Goal: Task Accomplishment & Management: Manage account settings

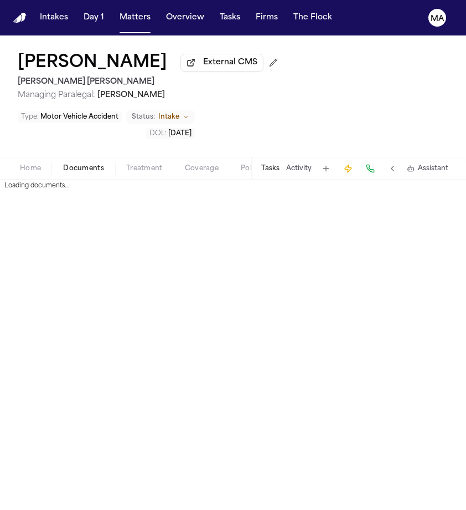
click at [66, 164] on span "Documents" at bounding box center [83, 168] width 41 height 9
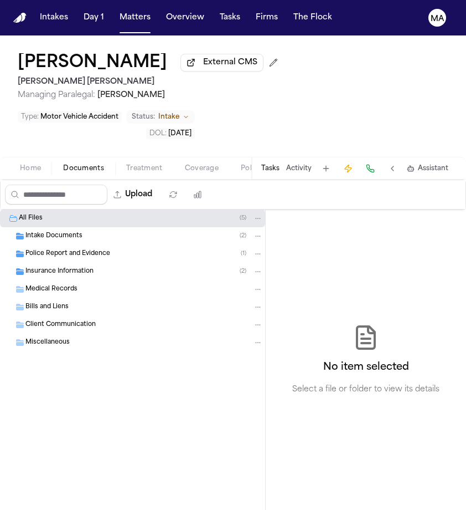
click at [80, 266] on div "Insurance Information ( 2 )" at bounding box center [144, 271] width 238 height 10
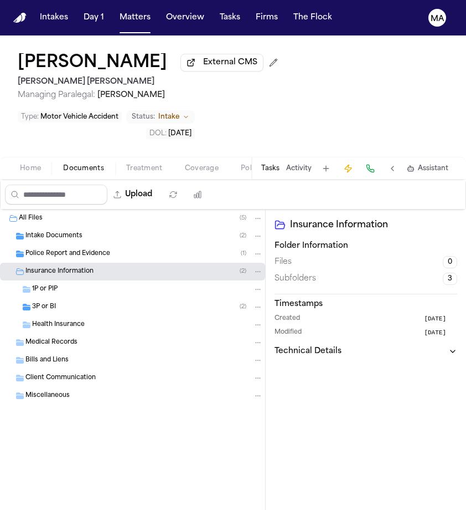
click at [82, 249] on span "Police Report and Evidence" at bounding box center [67, 253] width 85 height 9
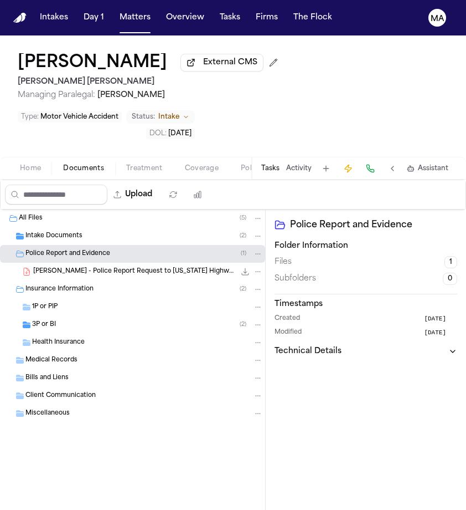
click at [60, 232] on span "Intake Documents" at bounding box center [53, 236] width 57 height 9
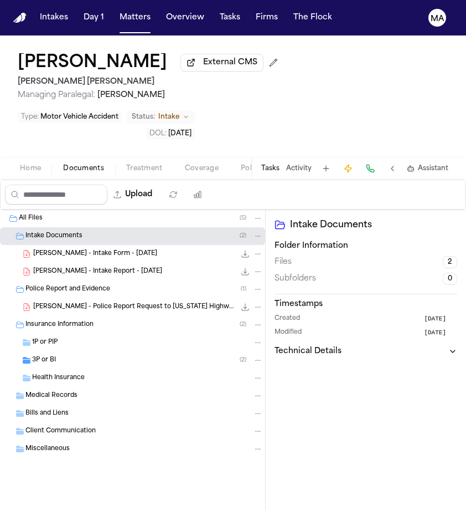
click at [67, 263] on div "J. Rivera - Intake Report - 9.29.25 224.5 KB • PDF" at bounding box center [132, 272] width 265 height 18
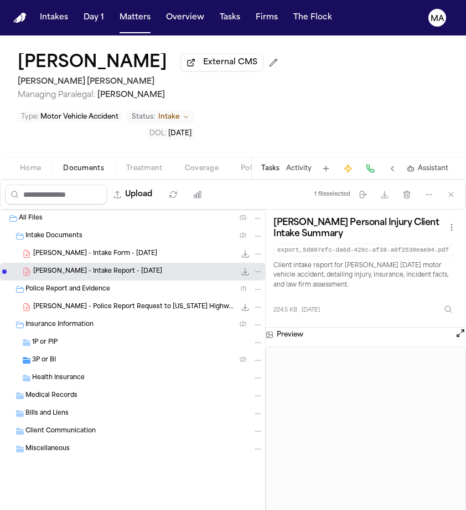
click at [70, 249] on span "J. Rivera - Intake Form - 9.29.25" at bounding box center [95, 253] width 124 height 9
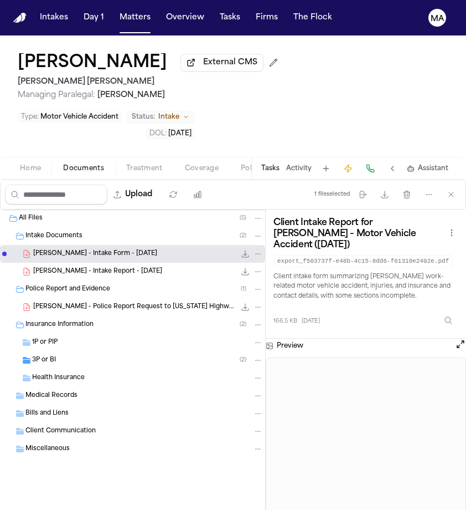
click at [280, 164] on button "Tasks" at bounding box center [270, 168] width 18 height 9
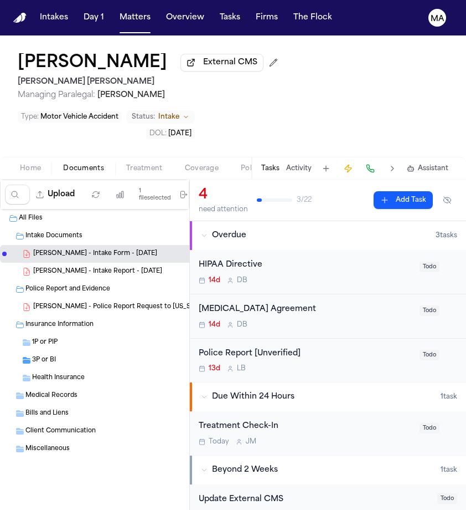
click at [312, 164] on button "Activity" at bounding box center [298, 168] width 25 height 9
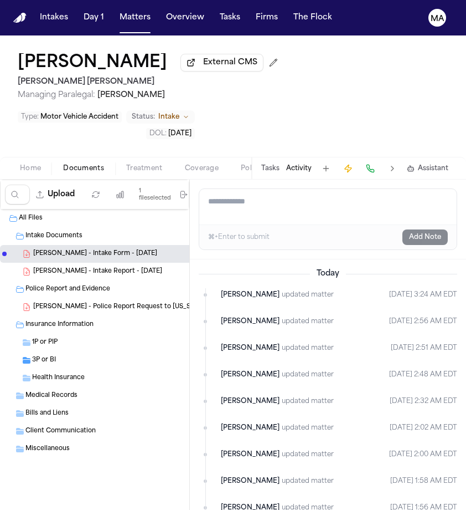
click at [124, 415] on div "All Files ( 5 ) Intake Documents ( 2 ) J. Rivera - Intake Form - 9.29.25 166.5 …" at bounding box center [133, 374] width 266 height 330
click at [35, 414] on div "All Files ( 5 ) Intake Documents ( 2 ) J. Rivera - Intake Form - 9.29.25 166.5 …" at bounding box center [133, 374] width 266 height 330
click at [25, 393] on div "All Files ( 5 ) Intake Documents ( 2 ) J. Rivera - Intake Form - 9.29.25 166.5 …" at bounding box center [132, 361] width 265 height 304
click at [204, 41] on div "Jose Rivera External CMS Steele Adams Hosman Managing Paralegal: Jacqueline Mal…" at bounding box center [233, 95] width 466 height 121
click at [115, 12] on button "Matters" at bounding box center [135, 18] width 40 height 20
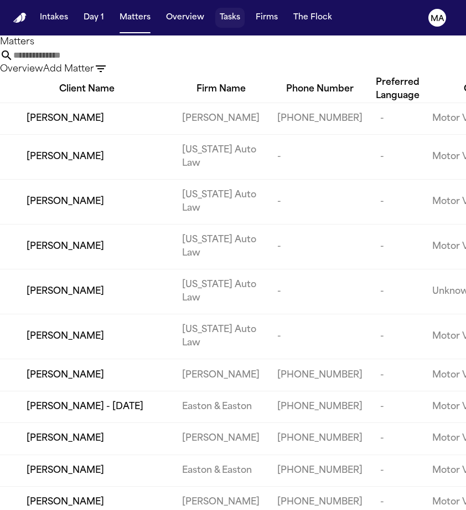
click at [215, 12] on button "Tasks" at bounding box center [229, 18] width 29 height 20
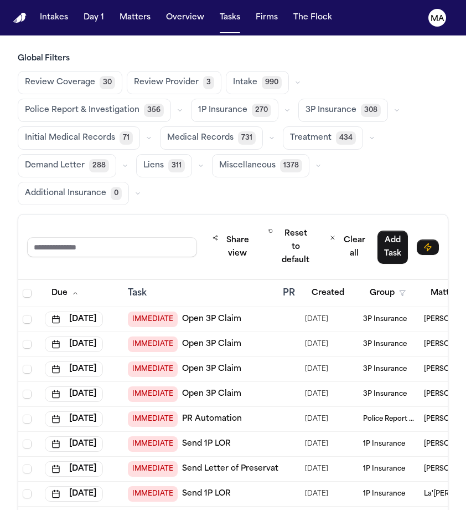
click at [290, 132] on span "Treatment" at bounding box center [311, 137] width 42 height 11
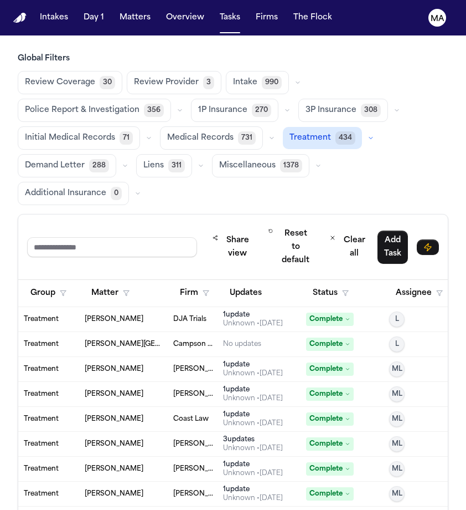
scroll to position [0, 339]
click at [309, 283] on button "Status" at bounding box center [331, 293] width 49 height 20
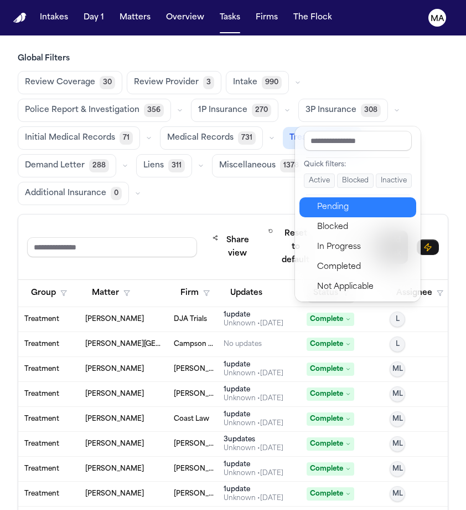
click at [325, 200] on div "Pending" at bounding box center [363, 206] width 92 height 13
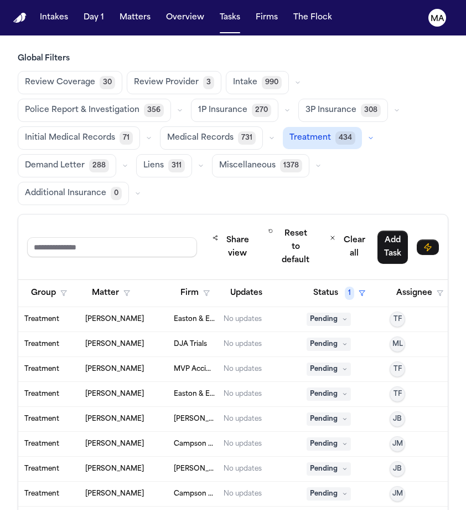
click at [311, 283] on button "Status 1" at bounding box center [339, 293] width 65 height 20
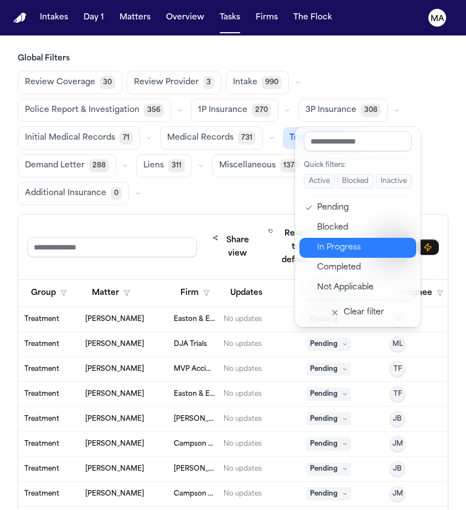
click at [317, 241] on div "In Progress" at bounding box center [363, 247] width 92 height 13
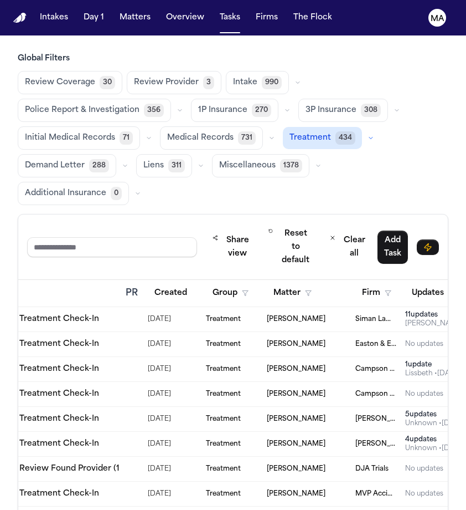
scroll to position [0, 165]
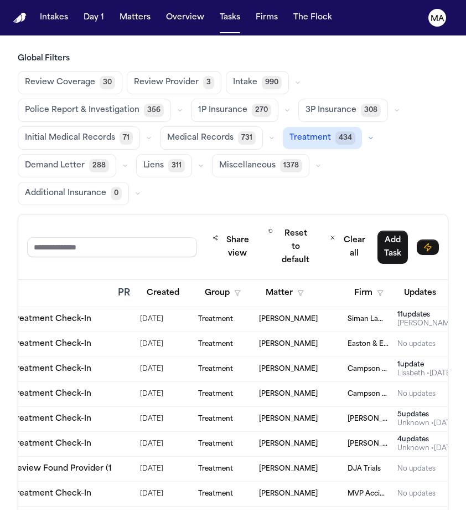
click at [224, 364] on div "Treatment" at bounding box center [224, 368] width 52 height 9
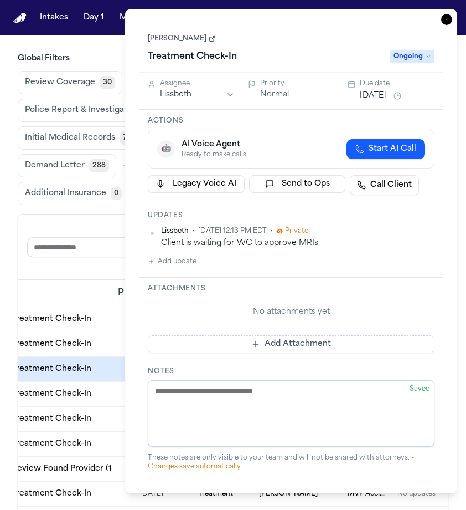
click at [172, 34] on link "Luis Rivera Rivera" at bounding box center [182, 38] width 68 height 9
click at [452, 14] on icon "button" at bounding box center [446, 19] width 11 height 11
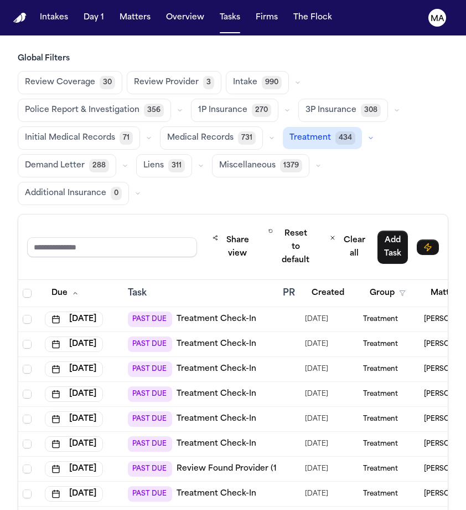
click at [219, 411] on div "PAST DUE Treatment Check-In" at bounding box center [201, 419] width 146 height 16
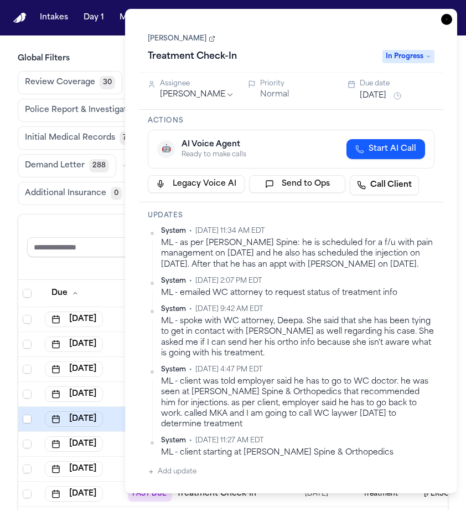
click at [452, 14] on icon "button" at bounding box center [446, 19] width 11 height 11
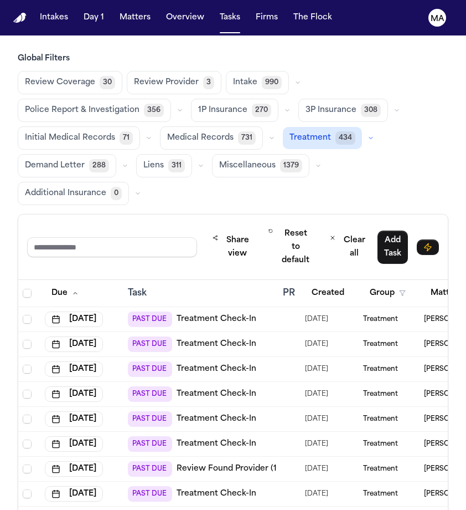
click at [318, 35] on main "Global Filters Review Coverage 30 Review Provider 3 Intake 990 Police Report & …" at bounding box center [233, 272] width 466 height 474
click at [259, 411] on div "PAST DUE Treatment Check-In" at bounding box center [201, 419] width 146 height 16
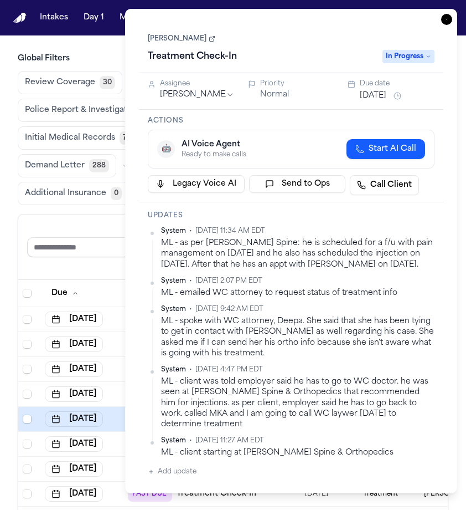
click at [162, 34] on link "Leo D Cruz" at bounding box center [182, 38] width 68 height 9
click at [104, 283] on div "Due" at bounding box center [82, 293] width 74 height 20
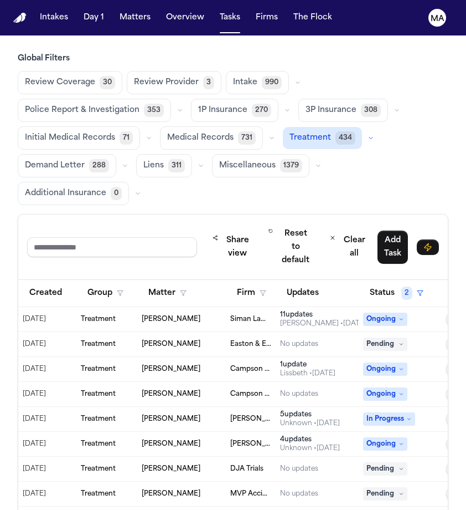
scroll to position [0, 285]
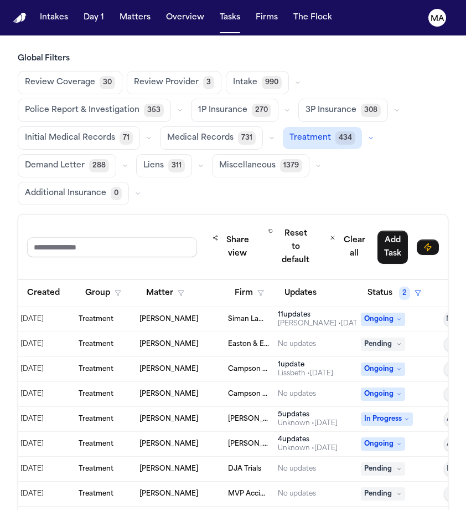
click at [175, 414] on div "Leo D Cruz" at bounding box center [180, 418] width 80 height 9
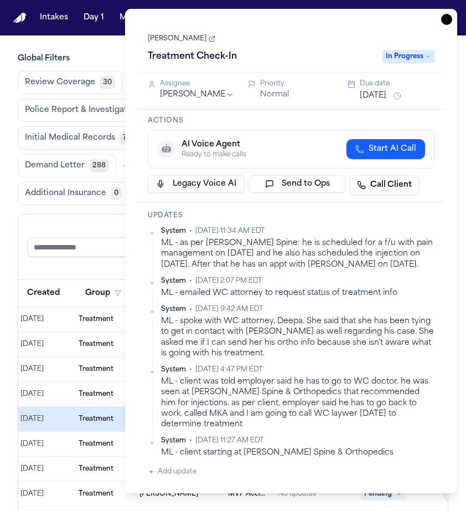
click at [367, 90] on button "Oct 17, 2025" at bounding box center [373, 95] width 27 height 11
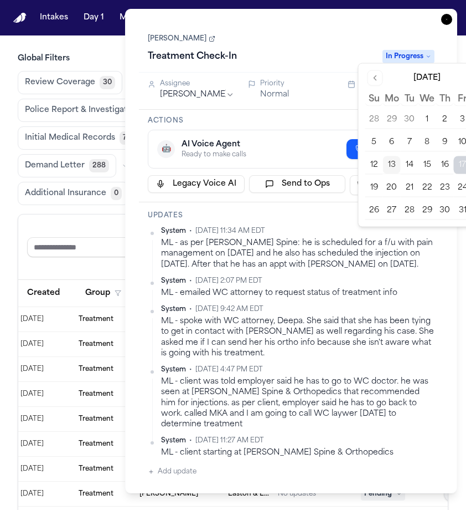
click at [454, 156] on button "17" at bounding box center [463, 165] width 18 height 18
click at [322, 32] on div "Leo D Cruz Treatment Check-In In Progress" at bounding box center [291, 49] width 287 height 34
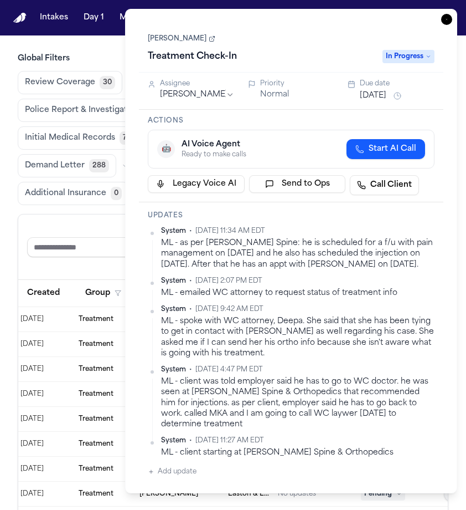
click at [452, 14] on icon "button" at bounding box center [446, 19] width 11 height 11
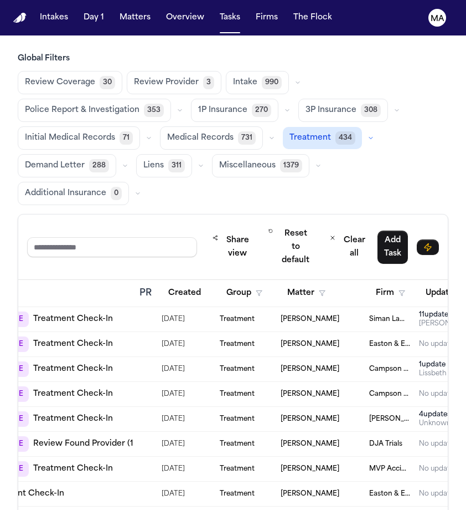
scroll to position [0, 146]
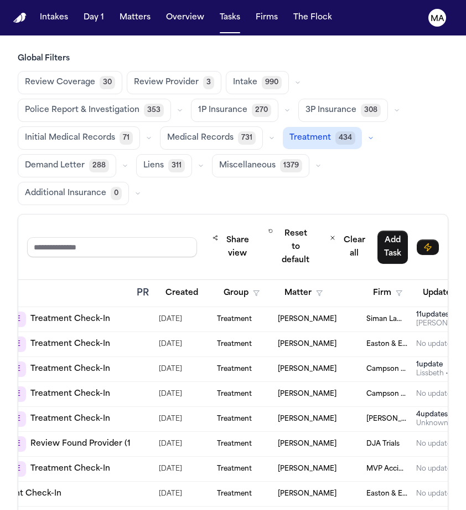
click at [76, 386] on div "PAST DUE Treatment Check-In" at bounding box center [55, 394] width 146 height 16
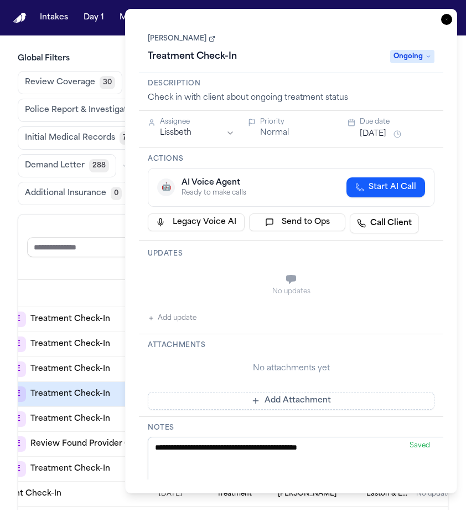
click at [160, 34] on link "Grace Campbell" at bounding box center [182, 38] width 68 height 9
click at [452, 14] on icon "button" at bounding box center [446, 19] width 11 height 11
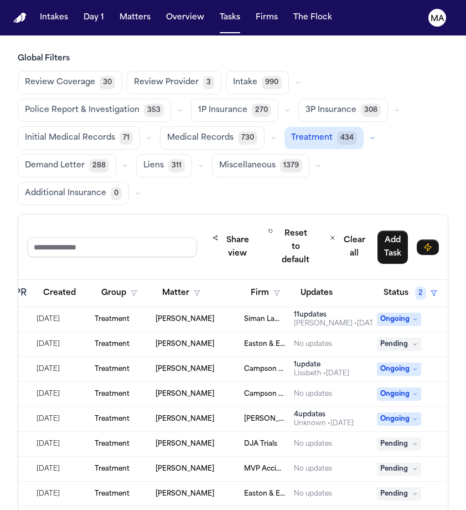
scroll to position [0, 271]
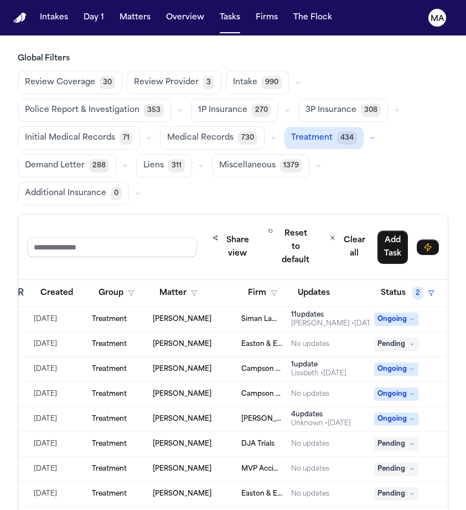
click at [129, 315] on div "Treatment" at bounding box center [118, 319] width 52 height 9
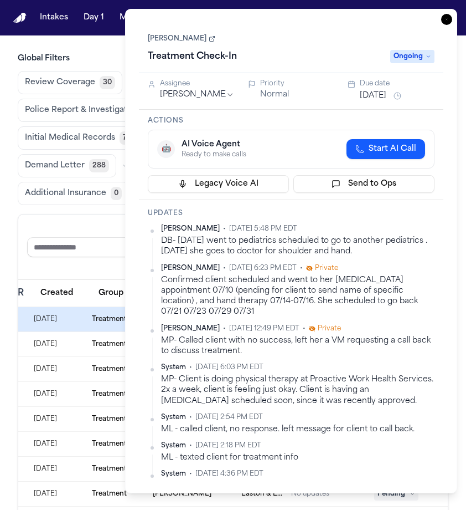
click at [154, 34] on link "[PERSON_NAME]" at bounding box center [182, 38] width 68 height 9
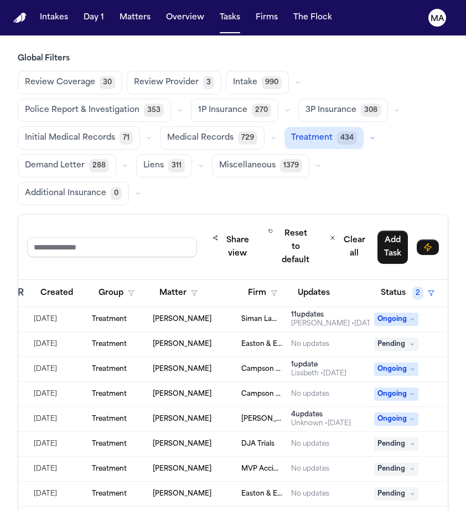
click at [104, 83] on div "Review Coverage 30 Review Provider 3 Intake 990 Police Report & Investigation 3…" at bounding box center [233, 138] width 431 height 134
click at [124, 307] on td "Treatment" at bounding box center [118, 319] width 61 height 25
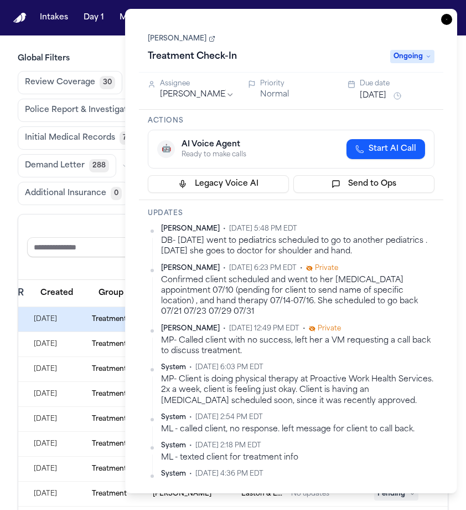
click at [167, 34] on link "[PERSON_NAME]" at bounding box center [182, 38] width 68 height 9
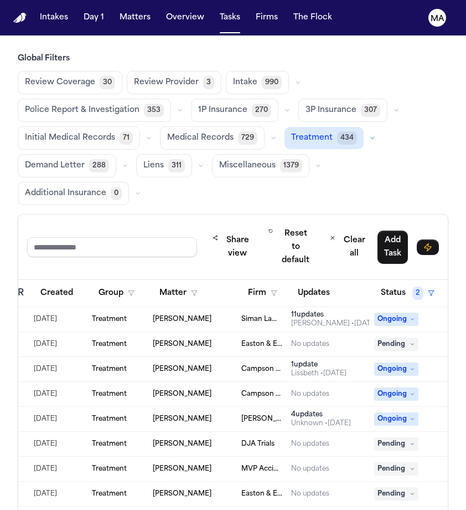
click at [100, 84] on div "Review Coverage 30 Review Provider 3 Intake 990 Police Report & Investigation 3…" at bounding box center [233, 138] width 431 height 134
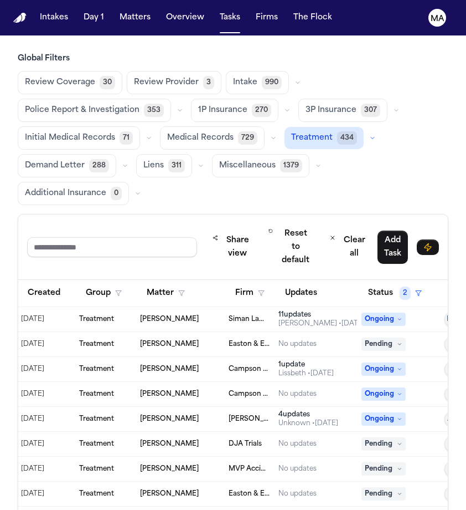
scroll to position [0, 308]
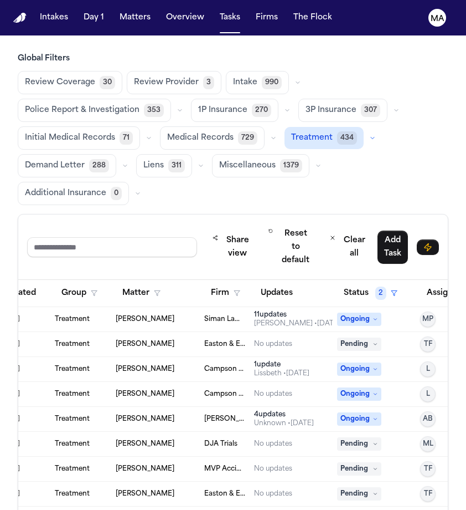
click at [151, 357] on td "Luis Rivera Rivera" at bounding box center [155, 369] width 89 height 25
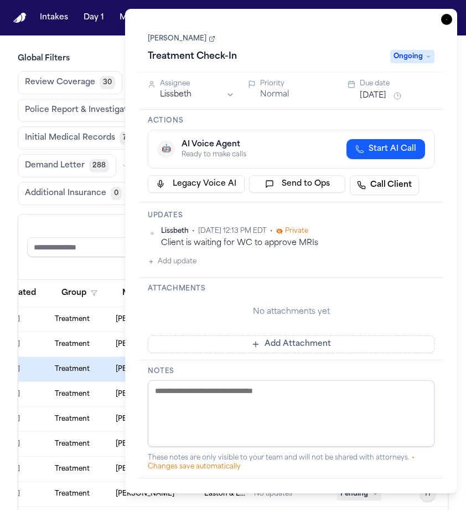
click at [160, 255] on button "Add update" at bounding box center [172, 261] width 49 height 13
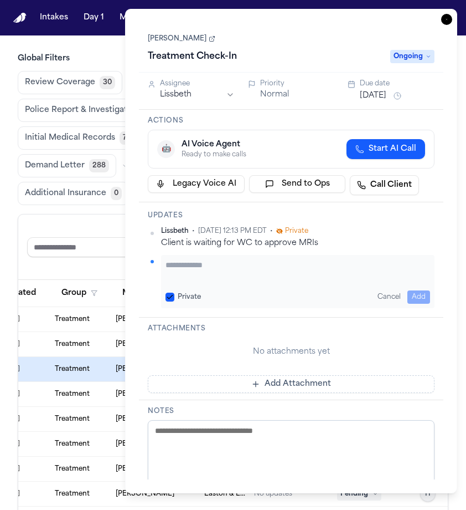
click at [190, 259] on textarea "Add your update" at bounding box center [298, 270] width 265 height 22
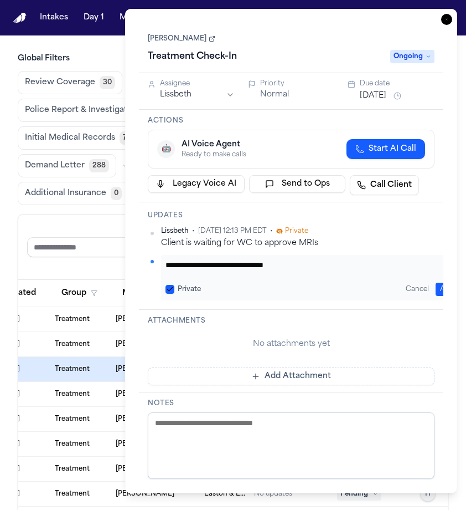
type textarea "**********"
click at [443, 282] on button "Add" at bounding box center [447, 288] width 23 height 13
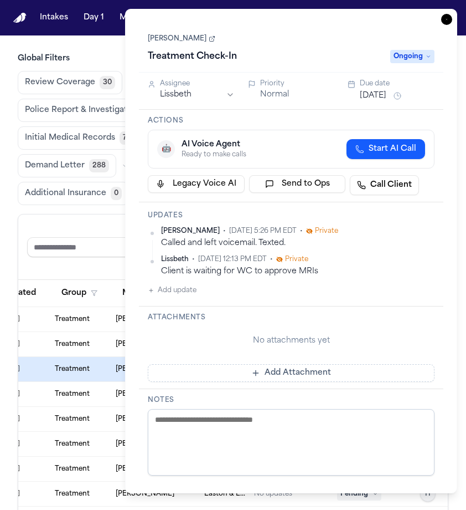
click at [366, 90] on button "Aug 29, 2025" at bounding box center [373, 95] width 27 height 11
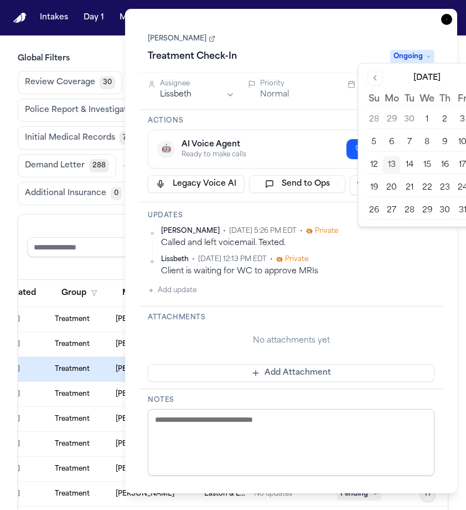
click at [401, 156] on button "14" at bounding box center [410, 165] width 18 height 18
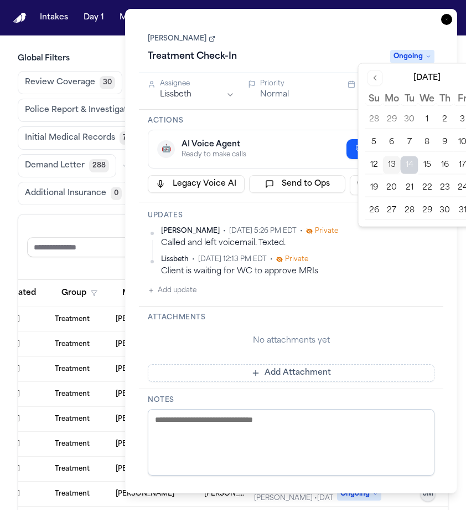
click at [364, 48] on div "Treatment Check-In" at bounding box center [266, 57] width 236 height 18
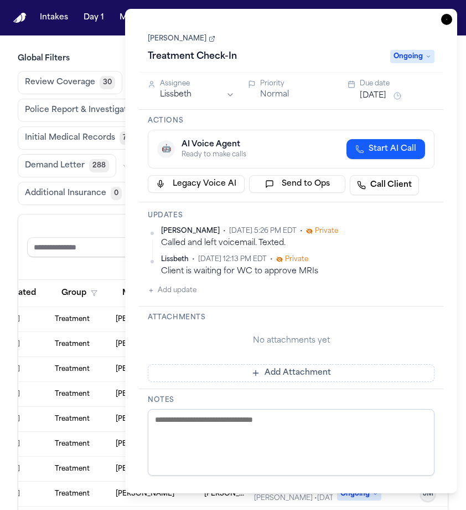
click at [452, 14] on icon "button" at bounding box center [446, 19] width 11 height 11
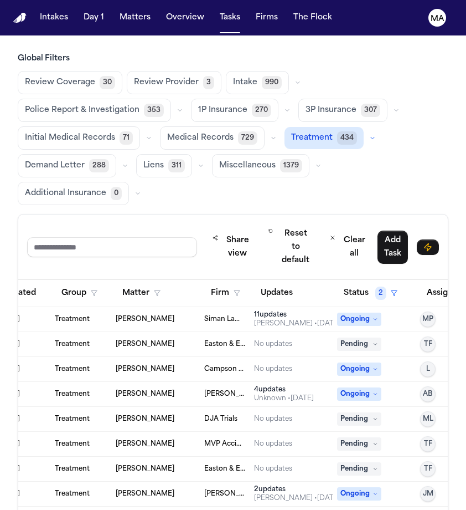
click at [167, 357] on td "Grace Campbell" at bounding box center [155, 369] width 89 height 25
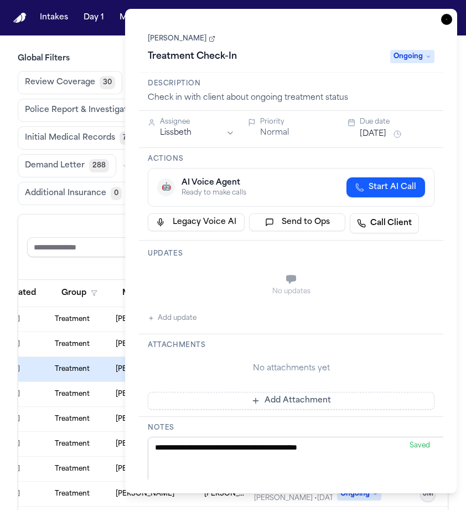
click at [452, 14] on icon "button" at bounding box center [446, 19] width 11 height 11
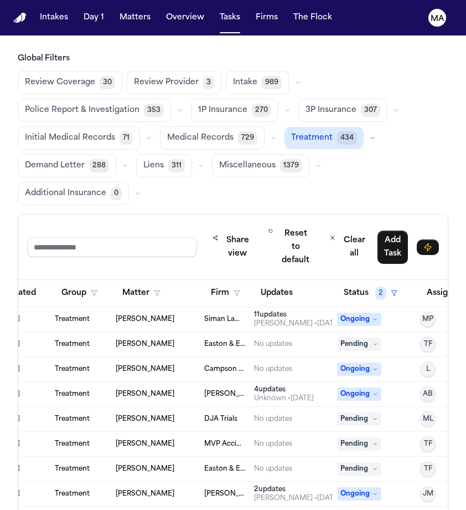
click at [116, 364] on span "Grace Campbell" at bounding box center [145, 368] width 59 height 9
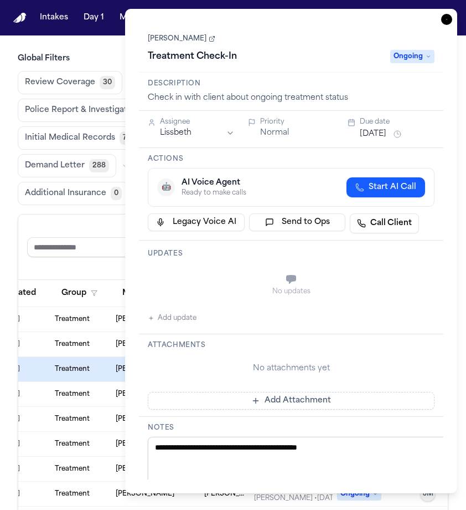
click at [172, 34] on link "Grace Campbell" at bounding box center [182, 38] width 68 height 9
click at [105, 214] on div "Share view Reset to default Clear all Add Task" at bounding box center [233, 246] width 430 height 65
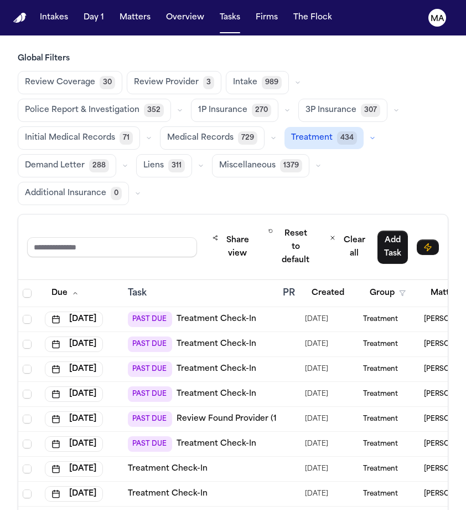
click at [256, 361] on div "PAST DUE Treatment Check-In" at bounding box center [201, 369] width 146 height 16
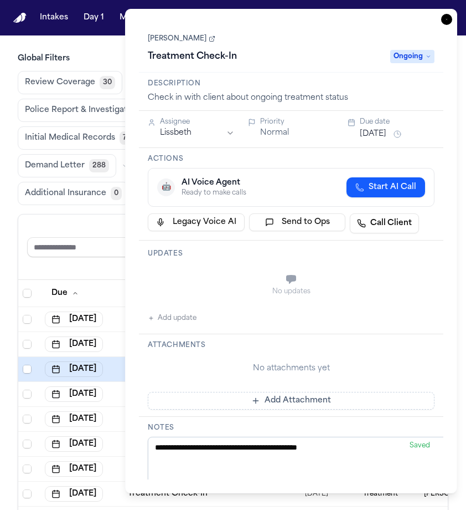
click at [198, 79] on html "Intakes Day 1 Matters Overview Tasks Firms The Flock MA Global Filters Review C…" at bounding box center [233, 255] width 466 height 510
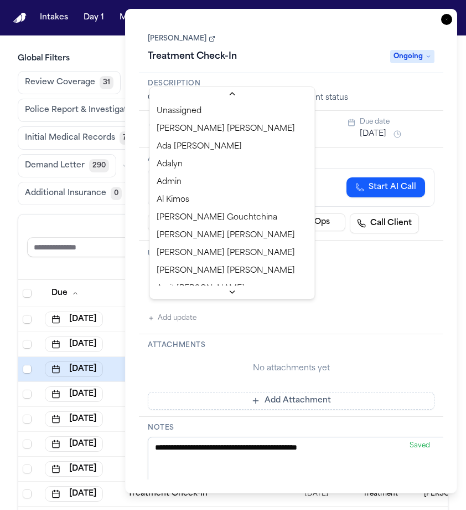
scroll to position [400, 0]
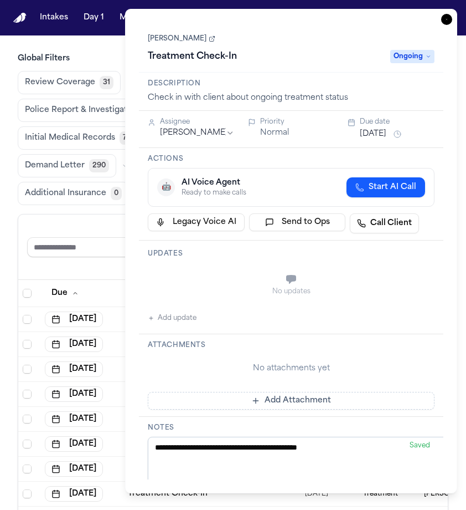
click at [267, 181] on html "Intakes Day 1 Matters Overview Tasks Firms The Flock MA Global Filters Review C…" at bounding box center [233, 255] width 466 height 510
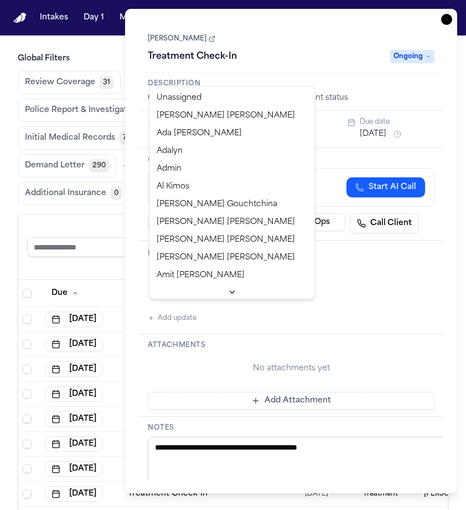
click at [195, 82] on html "Intakes Day 1 Matters Overview Tasks Firms The Flock MA Global Filters Review C…" at bounding box center [233, 255] width 466 height 510
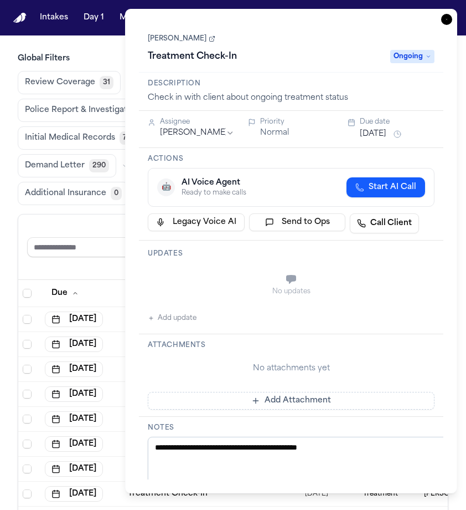
click at [250, 265] on div "No updates" at bounding box center [291, 285] width 287 height 40
click at [161, 311] on button "Add update" at bounding box center [172, 317] width 49 height 13
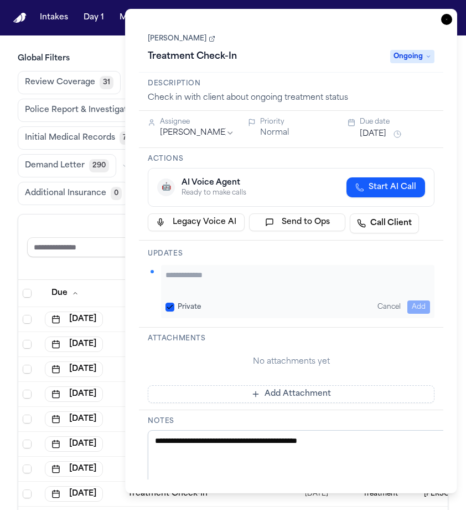
click at [221, 269] on textarea "Add your update" at bounding box center [298, 280] width 265 height 22
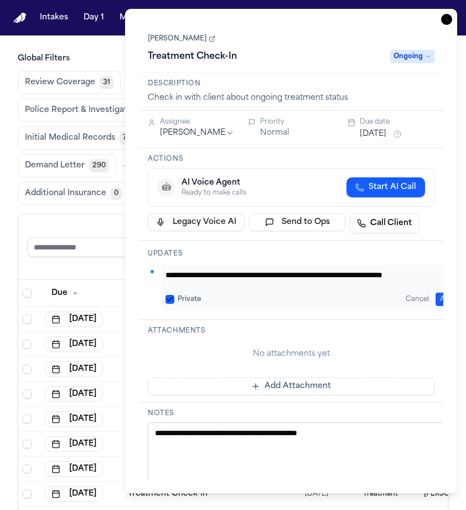
type textarea "**********"
click at [436, 292] on button "Add" at bounding box center [447, 298] width 23 height 13
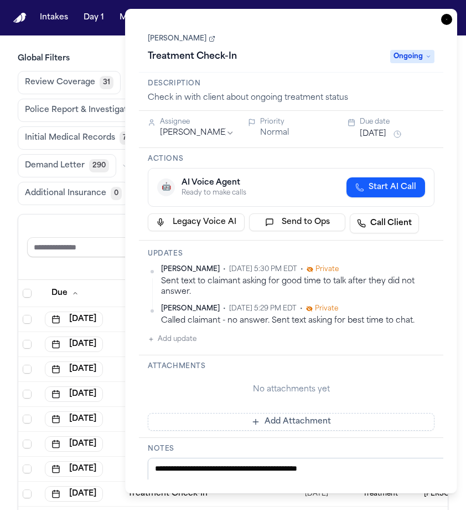
click at [448, 19] on icon "button" at bounding box center [446, 19] width 1 height 1
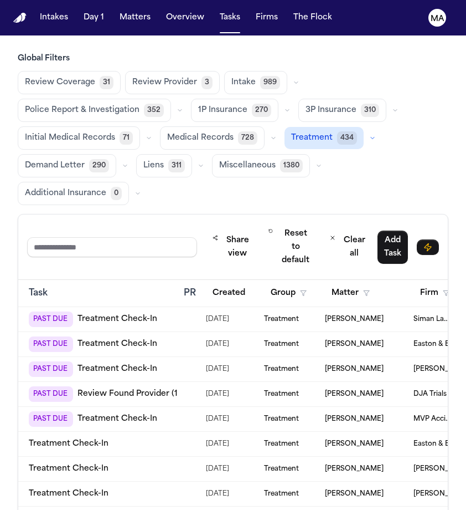
scroll to position [0, 99]
click at [237, 311] on div "04/01/2025" at bounding box center [230, 319] width 49 height 16
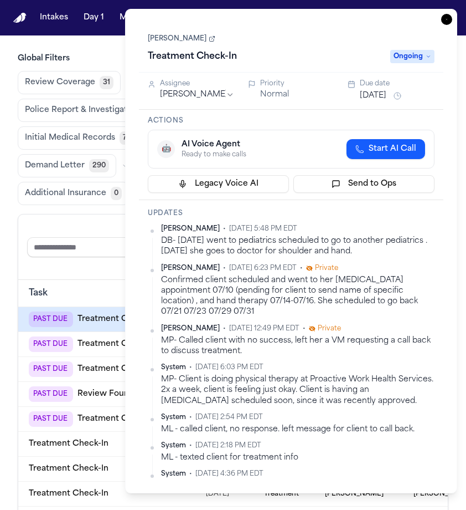
click at [365, 90] on button "Aug 20, 2025" at bounding box center [373, 95] width 27 height 11
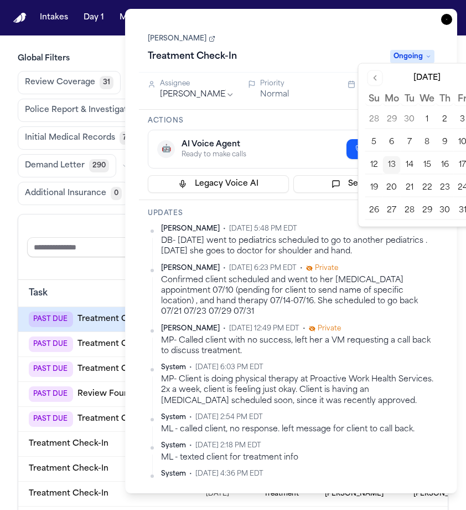
click at [383, 179] on button "20" at bounding box center [392, 188] width 18 height 18
click at [346, 48] on div "Treatment Check-In" at bounding box center [266, 57] width 236 height 18
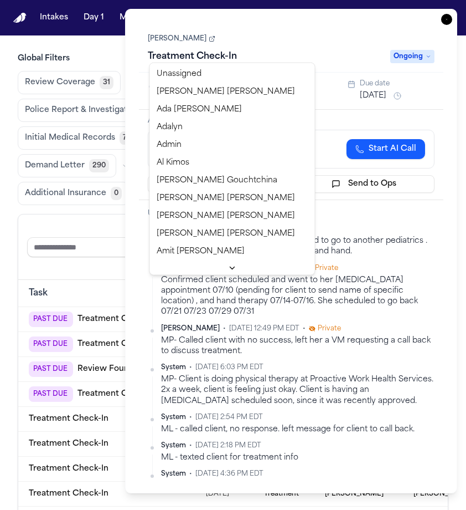
click at [188, 58] on html "Intakes Day 1 Matters Overview Tasks Firms The Flock MA Global Filters Review C…" at bounding box center [233, 255] width 466 height 510
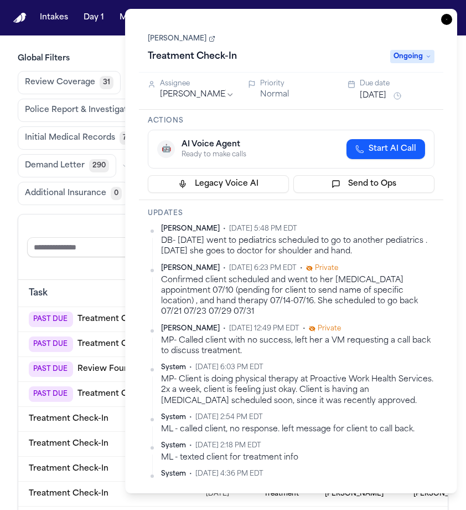
click at [289, 48] on div "Treatment Check-In" at bounding box center [266, 57] width 236 height 18
click at [452, 14] on icon "button" at bounding box center [446, 19] width 11 height 11
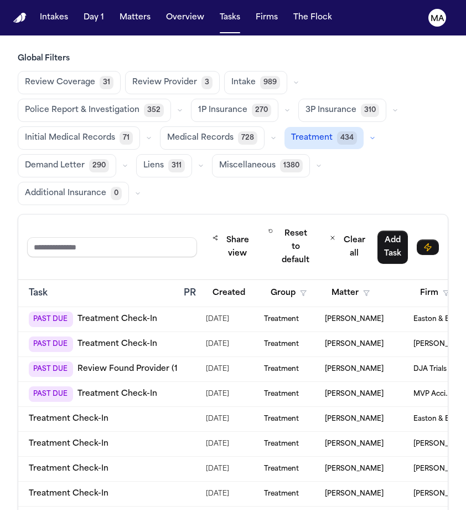
click at [171, 357] on td "PAST DUE Review Found Provider (1 to review)" at bounding box center [101, 369] width 155 height 25
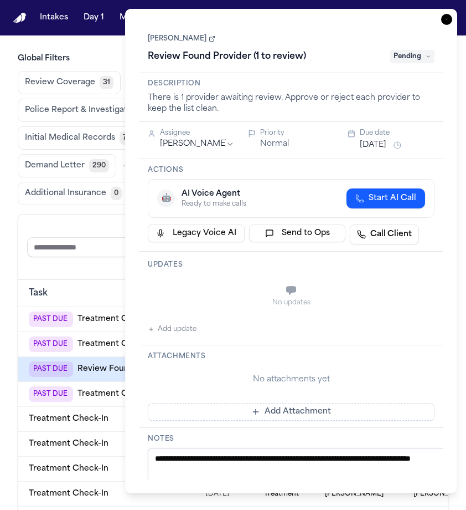
click at [165, 34] on link "[PERSON_NAME]" at bounding box center [182, 38] width 68 height 9
click at [426, 32] on div "Javier Bernal Review Found Provider (1 to review) Pending" at bounding box center [291, 49] width 287 height 34
click at [415, 50] on span "Pending" at bounding box center [412, 56] width 44 height 13
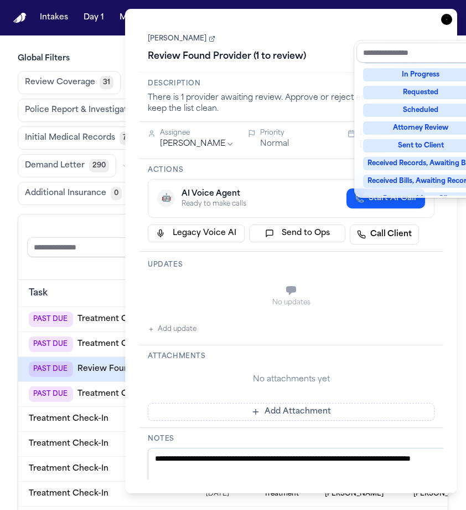
click at [404, 245] on div "Complete" at bounding box center [421, 251] width 116 height 13
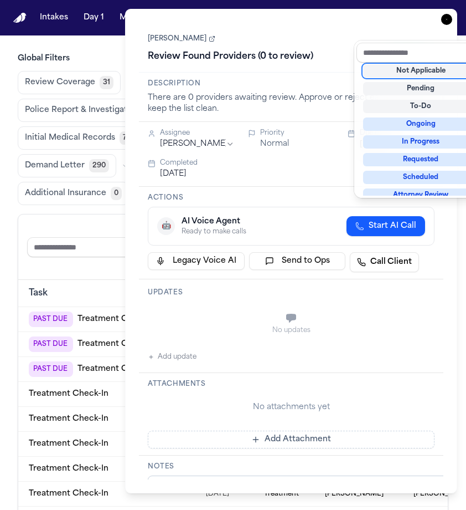
click at [358, 32] on div "Javier Bernal Review Found Providers (0 to review) Complete" at bounding box center [291, 49] width 287 height 34
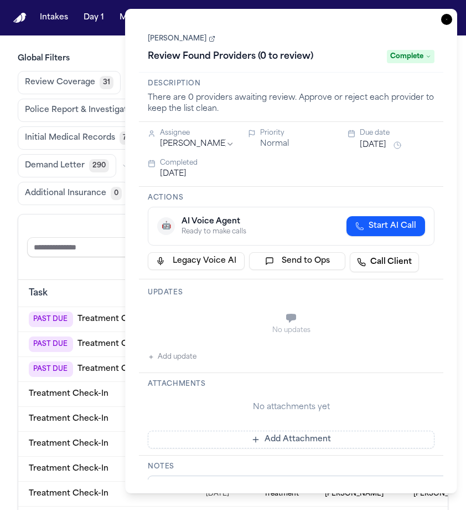
click at [452, 14] on icon "button" at bounding box center [446, 19] width 11 height 11
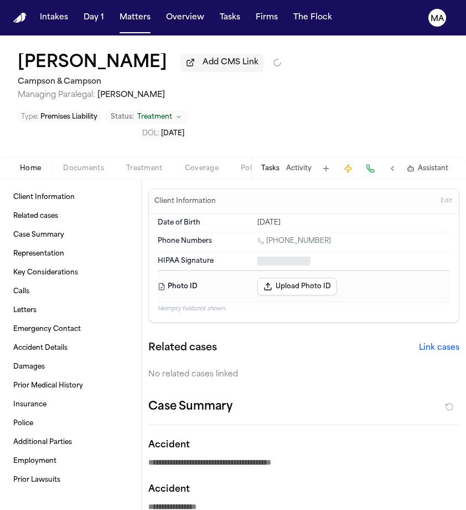
type textarea "*"
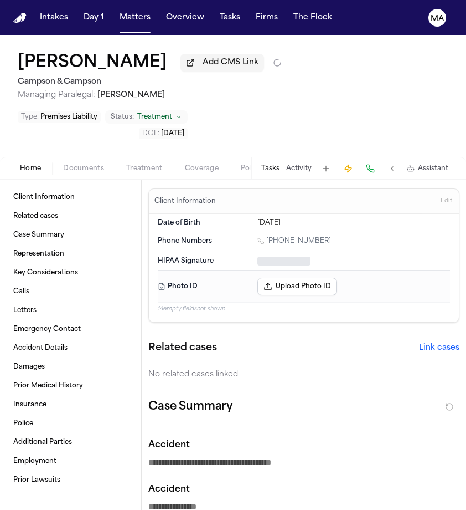
type textarea "*"
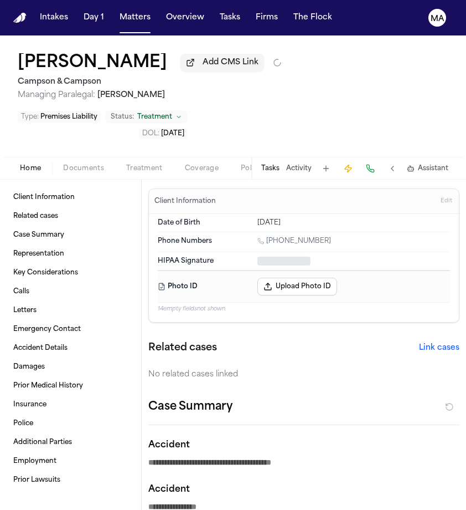
type textarea "*"
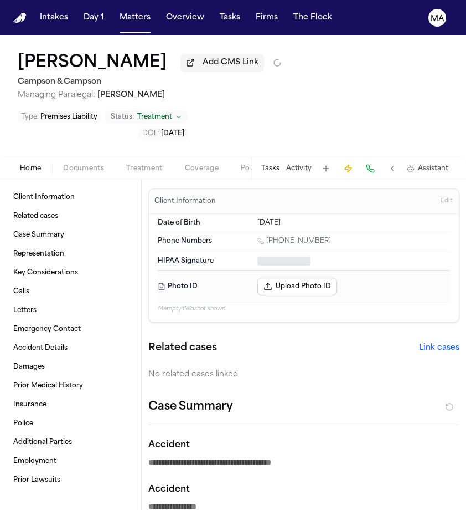
type textarea "*"
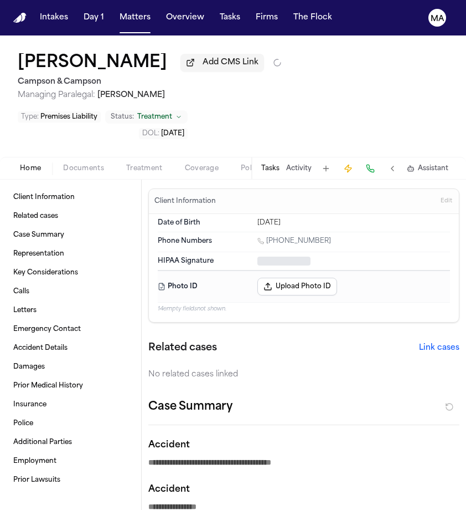
type textarea "*"
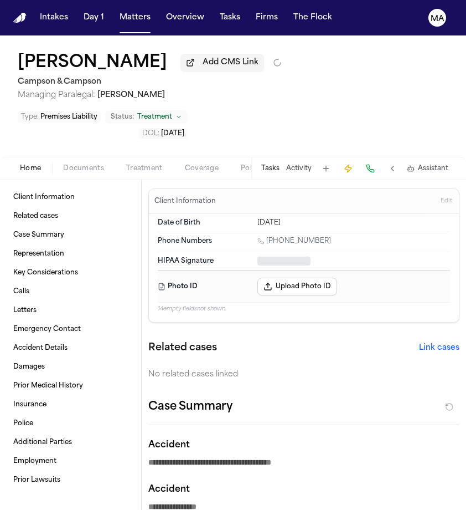
type textarea "*"
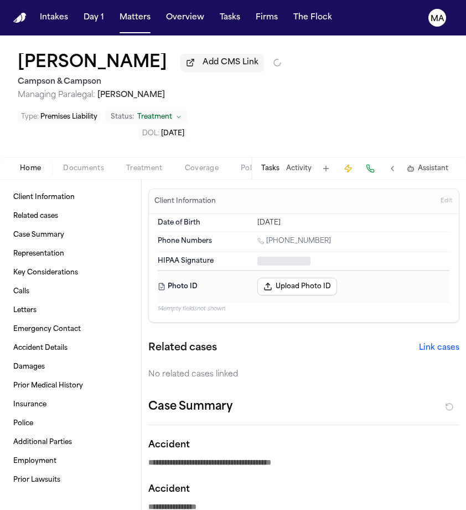
type textarea "*"
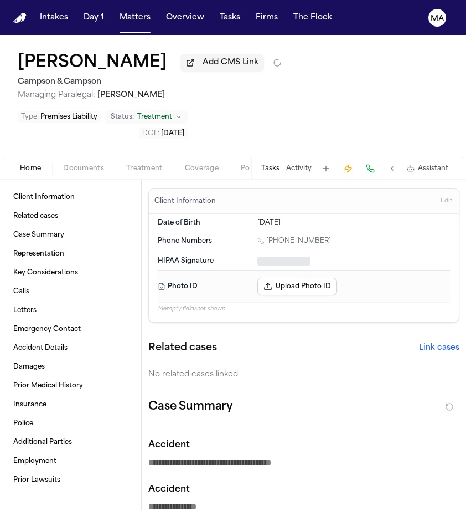
type textarea "*"
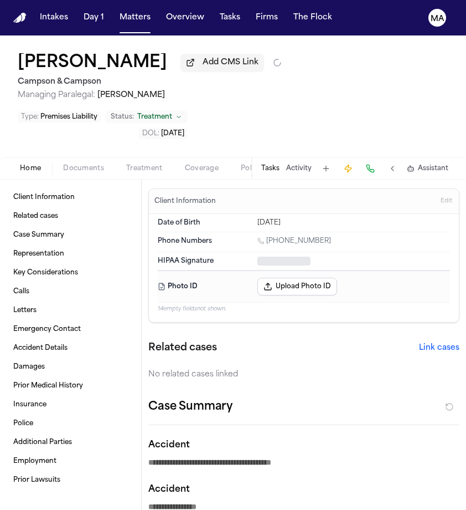
type textarea "*"
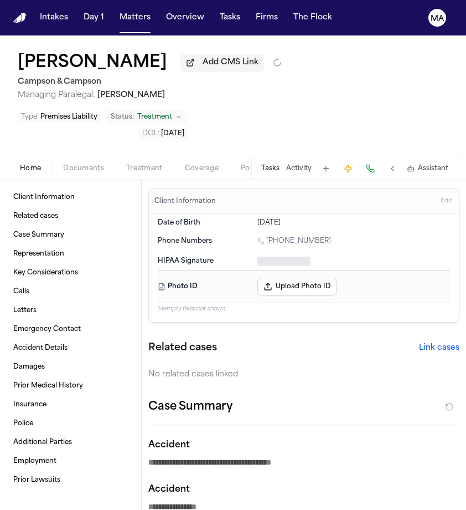
type textarea "*"
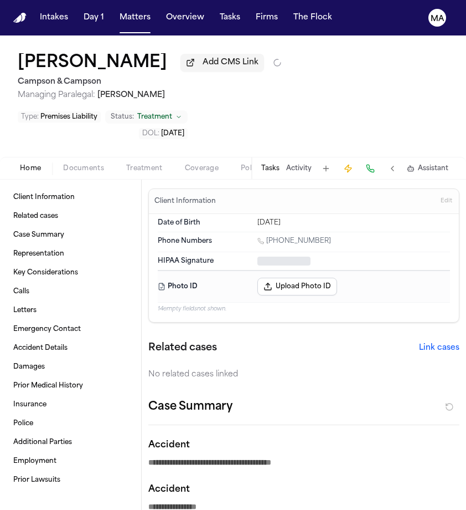
type textarea "*"
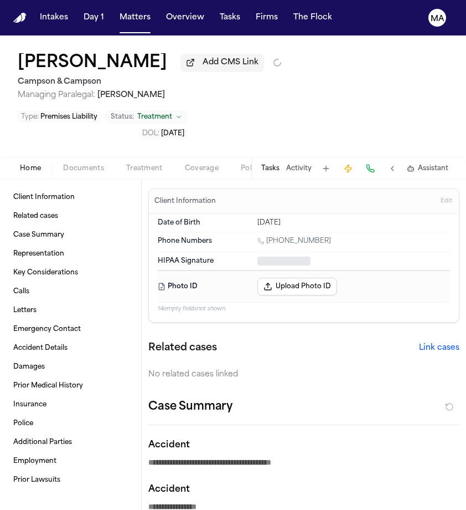
type textarea "*"
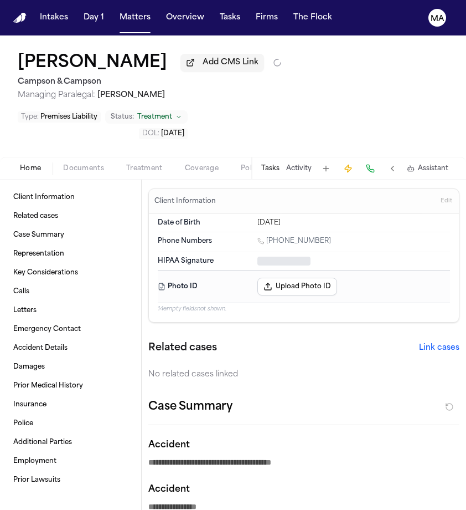
type textarea "*"
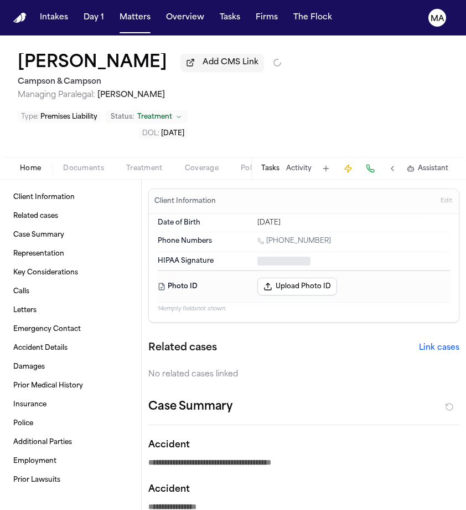
type textarea "*"
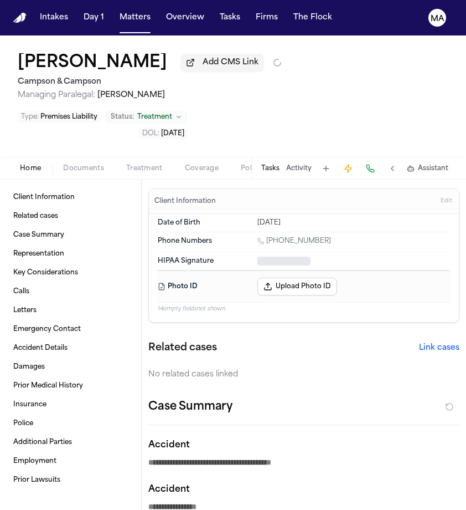
type textarea "*"
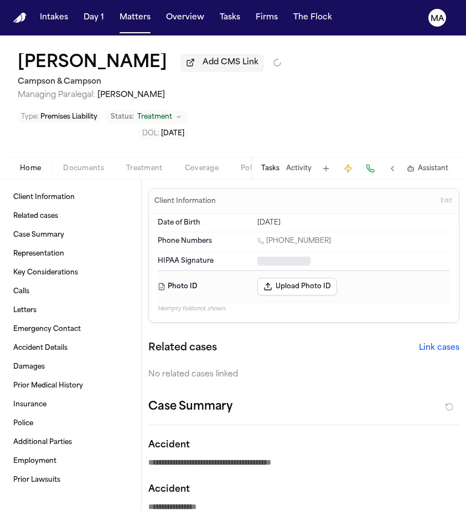
type textarea "*"
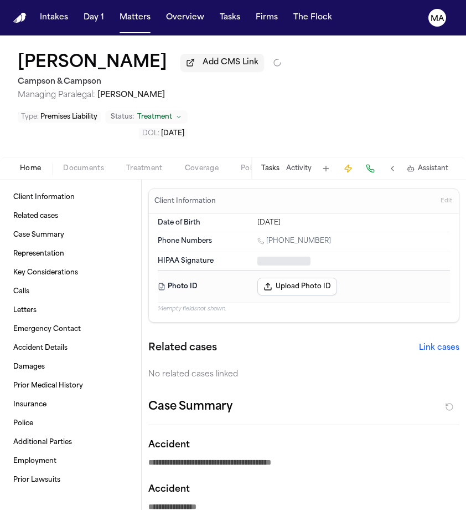
type textarea "*"
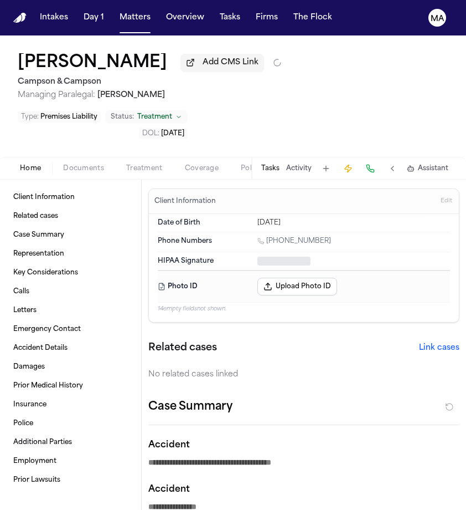
type textarea "*"
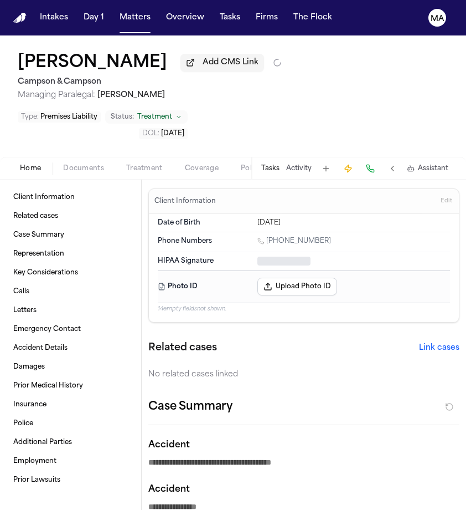
type textarea "*"
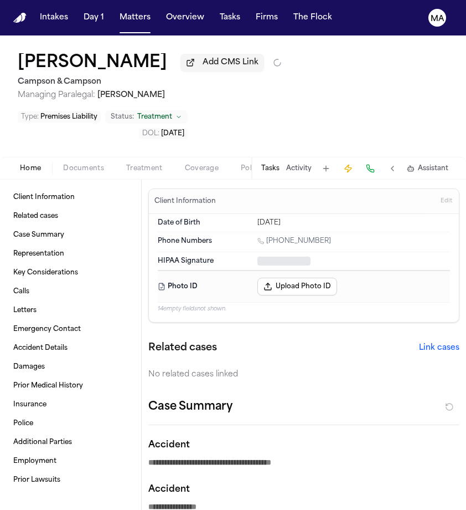
type textarea "*"
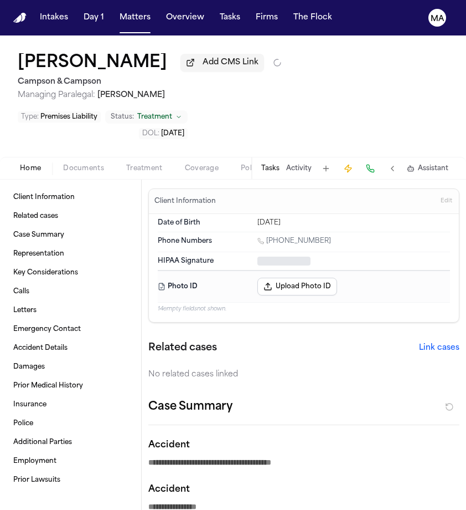
type textarea "*"
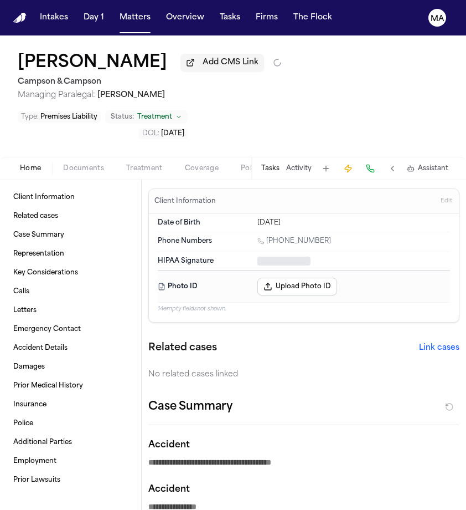
type textarea "*"
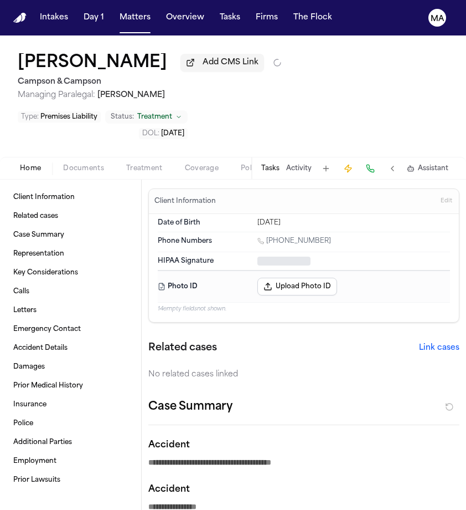
type textarea "*"
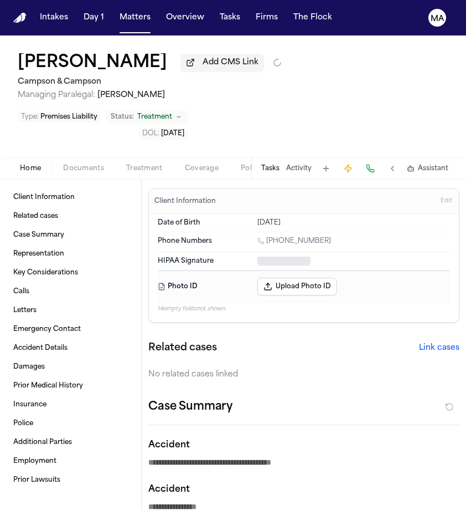
type textarea "*"
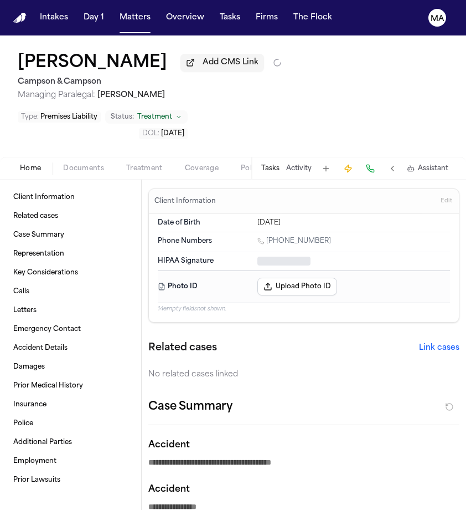
type textarea "*"
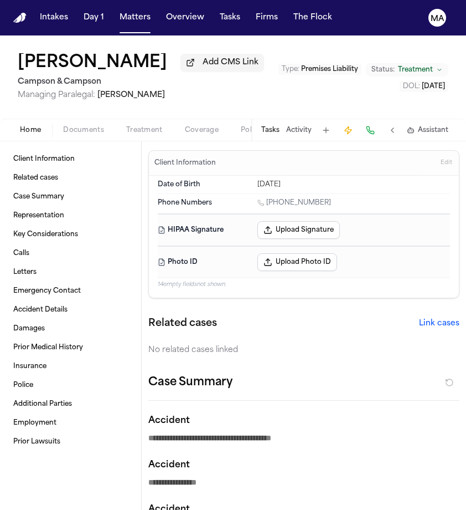
type textarea "*"
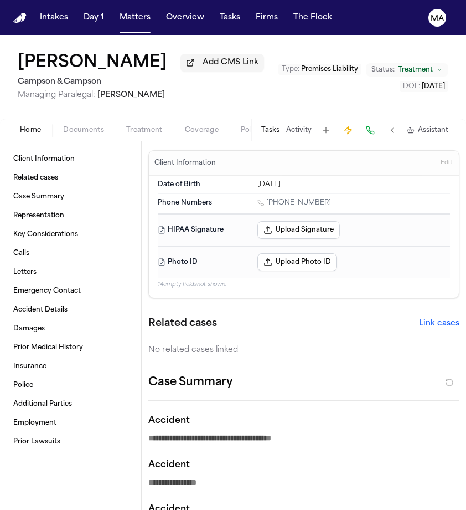
type textarea "*"
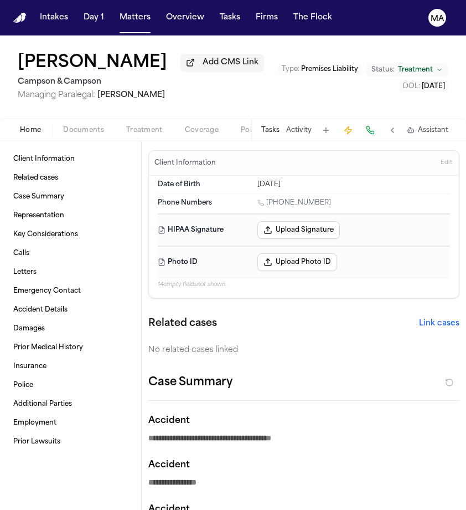
type textarea "*"
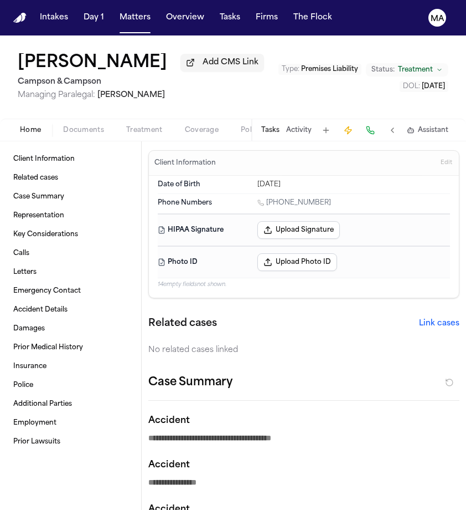
type textarea "*"
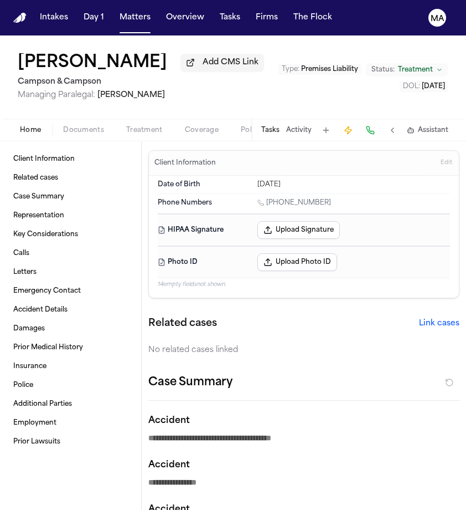
type textarea "*"
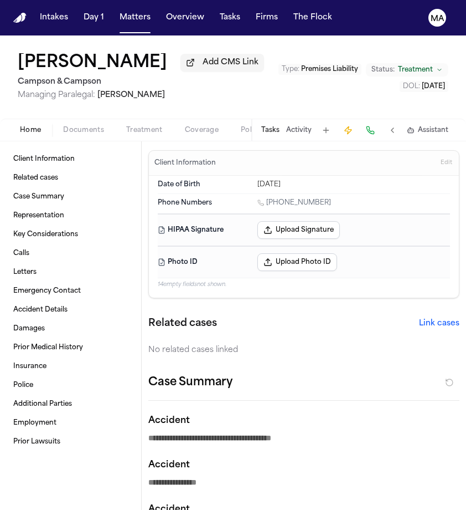
type textarea "*"
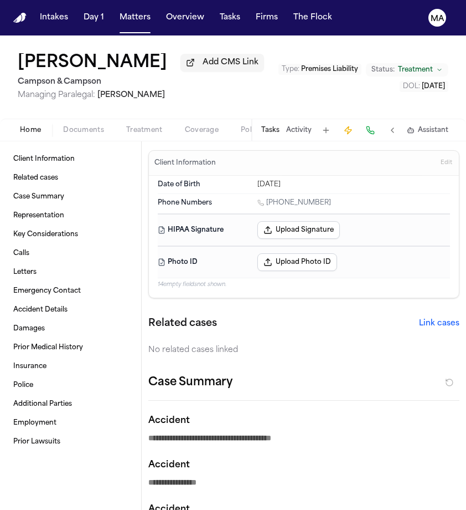
type textarea "*"
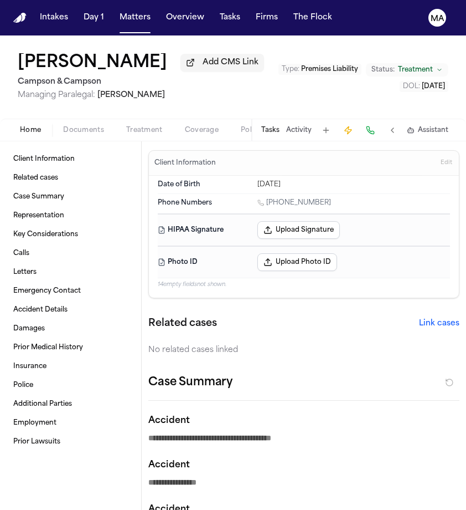
type textarea "*"
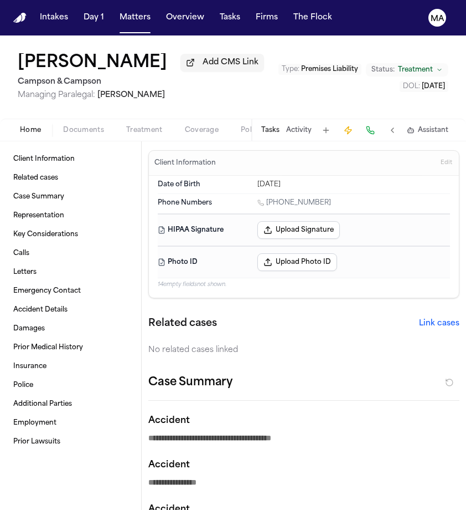
type textarea "*"
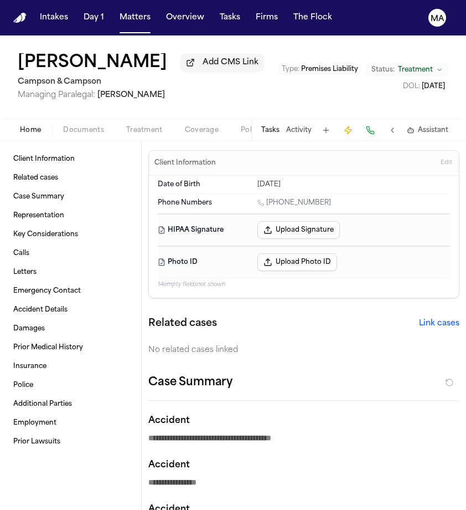
type textarea "*"
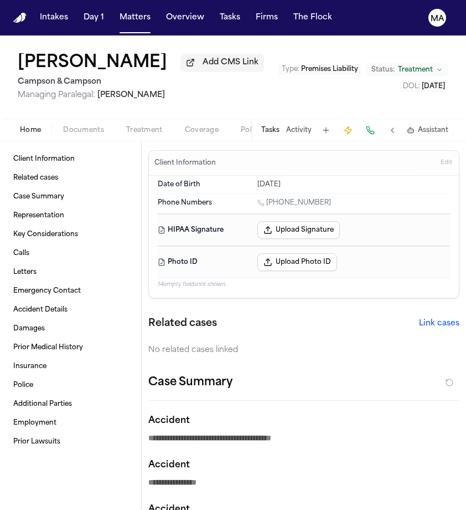
type textarea "*"
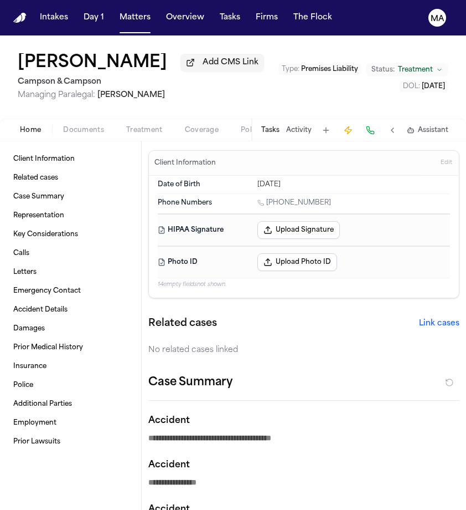
type textarea "*"
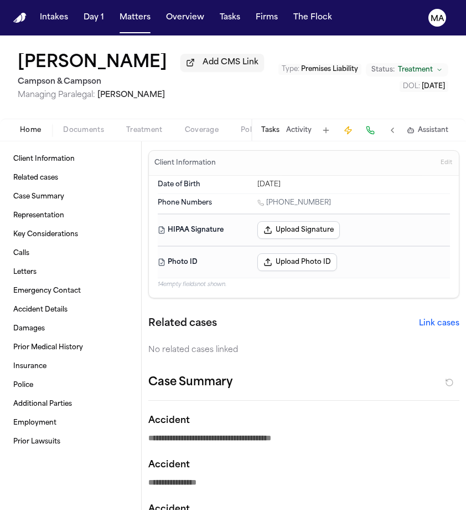
type textarea "*"
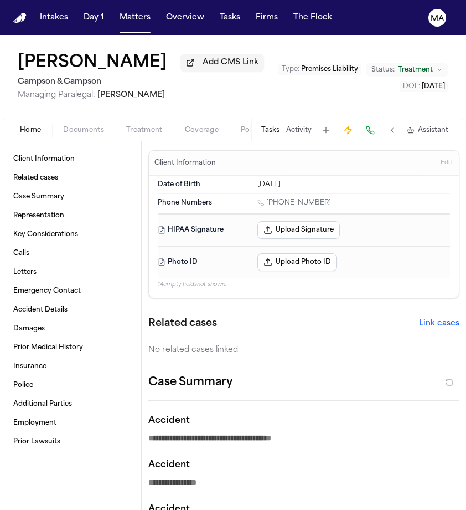
type textarea "*"
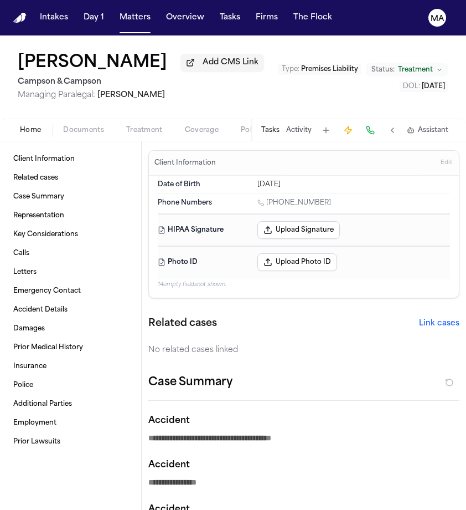
type textarea "*"
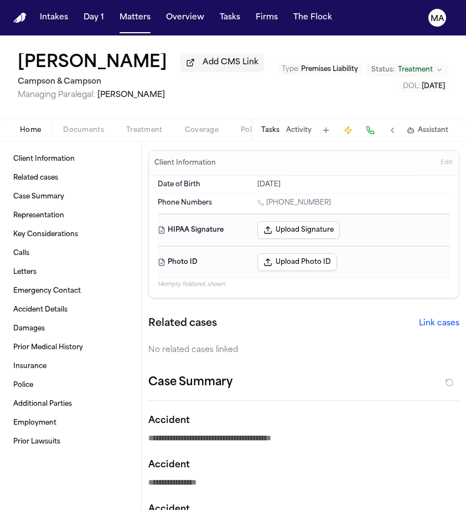
type textarea "*"
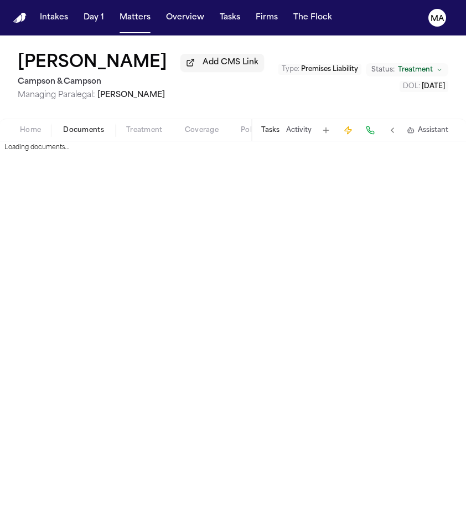
click at [63, 126] on span "Documents" at bounding box center [83, 130] width 41 height 9
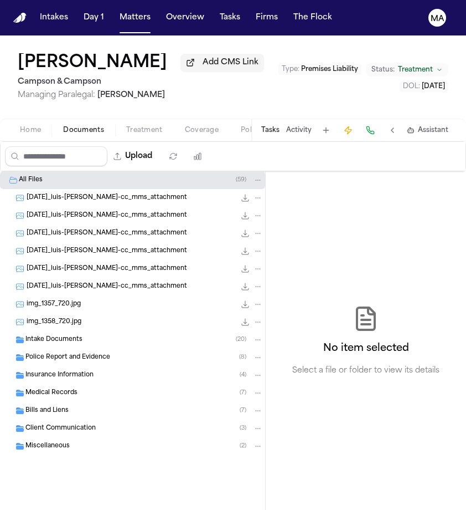
click at [65, 335] on span "Intake Documents" at bounding box center [53, 339] width 57 height 9
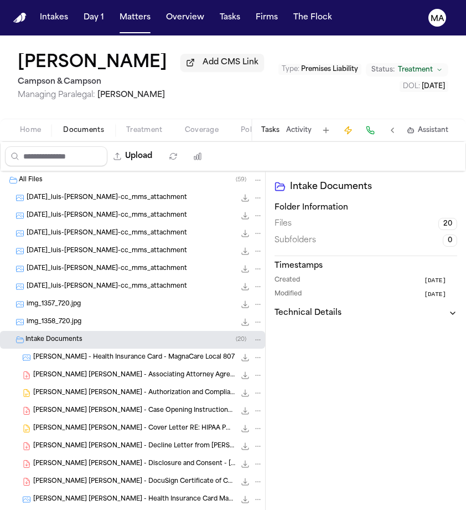
click at [71, 441] on span "L. Rivera Rivera - Decline Letter from Morgan & Morgan - 7.1.25" at bounding box center [134, 445] width 202 height 9
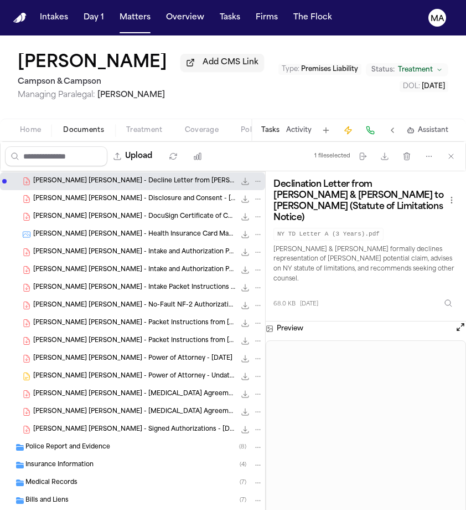
scroll to position [264, 0]
click at [71, 478] on div "Medical Records ( 7 )" at bounding box center [144, 483] width 238 height 10
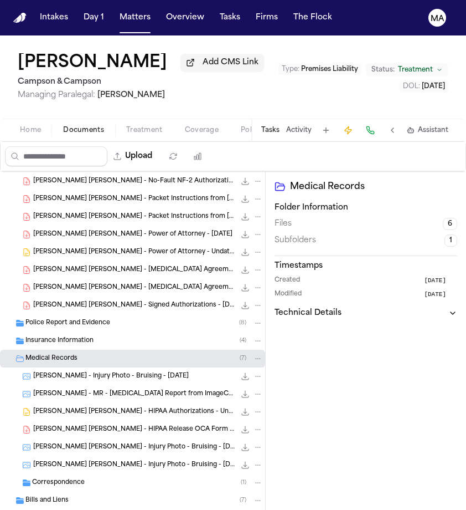
scroll to position [388, 0]
click at [69, 479] on span "Correspondence" at bounding box center [58, 483] width 53 height 9
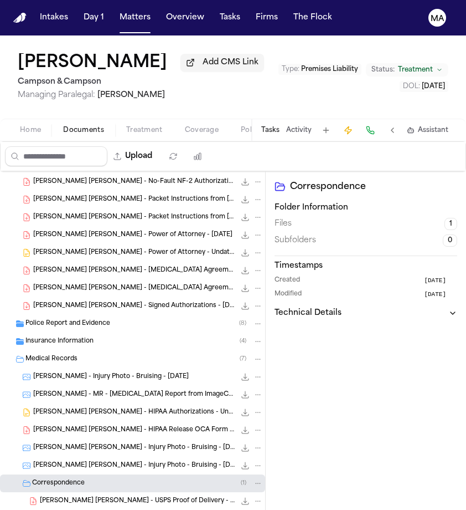
click at [73, 509] on div "Bills and Liens ( 7 )" at bounding box center [132, 519] width 265 height 18
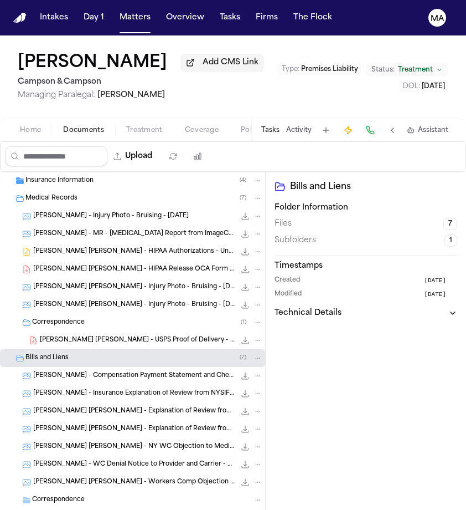
scroll to position [548, 0]
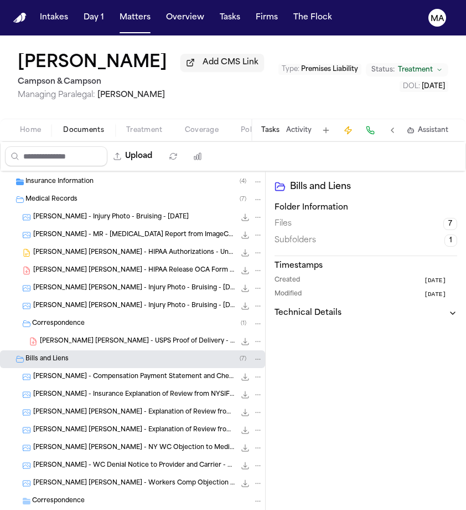
click at [74, 509] on span "Client Communication" at bounding box center [60, 518] width 70 height 9
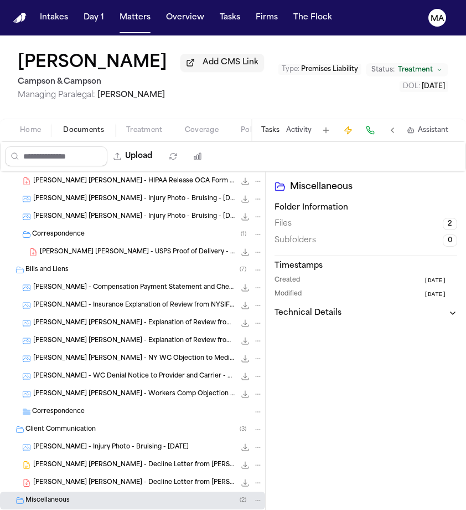
scroll to position [636, 0]
click at [266, 235] on div "Miscellaneous Folder Information Files 2 Subfolders 0 Timestamps Created 3 mont…" at bounding box center [366, 355] width 200 height 368
click at [25, 66] on div "Luis Rivera Rivera Add CMS Link Campson & Campson Managing Paralegal: Jacquelin…" at bounding box center [233, 76] width 466 height 83
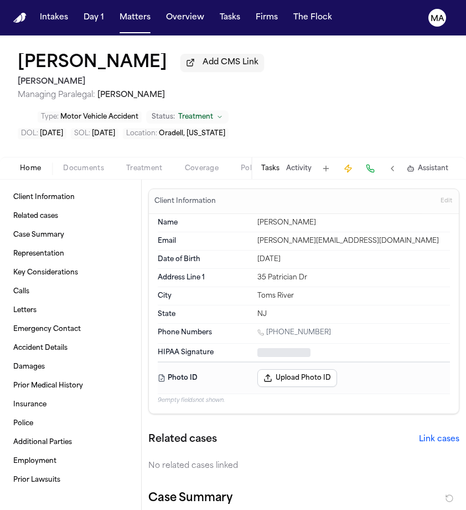
type textarea "*"
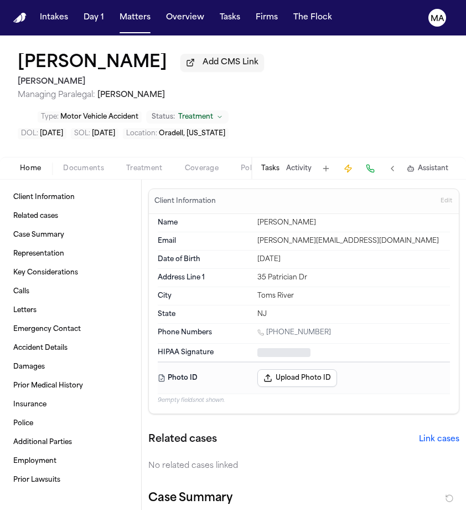
type textarea "*"
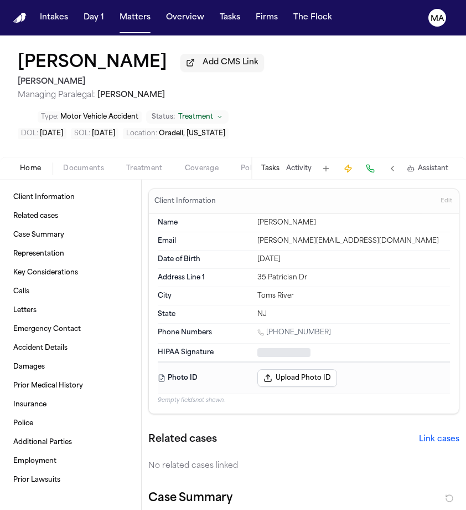
type textarea "*"
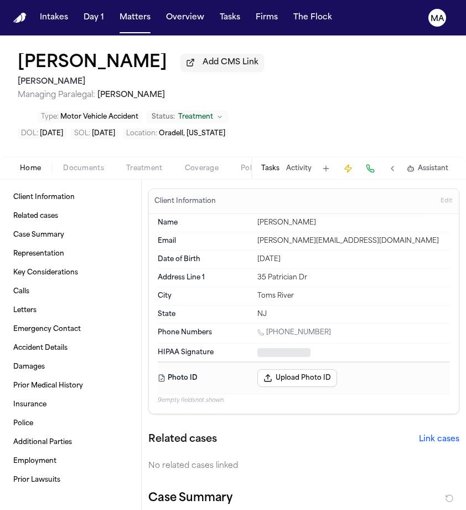
type textarea "*"
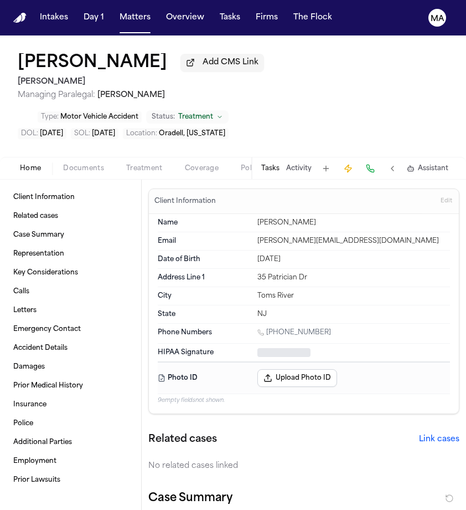
type textarea "*"
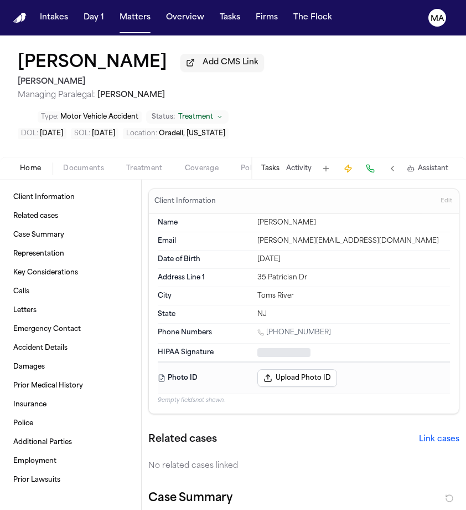
type textarea "*"
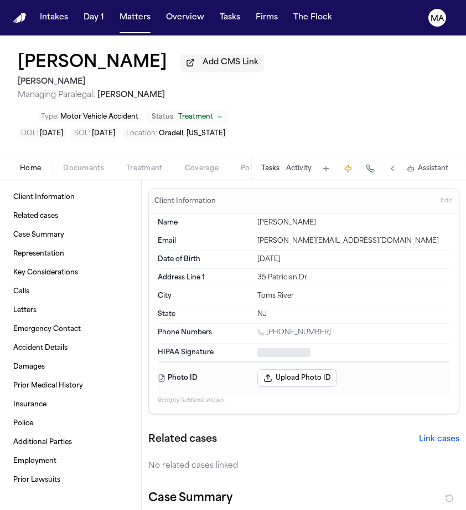
type textarea "*"
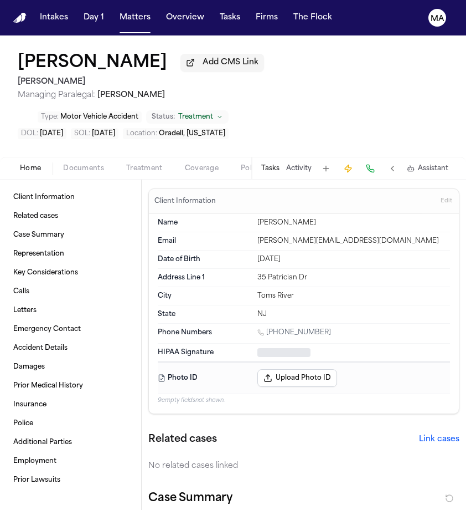
type textarea "*"
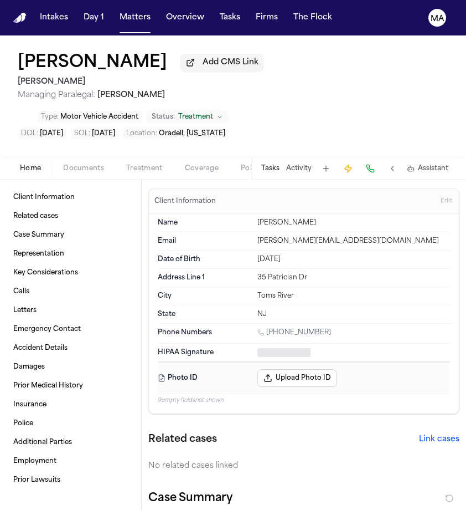
type textarea "*"
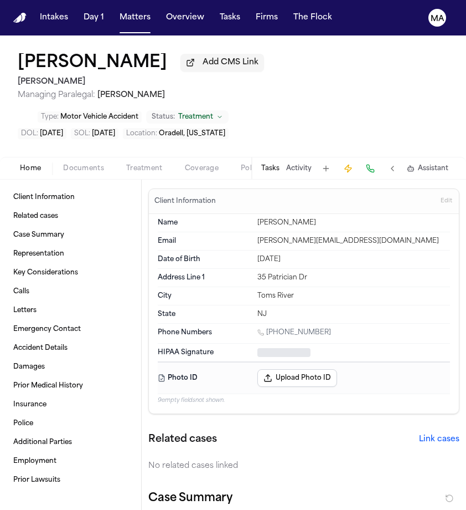
type textarea "*"
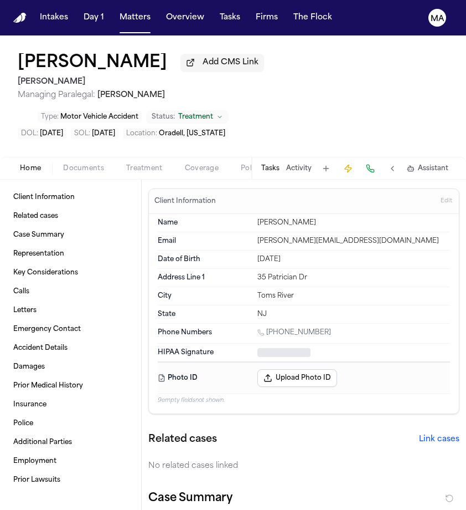
type textarea "*"
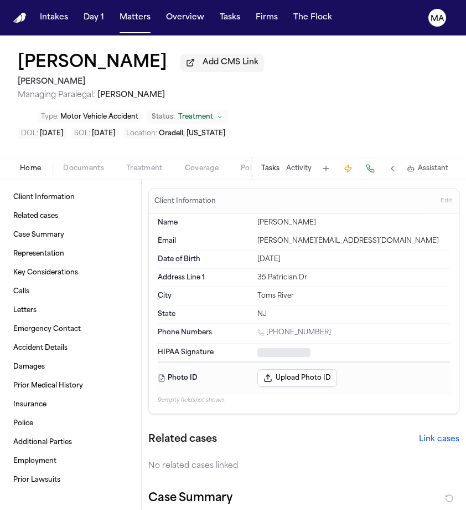
type textarea "*"
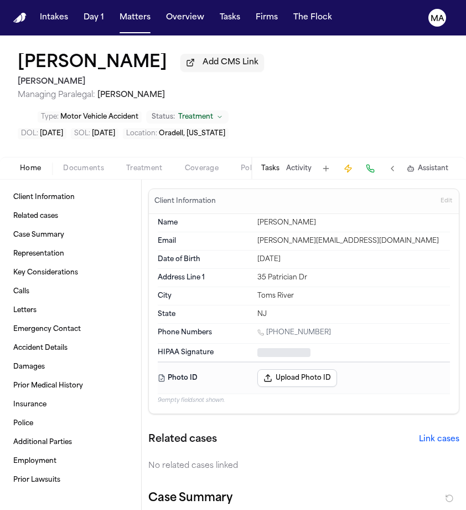
type textarea "*"
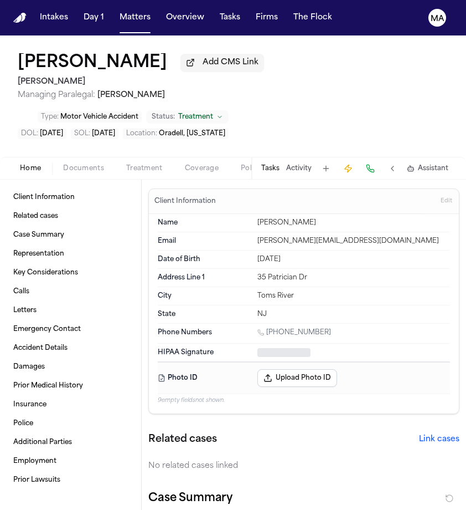
type textarea "*"
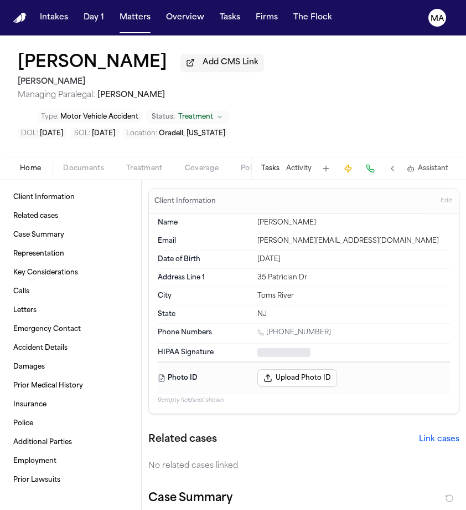
type textarea "*"
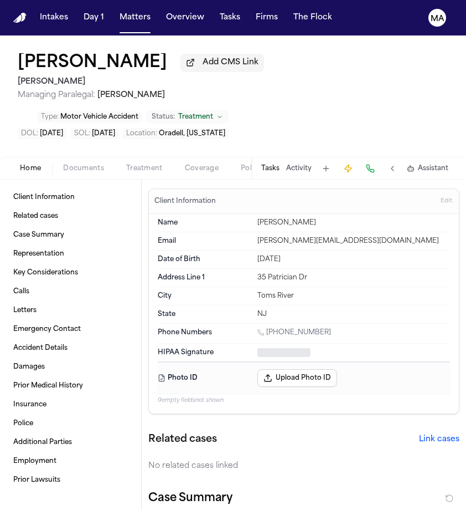
type textarea "*"
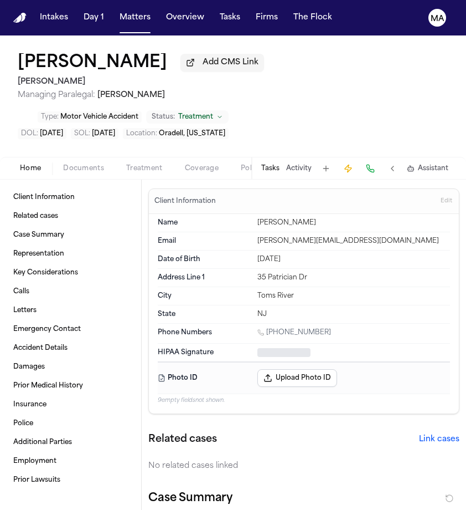
type textarea "*"
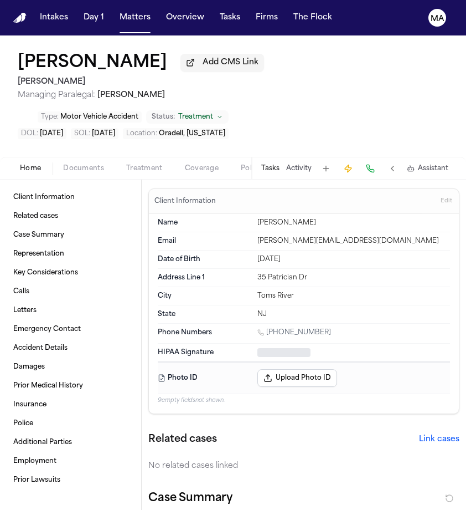
type textarea "*"
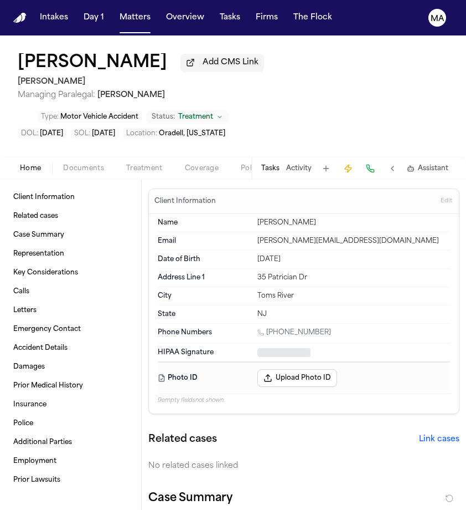
type textarea "*"
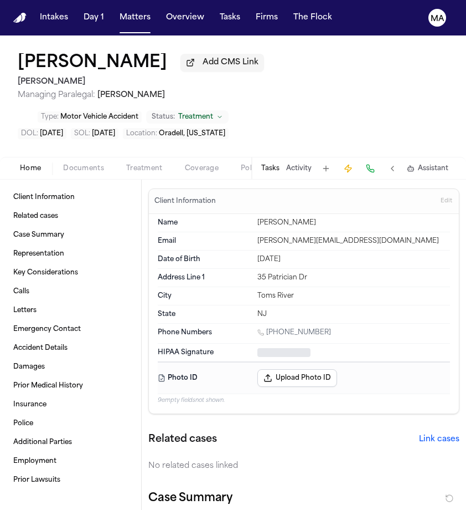
type textarea "*"
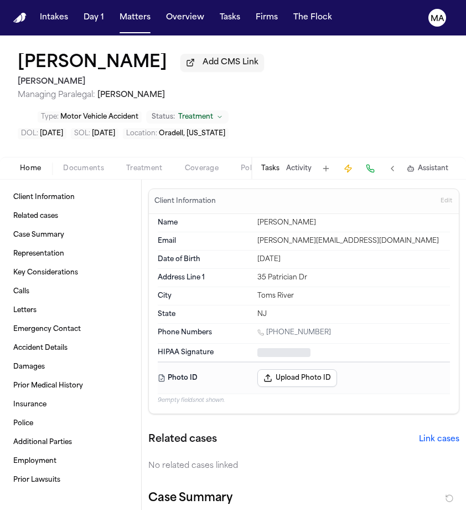
type textarea "*"
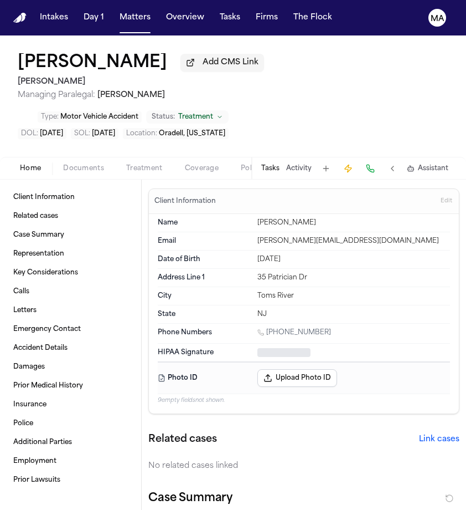
type textarea "*"
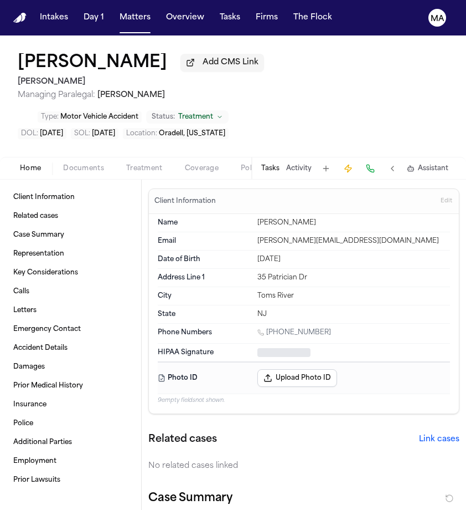
type textarea "*"
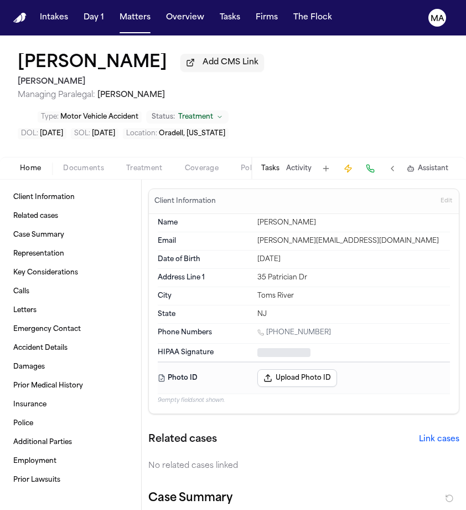
type textarea "*"
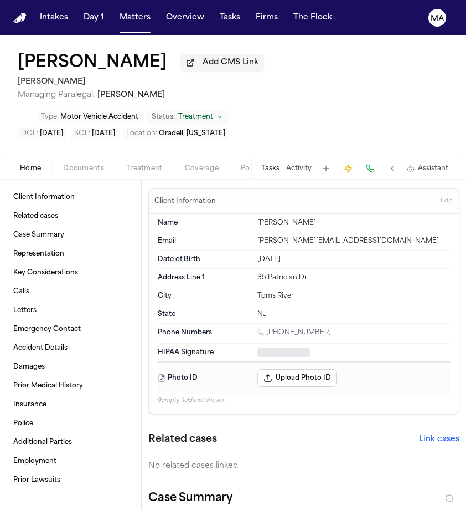
type textarea "*"
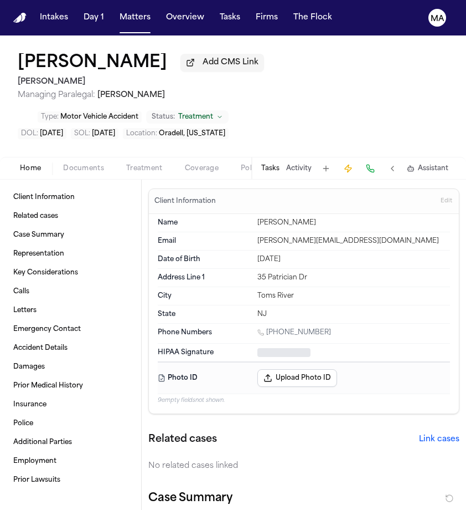
type textarea "*"
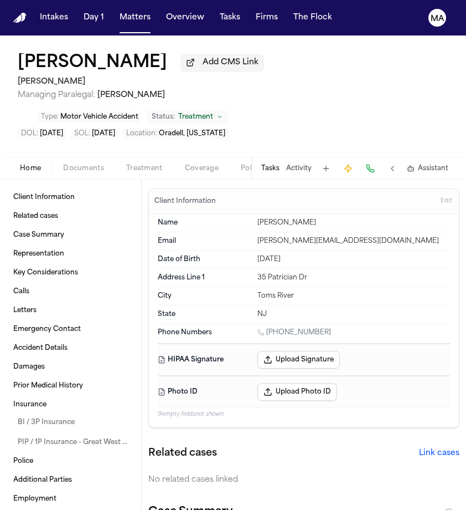
type textarea "*"
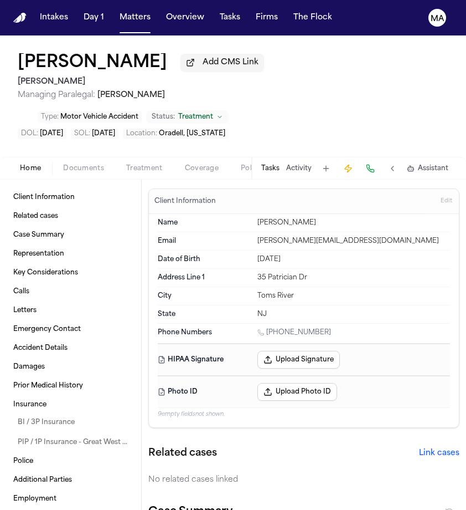
type textarea "*"
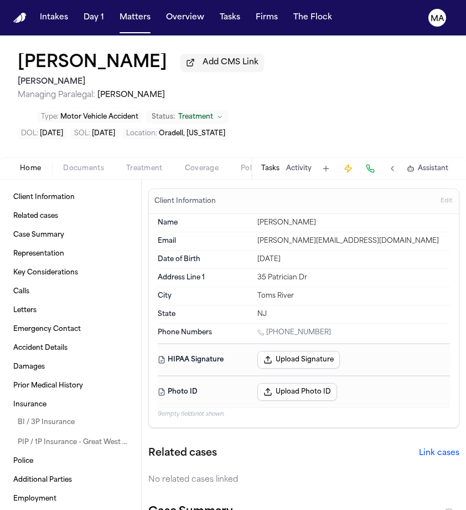
type textarea "*"
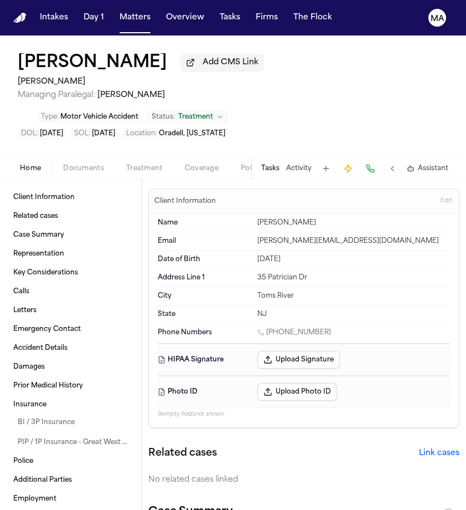
type textarea "*"
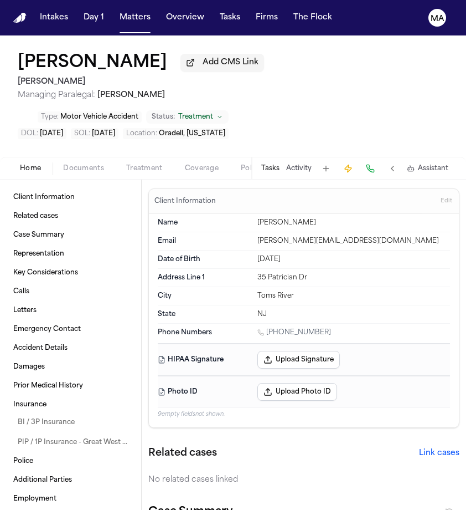
type textarea "*"
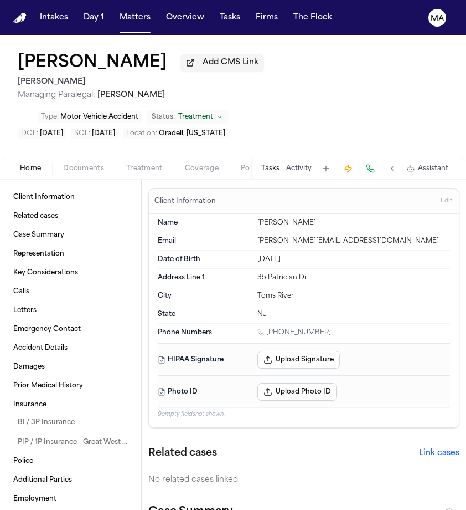
type textarea "*"
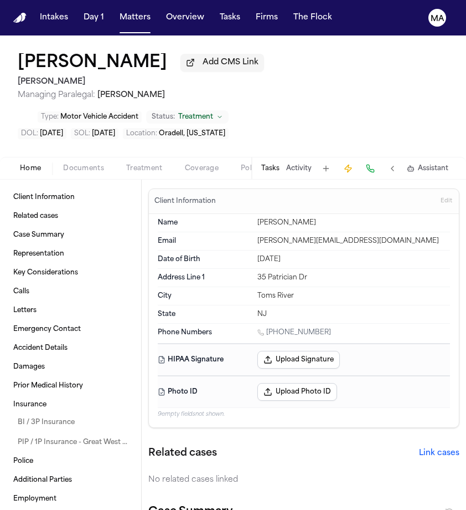
type textarea "*"
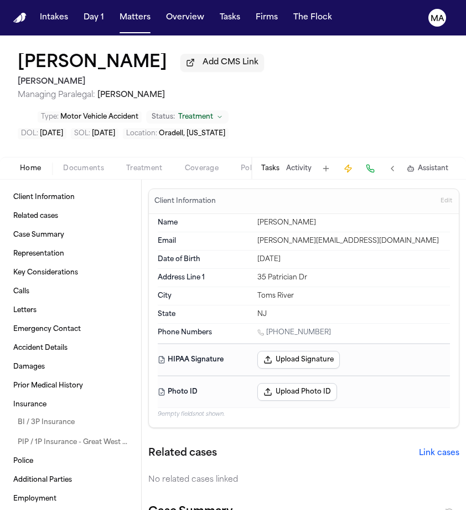
type textarea "*"
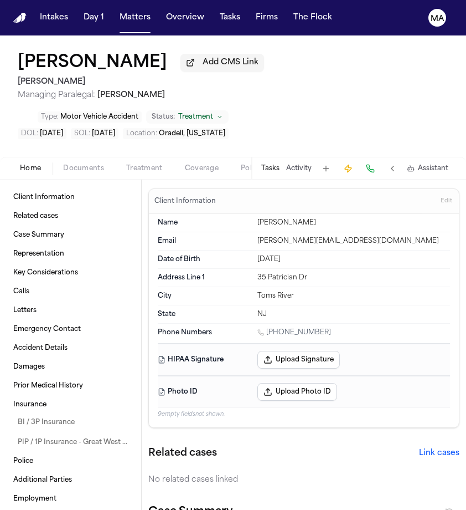
type textarea "*"
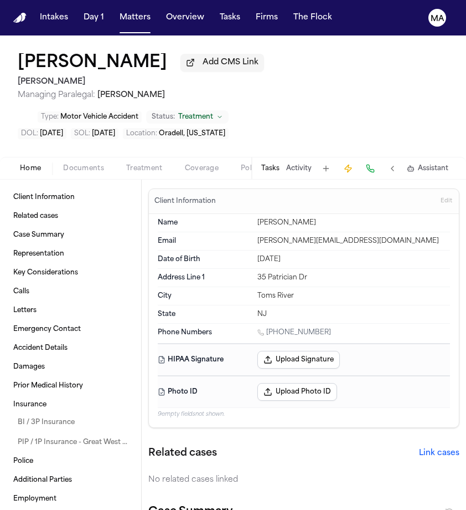
type textarea "*"
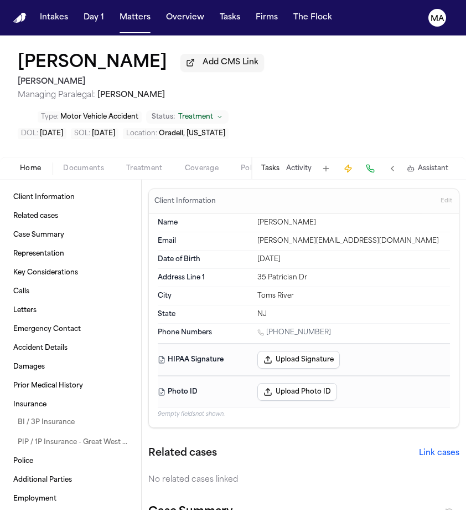
type textarea "*"
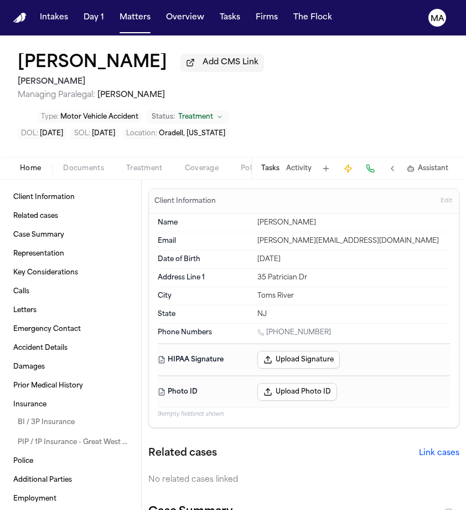
type textarea "*"
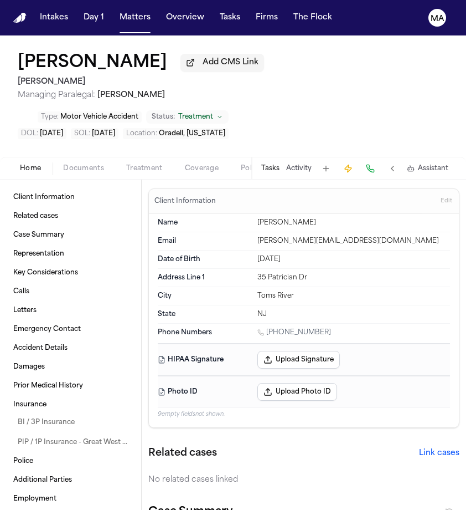
type textarea "*"
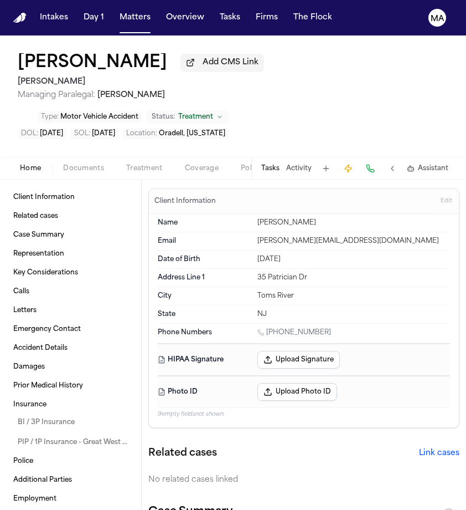
type textarea "*"
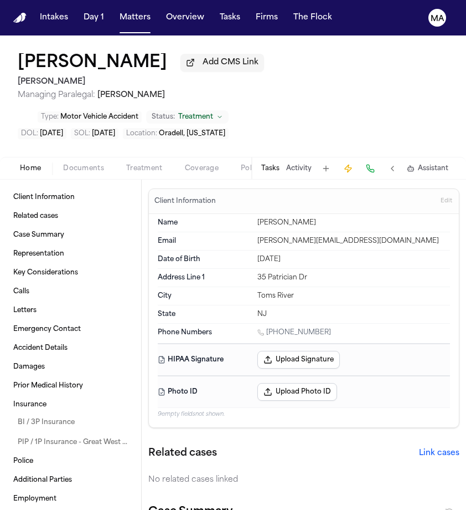
type textarea "*"
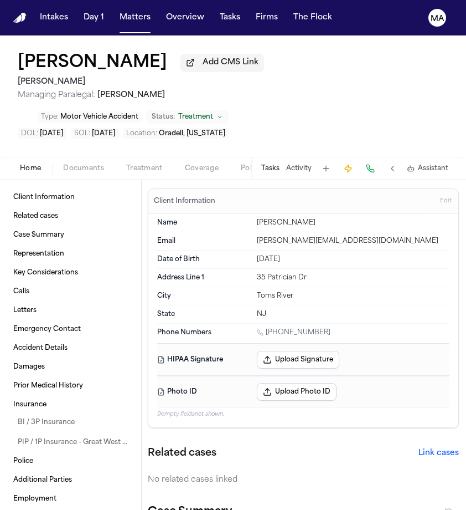
click at [334, 157] on div "Tasks Activity Assistant" at bounding box center [354, 168] width 206 height 22
click at [280, 164] on button "Tasks" at bounding box center [270, 168] width 18 height 9
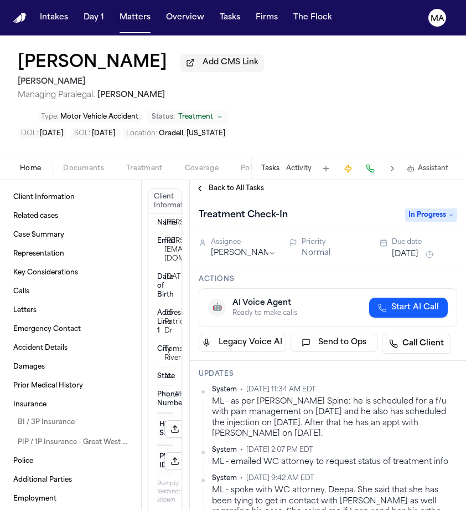
scroll to position [0, 0]
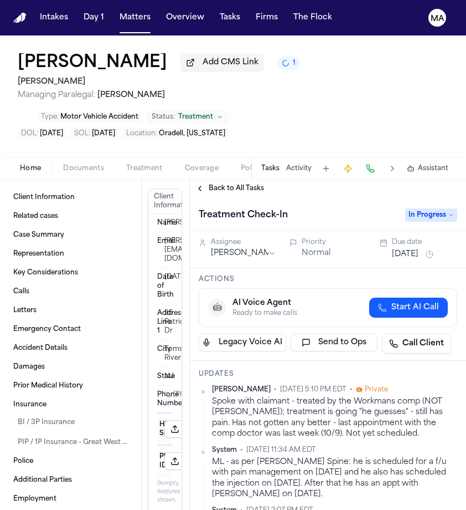
click at [396, 249] on button "Oct 9, 2025" at bounding box center [405, 254] width 27 height 11
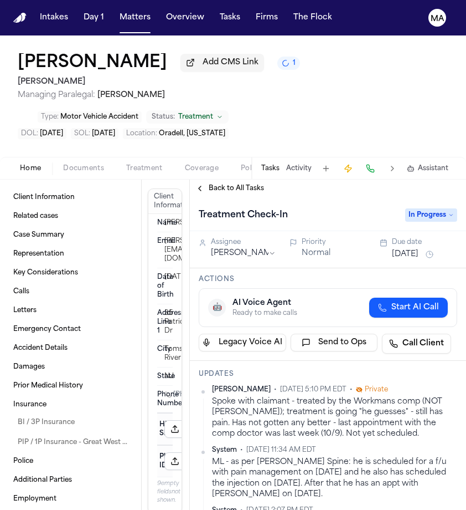
click at [326, 206] on div "Treatment Check-In" at bounding box center [299, 215] width 200 height 18
click at [265, 238] on div "Assignee Alicia Beedle" at bounding box center [238, 249] width 78 height 23
click at [186, 45] on div "Leo D Cruz Add CMS Link 1 Mohamed K Ahmed Managing Paralegal: Jacqueline Maldon…" at bounding box center [233, 95] width 466 height 121
click at [115, 10] on button "Matters" at bounding box center [135, 18] width 40 height 20
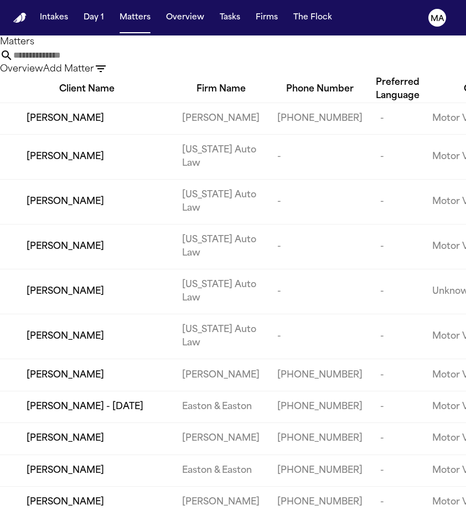
click at [142, 15] on nav "Intakes Day 1 Matters Overview Tasks Firms The Flock MA" at bounding box center [233, 17] width 466 height 35
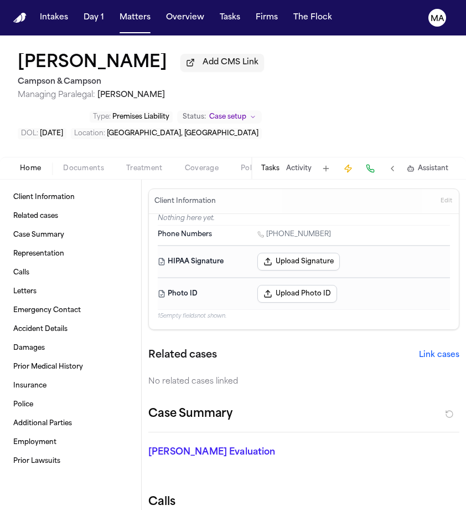
click at [63, 164] on span "Documents" at bounding box center [83, 168] width 41 height 9
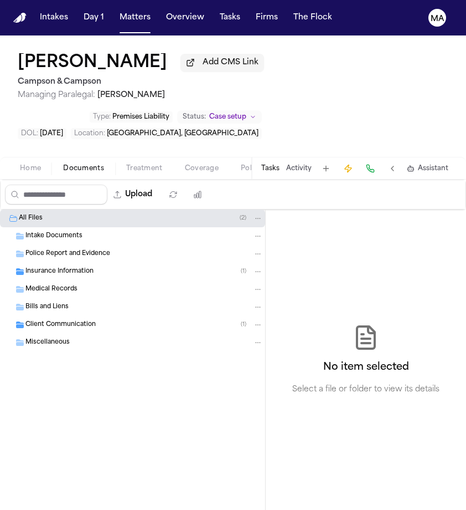
click at [23, 164] on span "Home" at bounding box center [30, 168] width 21 height 9
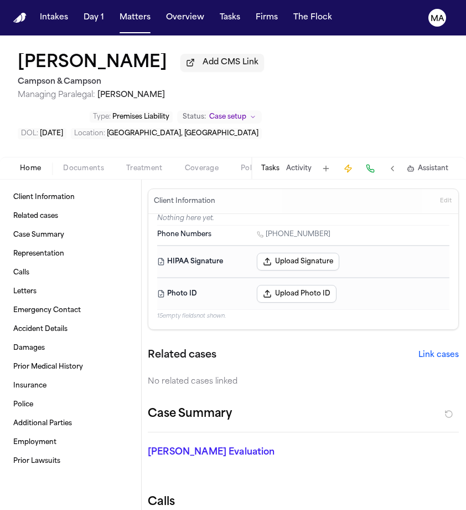
scroll to position [0, 1]
click at [56, 174] on span "button" at bounding box center [83, 174] width 54 height 1
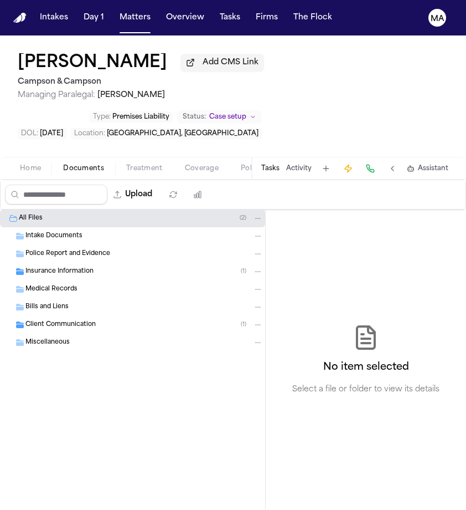
click at [70, 320] on span "Client Communication" at bounding box center [60, 324] width 70 height 9
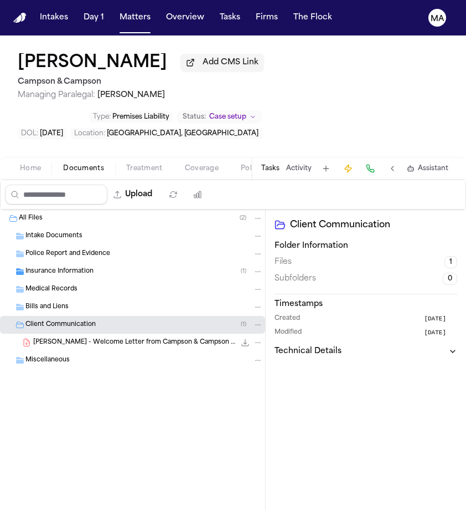
click at [69, 338] on span "G. Campbell - Welcome Letter from Campson & Campson - 9.8.25" at bounding box center [134, 342] width 202 height 9
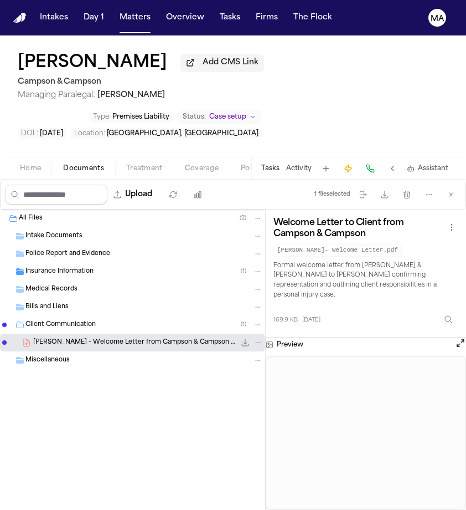
click at [66, 267] on span "Insurance Information" at bounding box center [59, 271] width 68 height 9
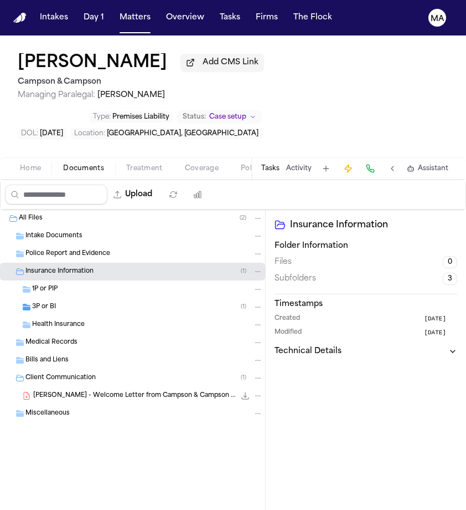
click at [59, 302] on div "3P or BI ( 1 )" at bounding box center [147, 307] width 231 height 10
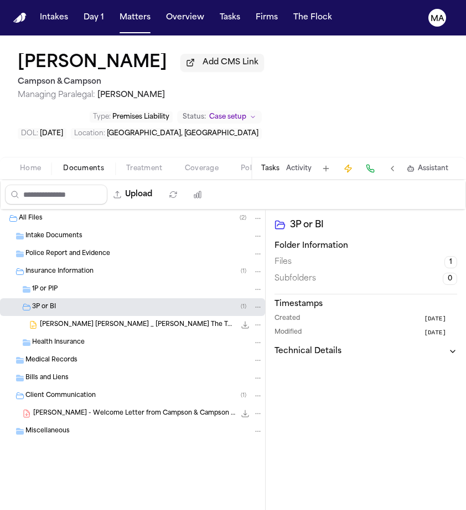
click at [61, 320] on span "Grace Campbell Campson _ Campson The TJX Companies^J Inc. 08-20-2025.docx" at bounding box center [138, 324] width 196 height 9
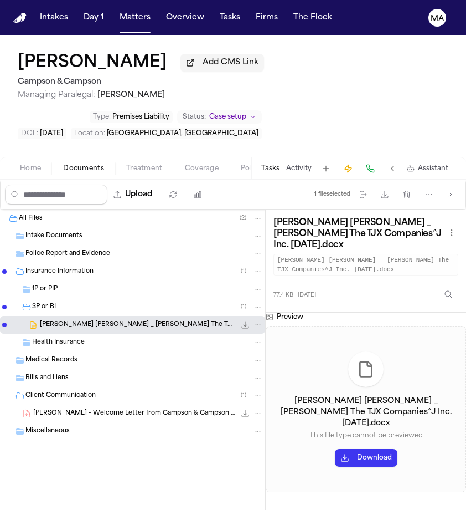
click at [84, 360] on div "All Files ( 2 ) Intake Documents Police Report and Evidence Insurance Informati…" at bounding box center [132, 352] width 265 height 286
click at [214, 50] on div "Grace Campbell Add CMS Link Campson & Campson Managing Paralegal: Jacqueline Ma…" at bounding box center [233, 95] width 466 height 121
click at [48, 373] on div "All Files ( 2 ) Intake Documents Police Report and Evidence Insurance Informati…" at bounding box center [132, 352] width 265 height 286
click at [24, 162] on button "Home" at bounding box center [30, 168] width 43 height 13
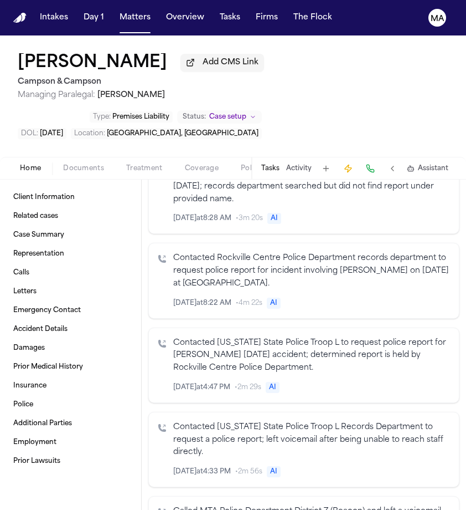
scroll to position [607, 0]
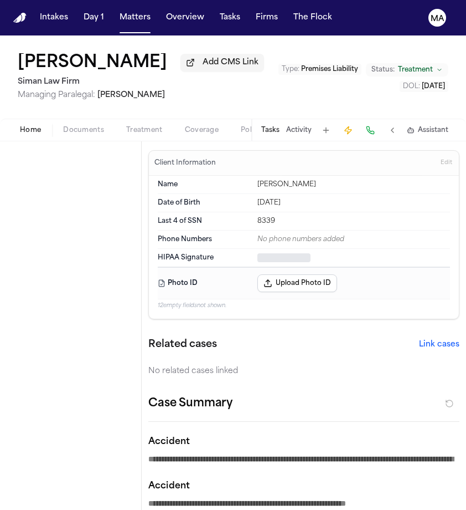
type textarea "*"
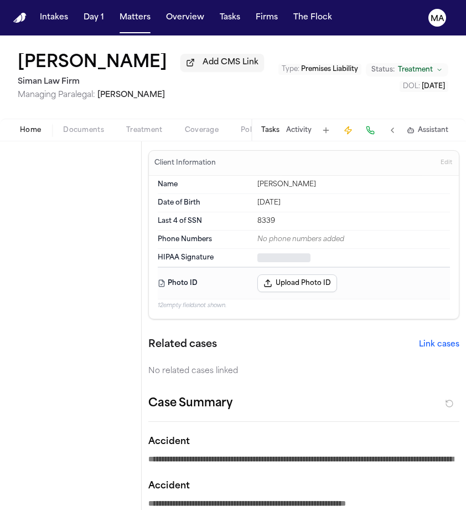
type textarea "*"
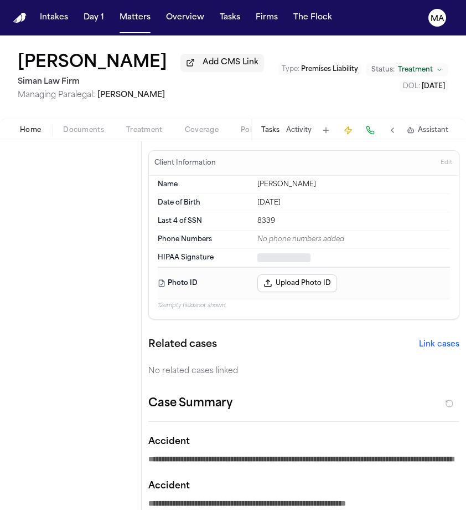
type textarea "*"
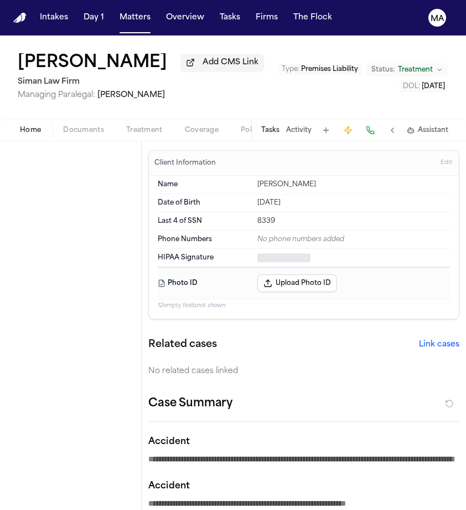
type textarea "*"
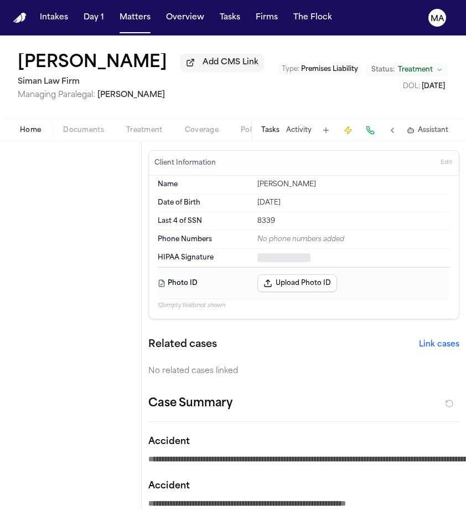
type textarea "*"
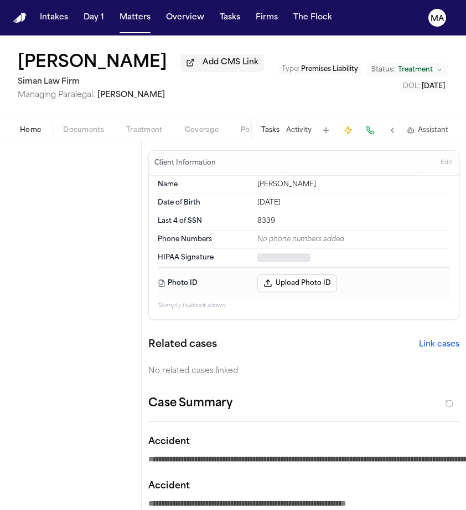
type textarea "*"
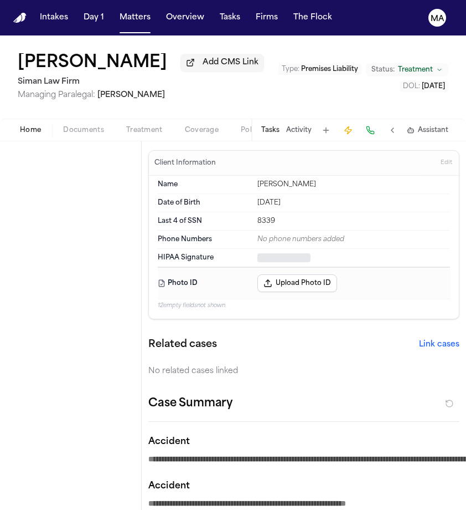
type textarea "*"
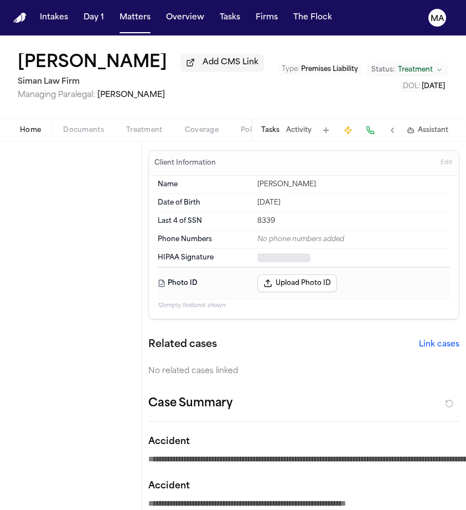
type textarea "*"
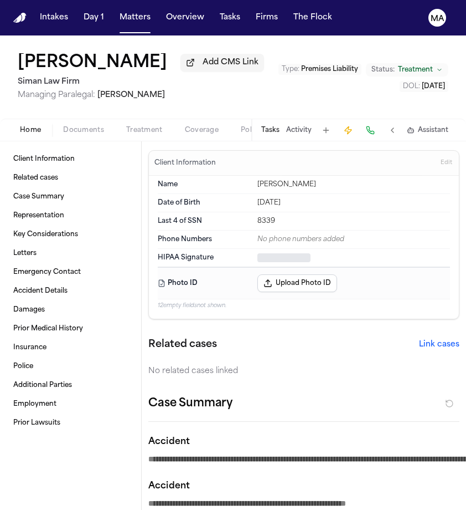
type textarea "*"
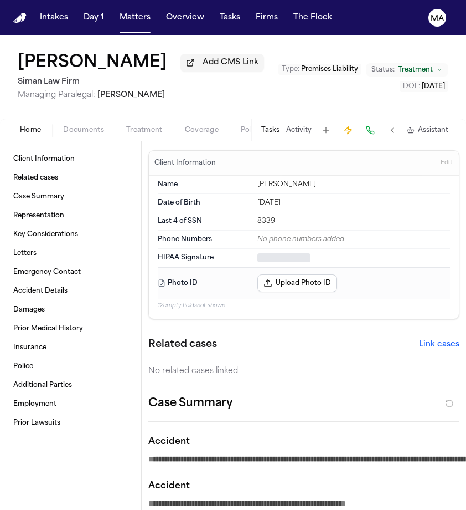
type textarea "*"
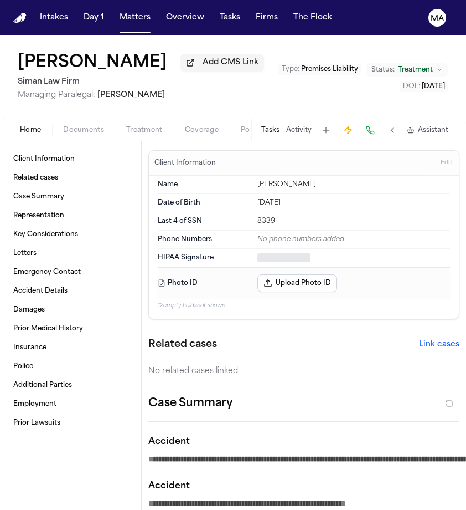
type textarea "*"
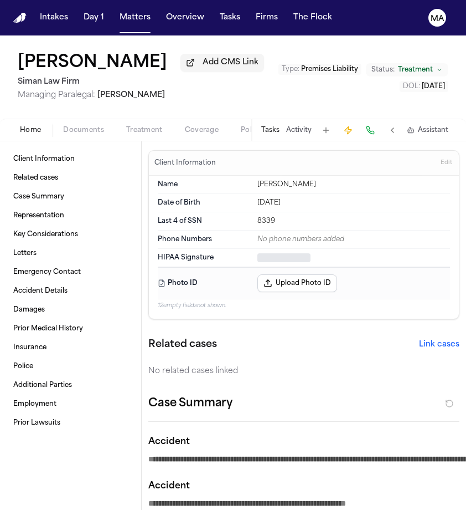
type textarea "*"
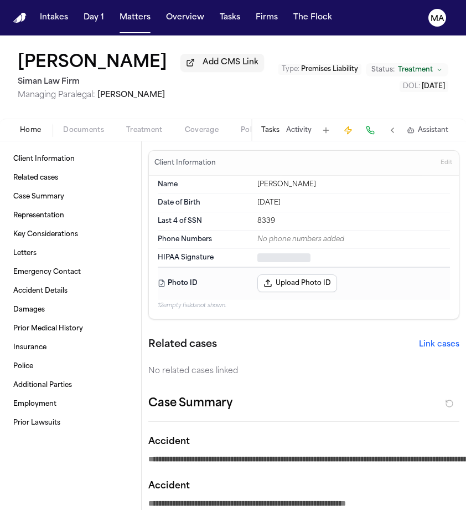
type textarea "*"
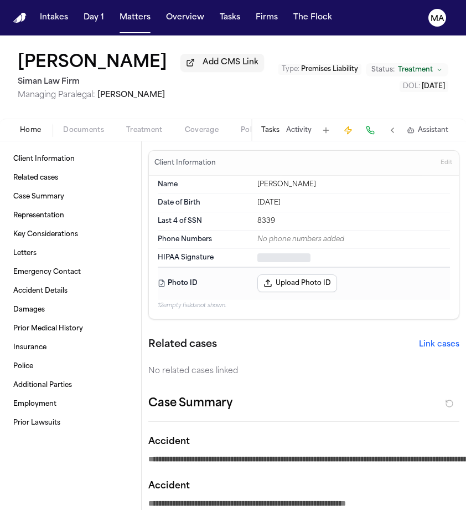
type textarea "*"
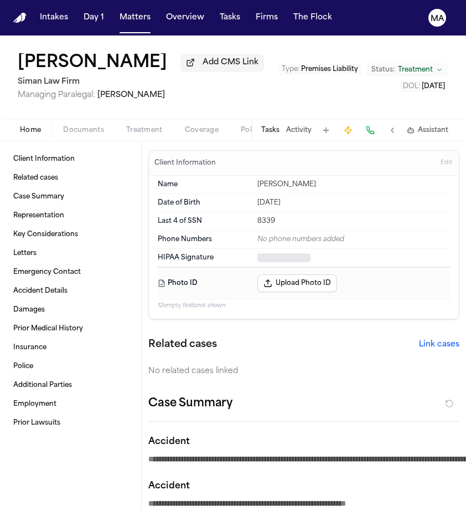
type textarea "*"
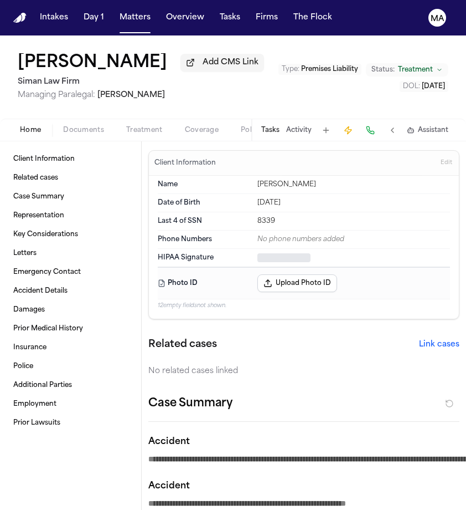
type textarea "*"
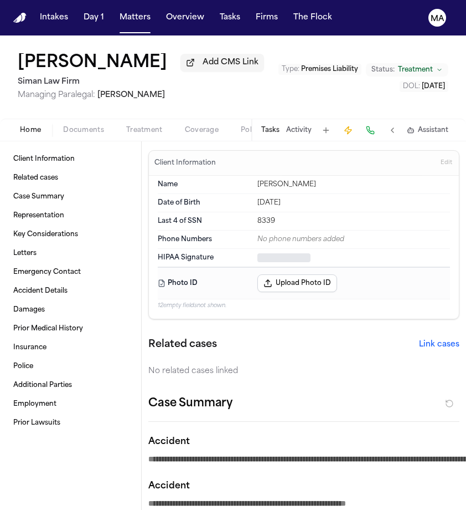
type textarea "*"
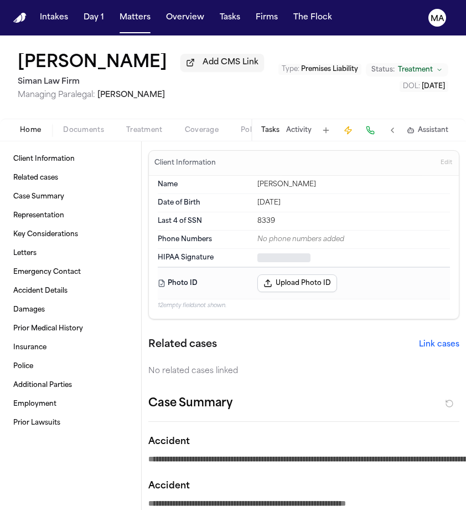
type textarea "*"
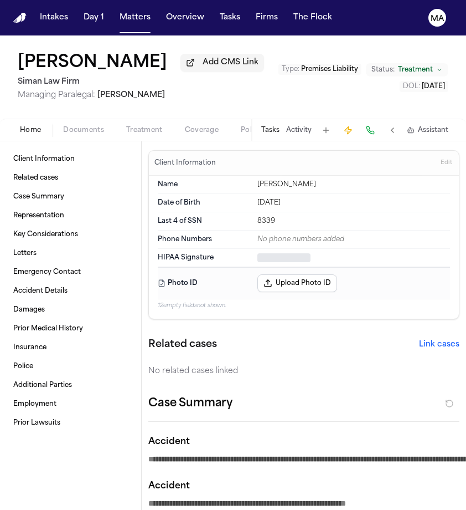
type textarea "*"
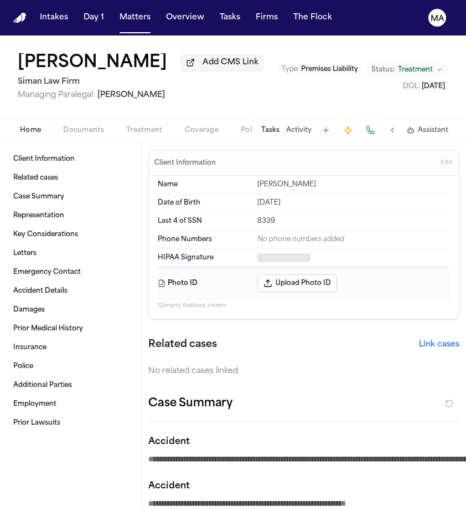
type textarea "*"
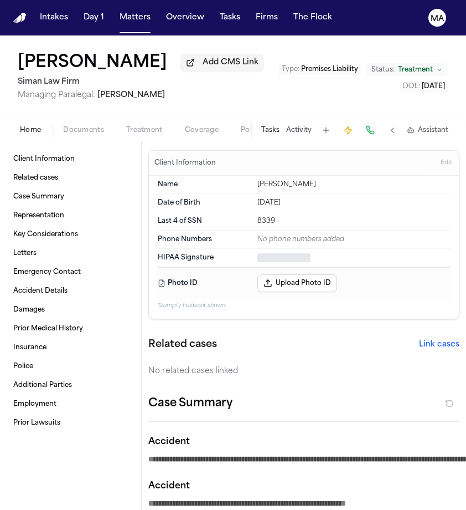
type textarea "*"
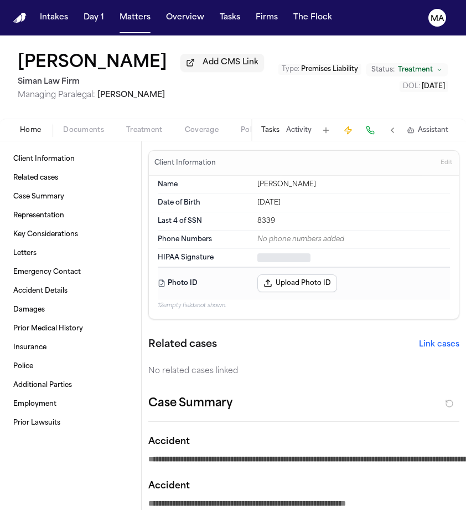
type textarea "*"
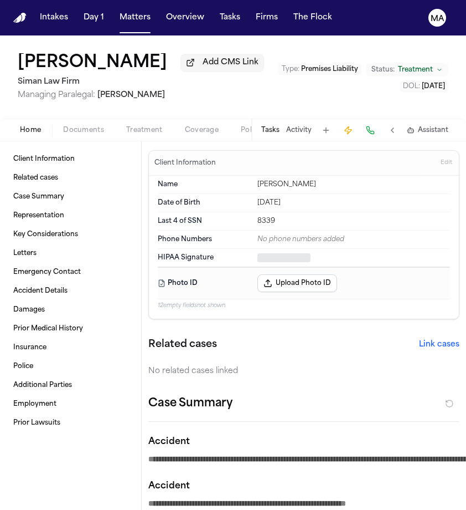
type textarea "*"
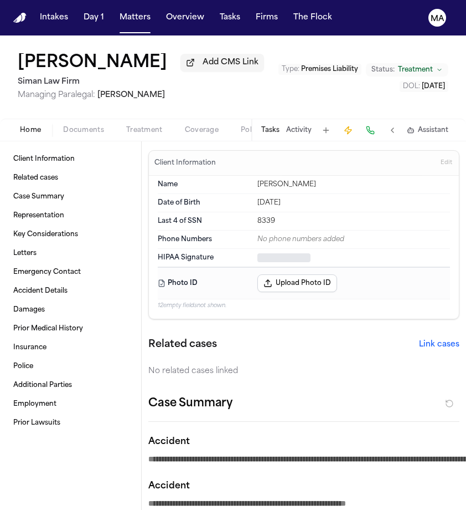
type textarea "*"
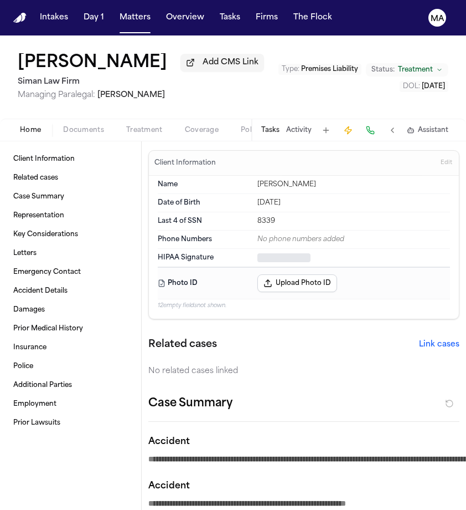
type textarea "*"
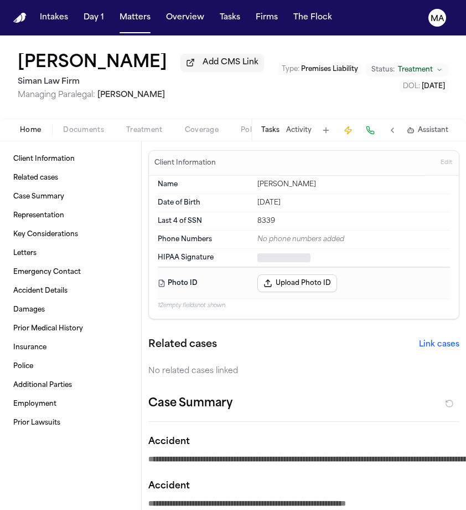
type textarea "*"
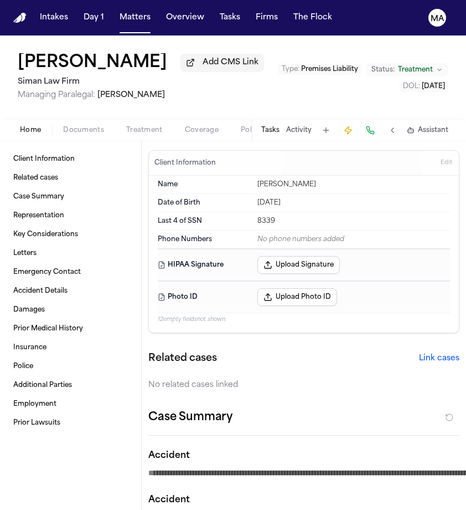
type textarea "*"
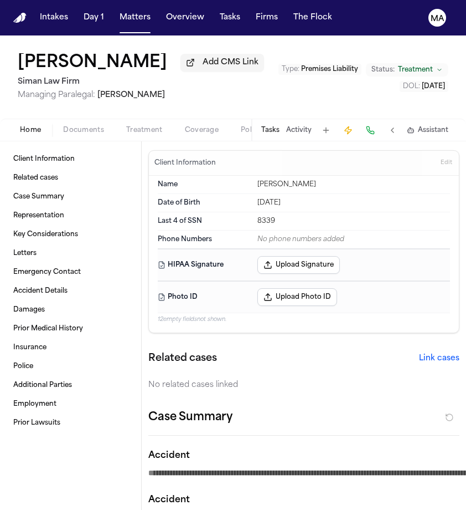
type textarea "*"
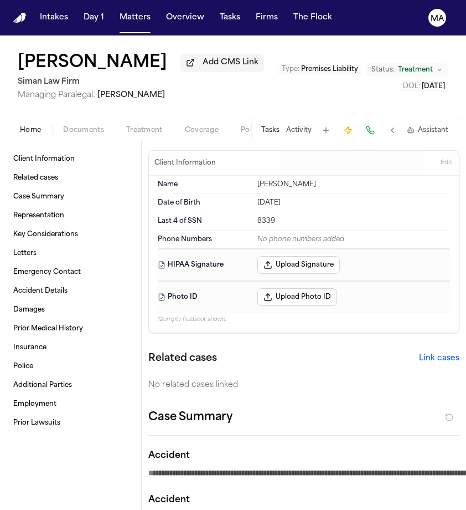
type textarea "*"
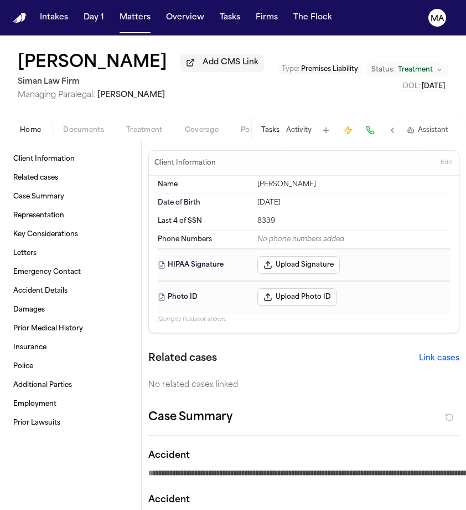
type textarea "*"
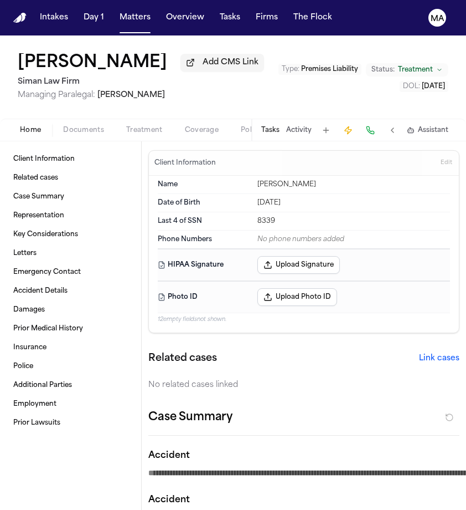
type textarea "*"
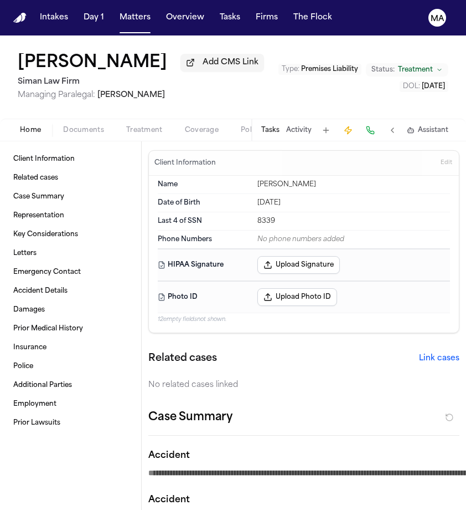
type textarea "*"
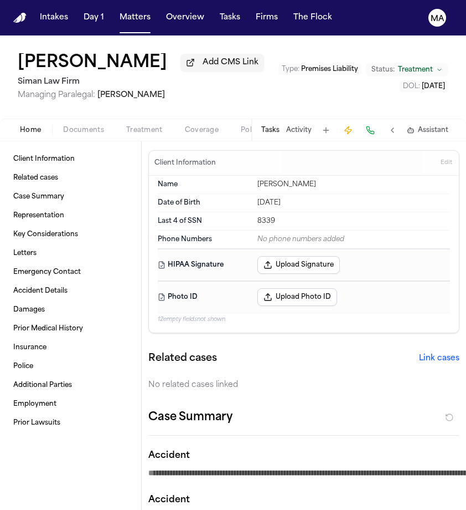
type textarea "*"
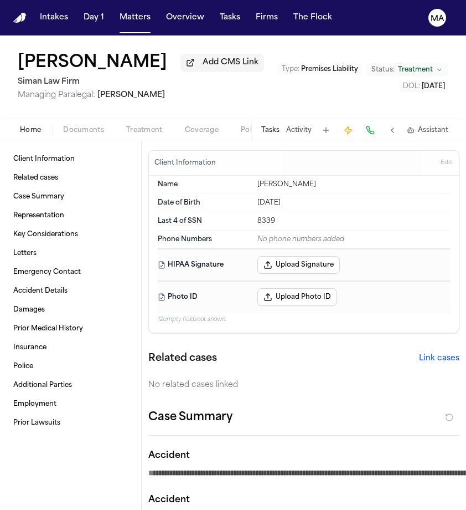
type textarea "*"
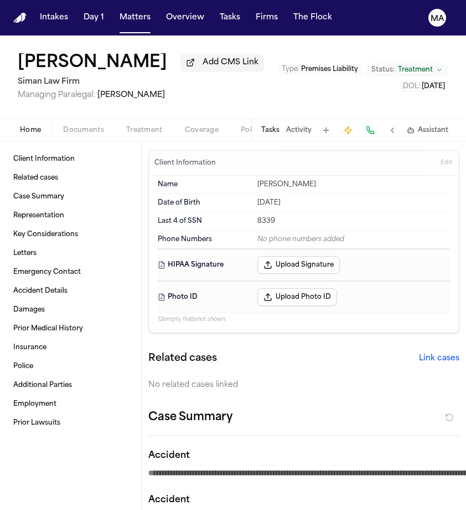
type textarea "*"
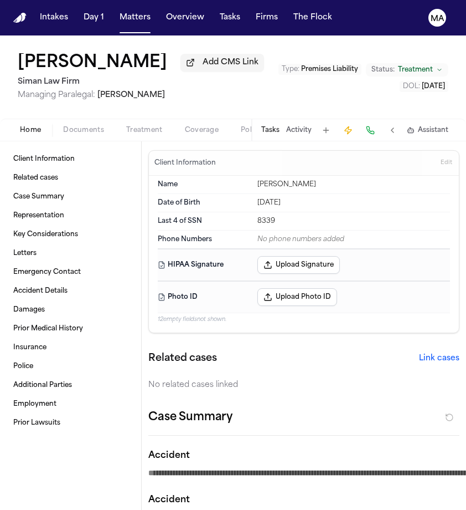
type textarea "*"
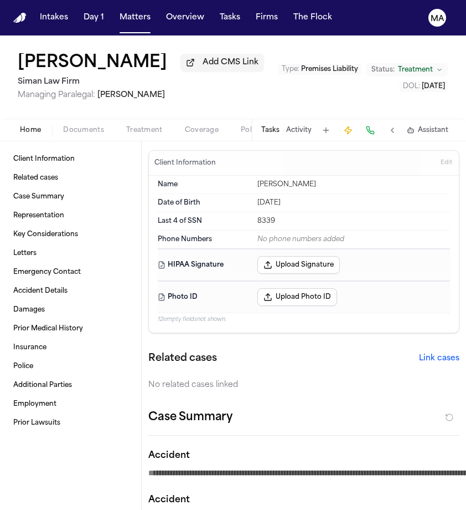
type textarea "*"
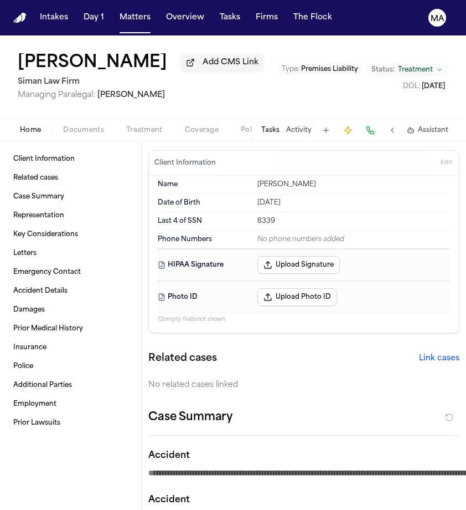
type textarea "*"
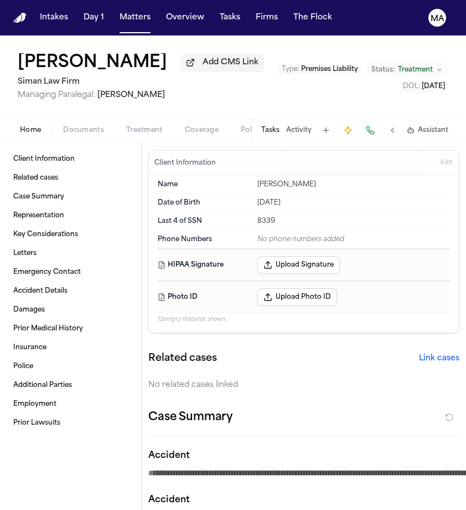
type textarea "*"
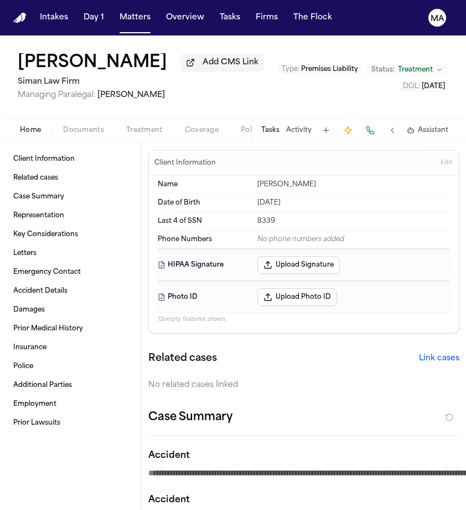
type textarea "*"
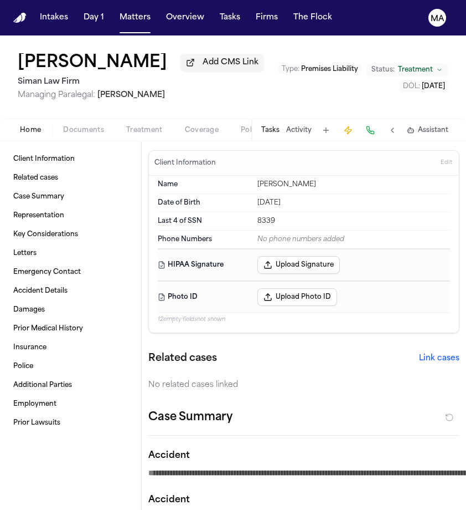
type textarea "*"
click at [195, 379] on div "No related cases linked" at bounding box center [303, 384] width 311 height 11
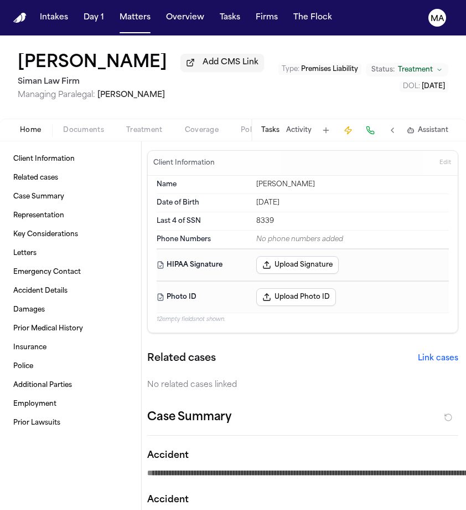
scroll to position [0, 1]
click at [379, 480] on div "**********" at bounding box center [297, 502] width 325 height 44
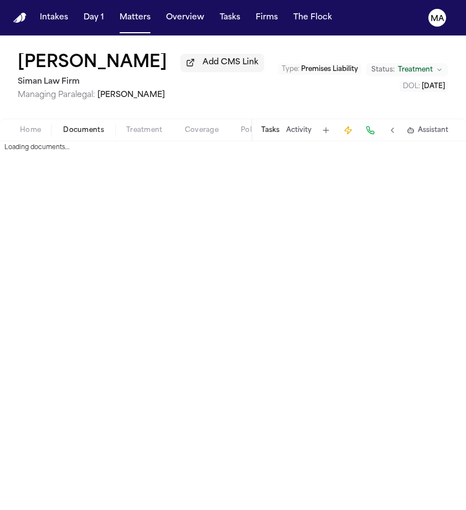
click at [63, 126] on span "Documents" at bounding box center [83, 130] width 41 height 9
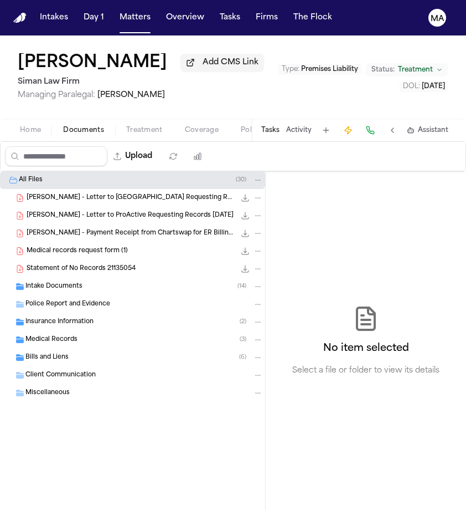
click at [44, 282] on span "Intake Documents" at bounding box center [53, 286] width 57 height 9
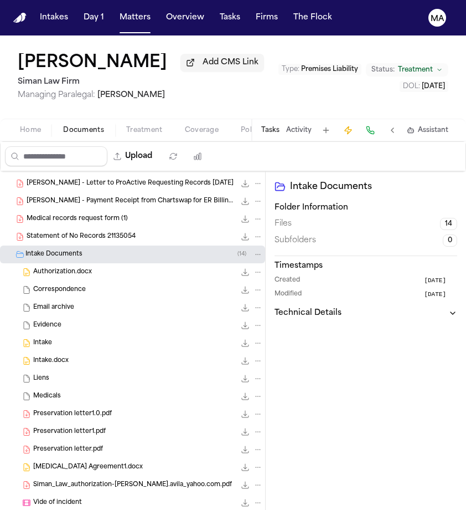
scroll to position [38, 0]
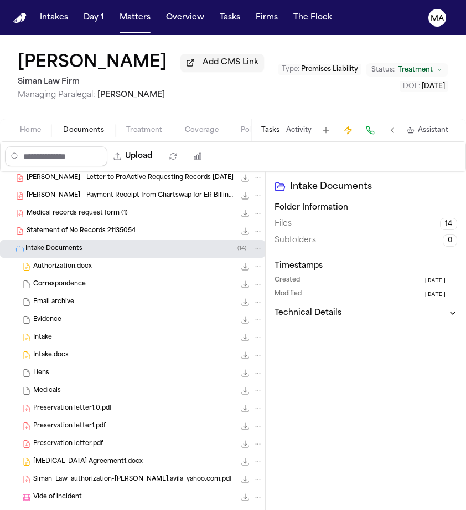
click at [53, 332] on div "Intake 14.1 KB • DOCX" at bounding box center [148, 337] width 230 height 11
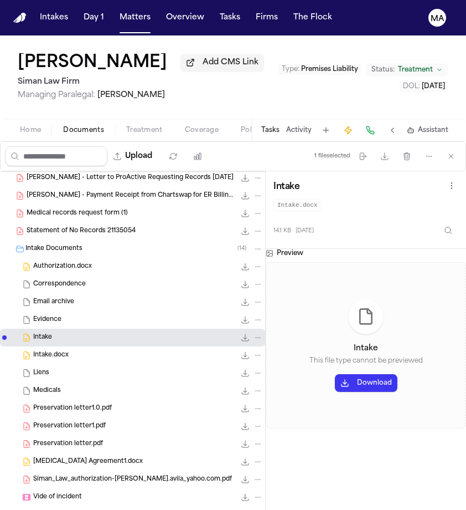
click at [335, 374] on button "Download" at bounding box center [366, 383] width 63 height 18
click at [251, 11] on button "Firms" at bounding box center [266, 18] width 31 height 20
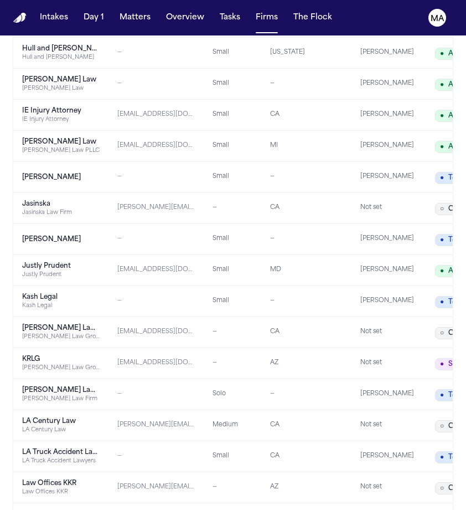
scroll to position [1077, 0]
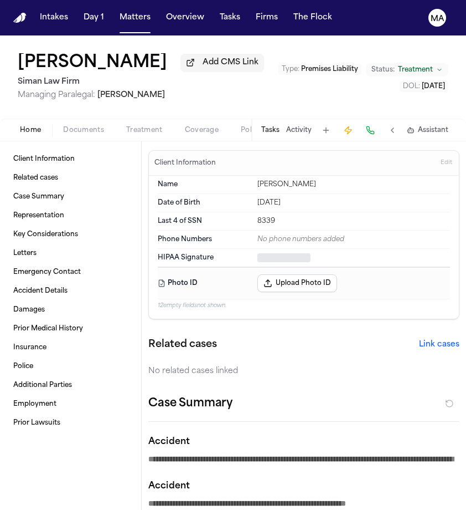
type textarea "*"
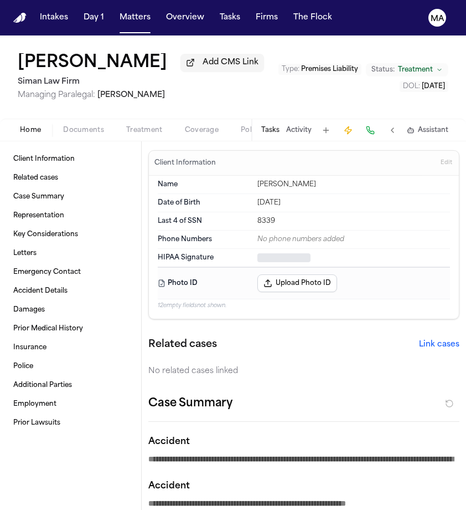
type textarea "*"
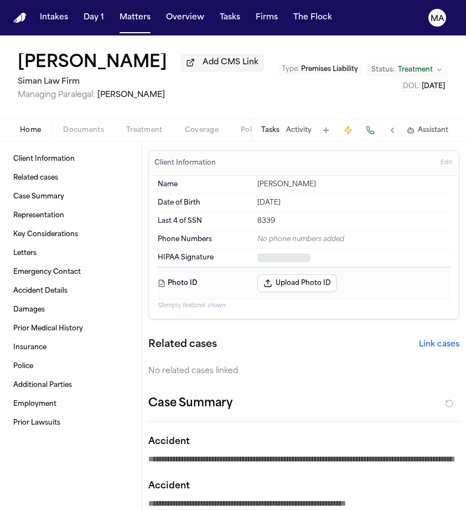
type textarea "*"
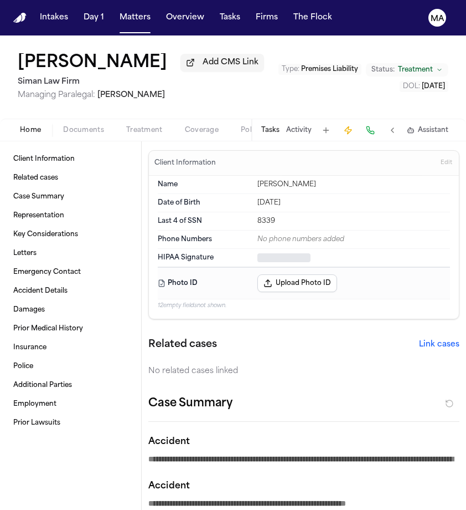
type textarea "*"
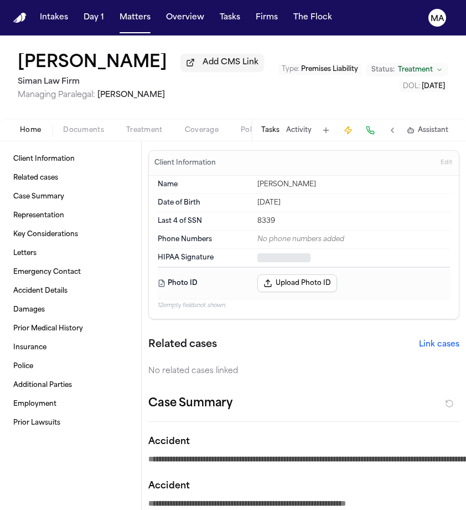
type textarea "*"
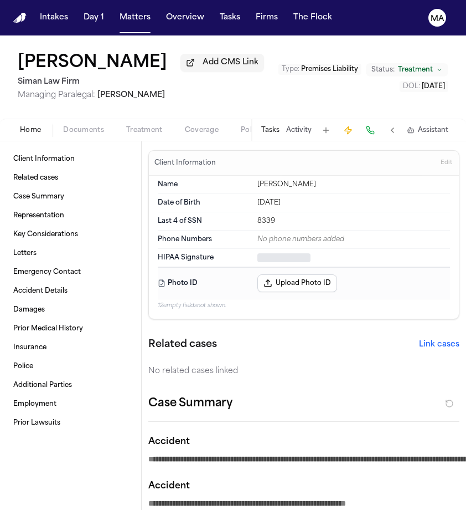
type textarea "*"
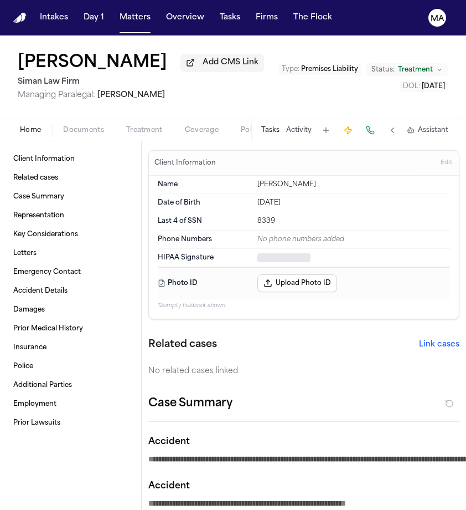
type textarea "*"
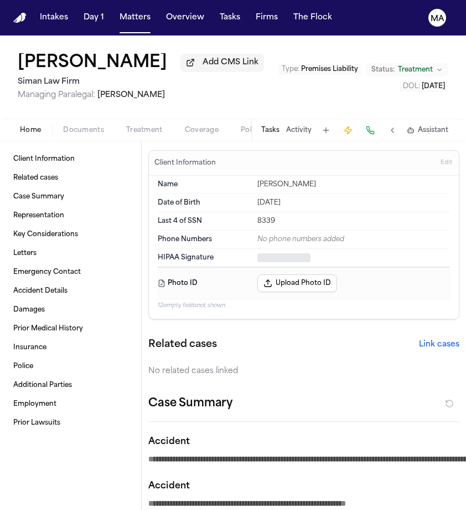
type textarea "*"
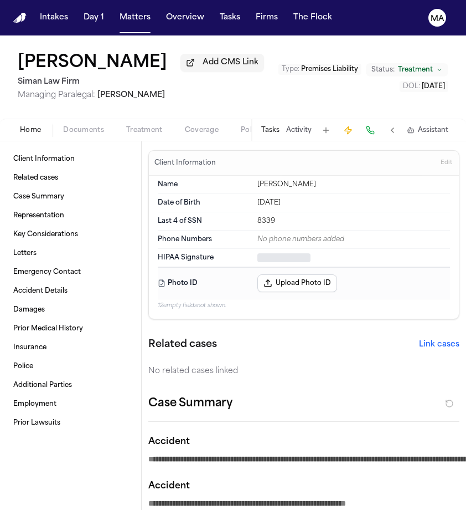
type textarea "*"
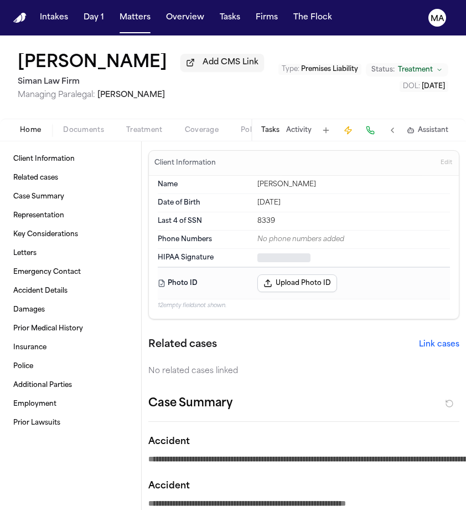
type textarea "*"
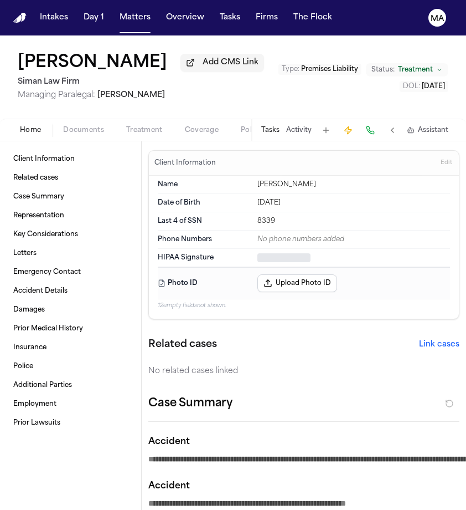
type textarea "*"
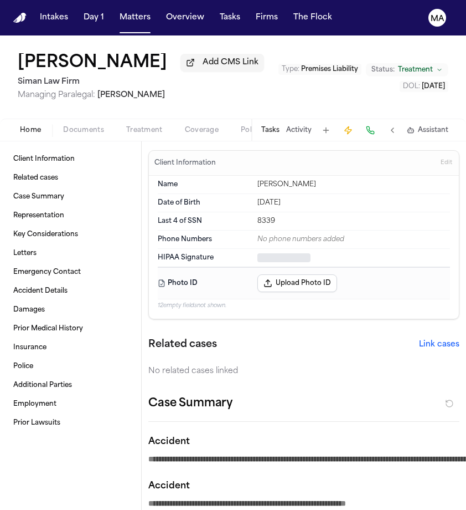
type textarea "*"
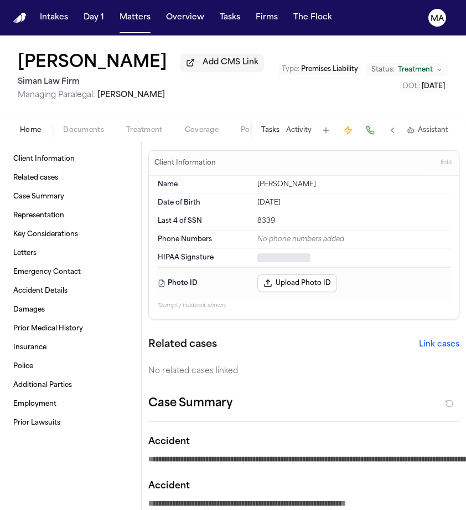
type textarea "*"
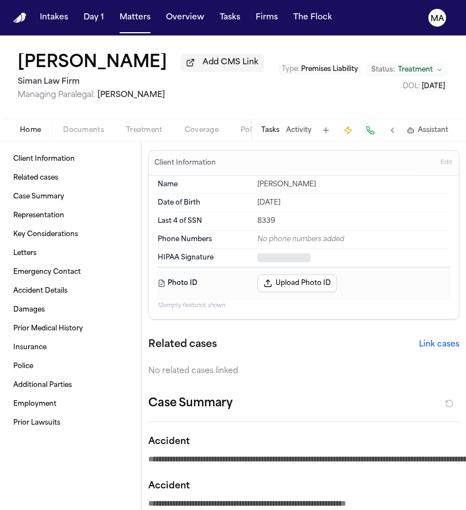
type textarea "*"
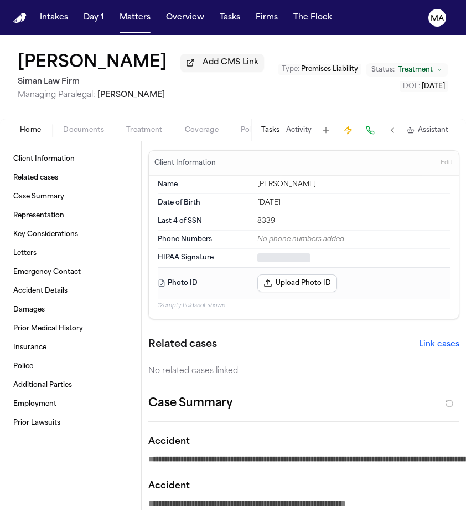
type textarea "*"
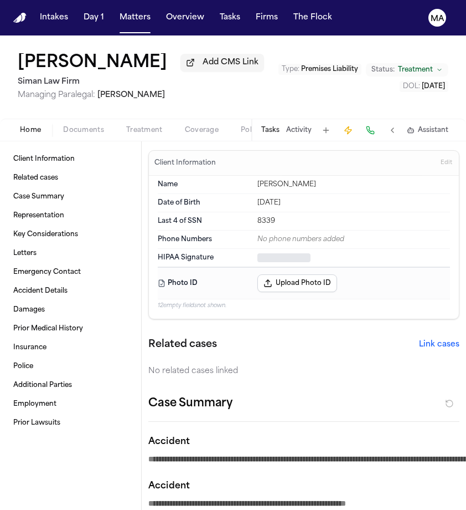
type textarea "*"
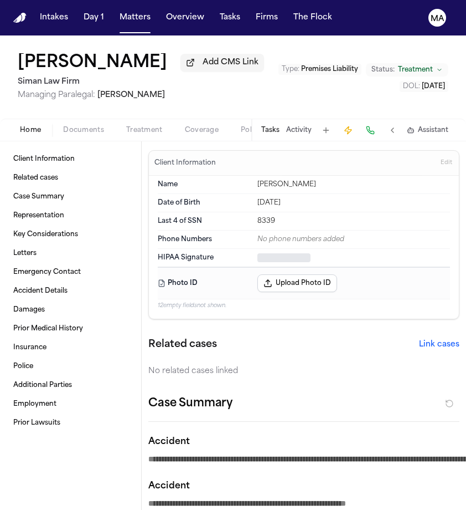
type textarea "*"
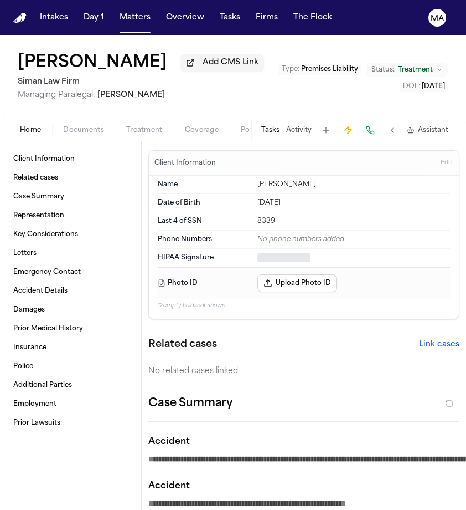
type textarea "*"
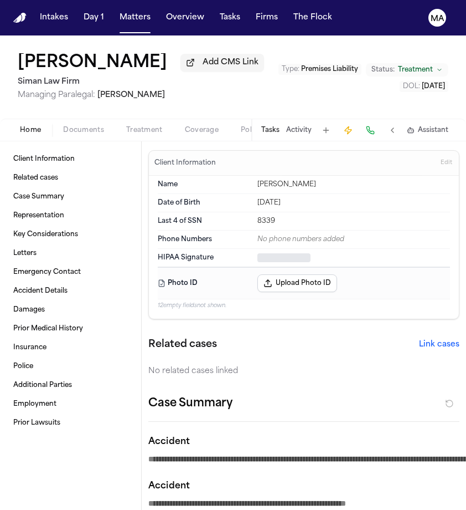
type textarea "*"
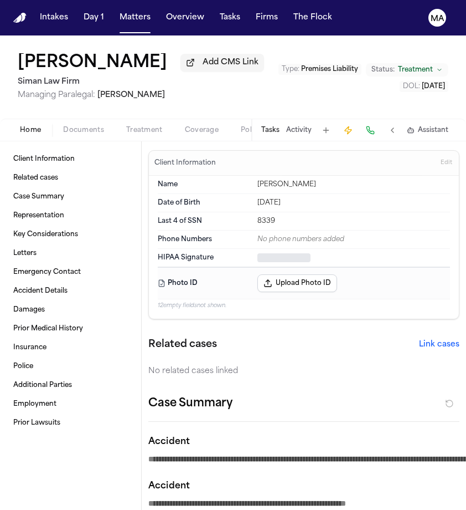
type textarea "*"
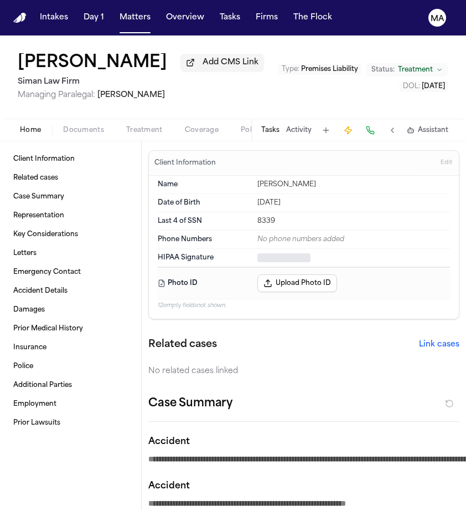
type textarea "*"
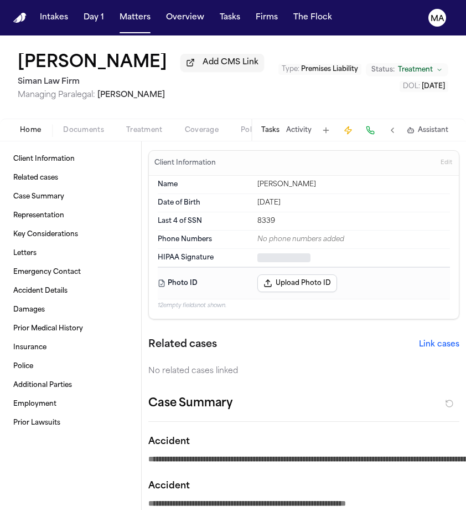
type textarea "*"
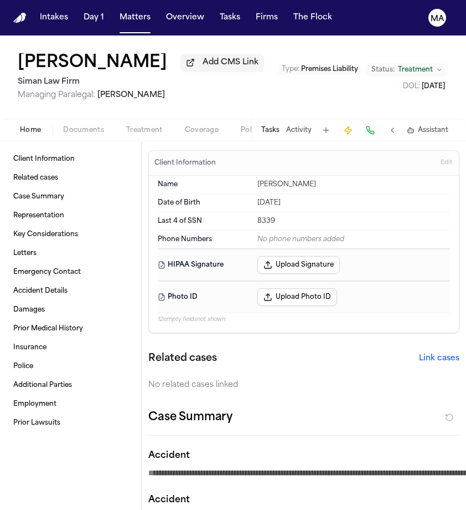
type textarea "*"
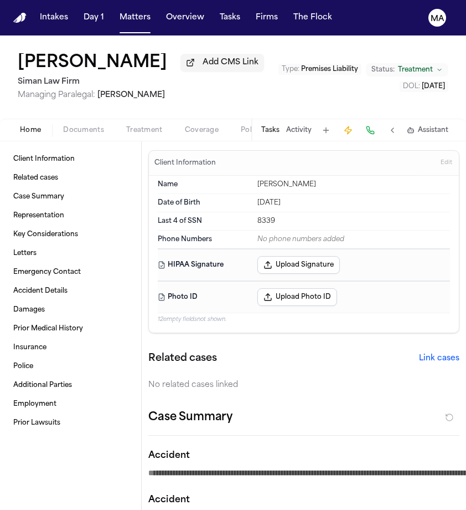
type textarea "*"
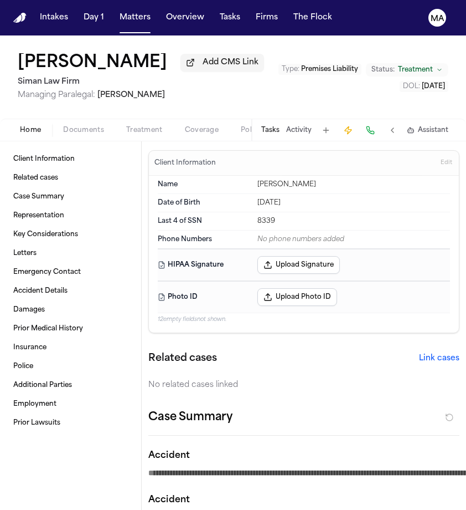
type textarea "*"
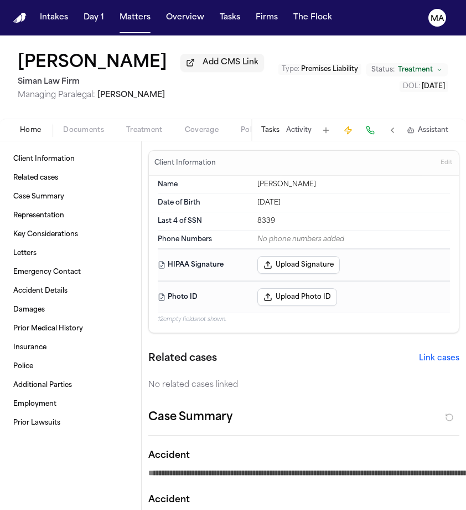
type textarea "*"
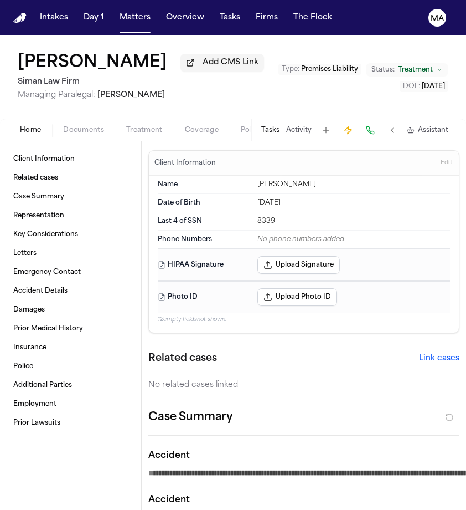
type textarea "*"
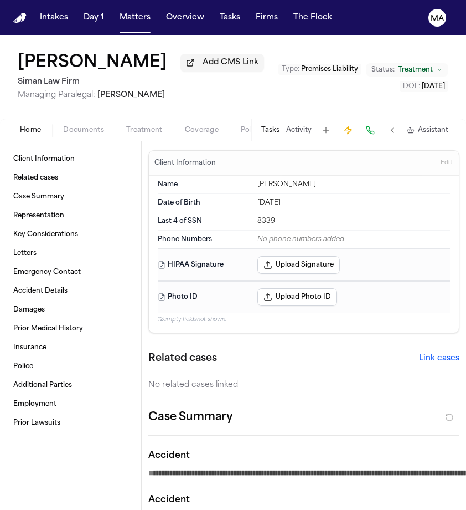
type textarea "*"
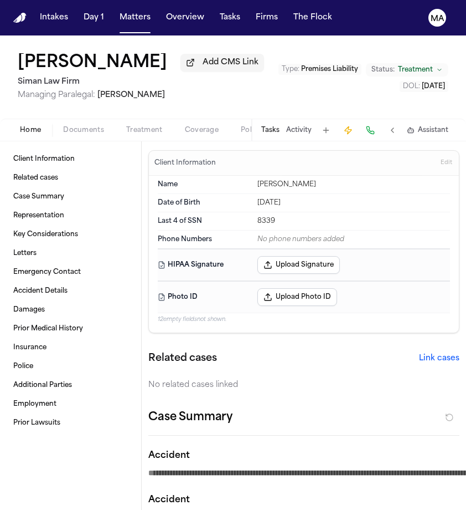
type textarea "*"
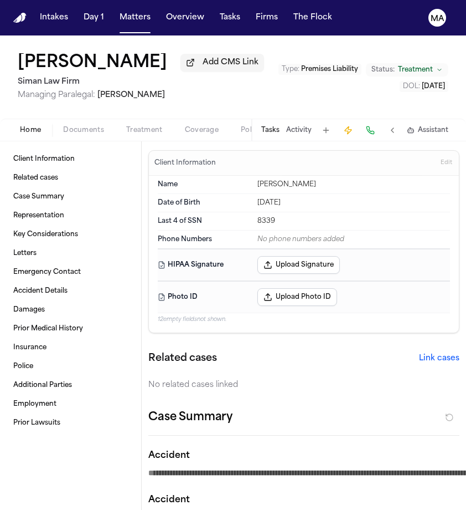
type textarea "*"
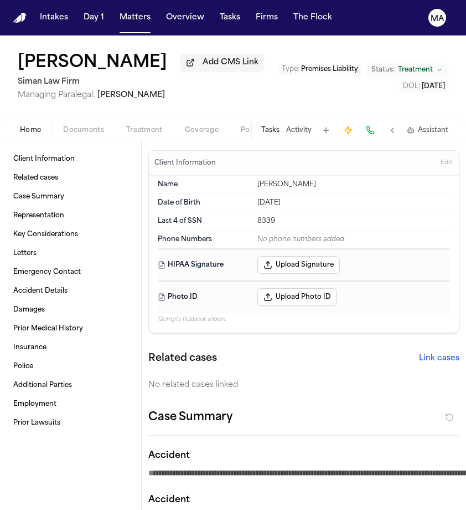
type textarea "*"
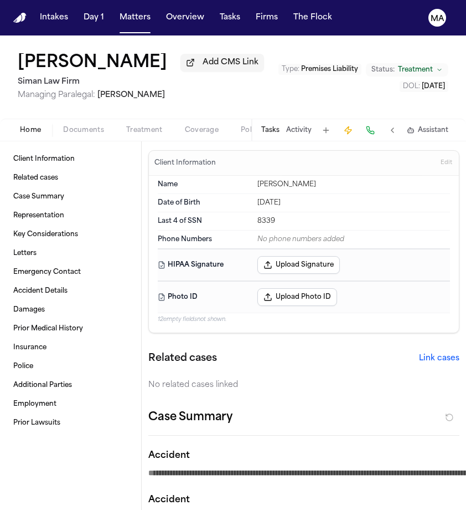
type textarea "*"
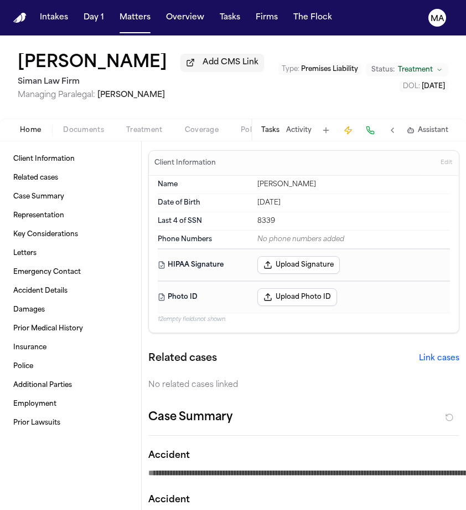
type textarea "*"
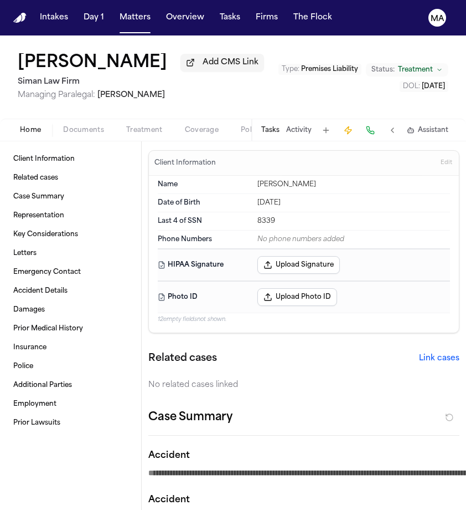
type textarea "*"
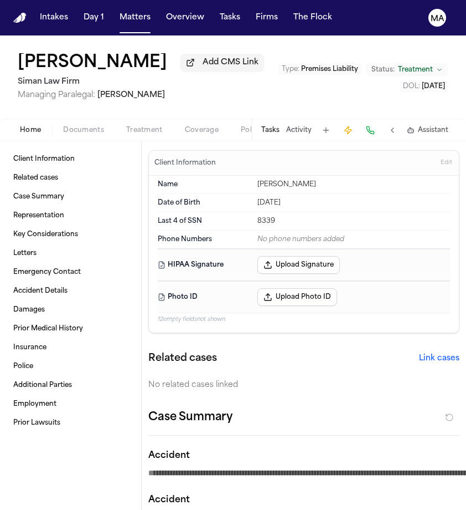
type textarea "*"
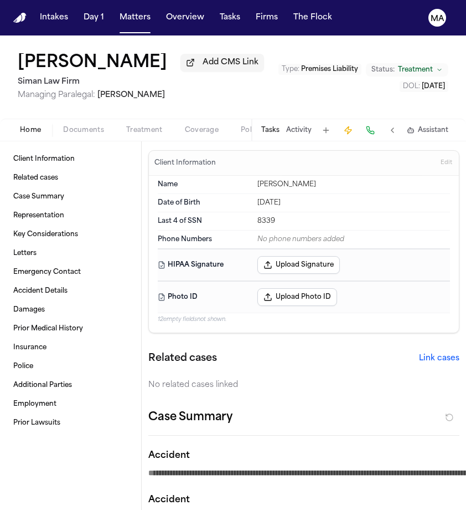
type textarea "*"
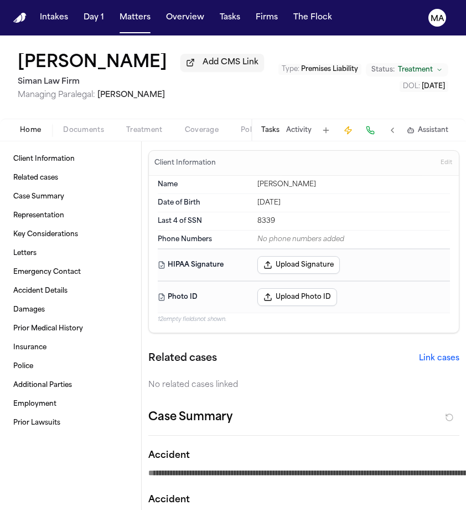
type textarea "*"
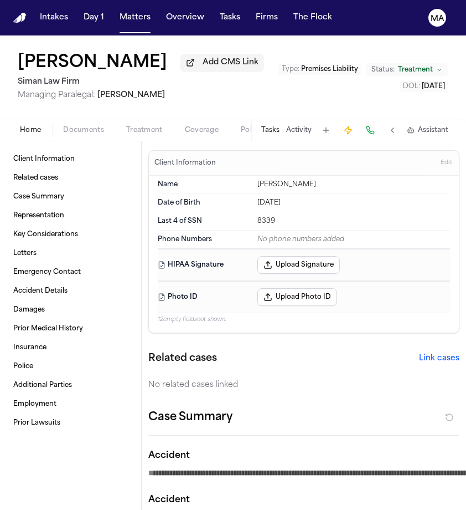
type textarea "*"
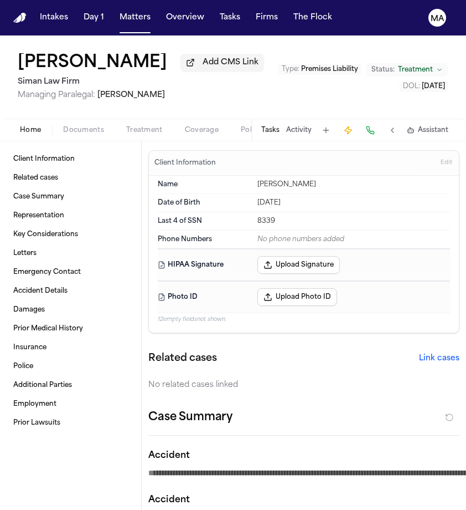
type textarea "*"
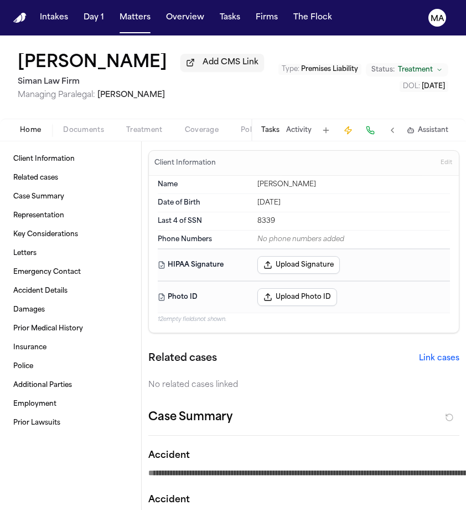
type textarea "*"
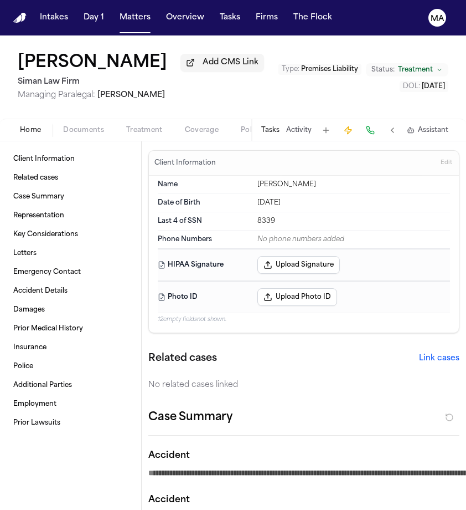
type textarea "*"
click at [63, 126] on span "Documents" at bounding box center [83, 130] width 41 height 9
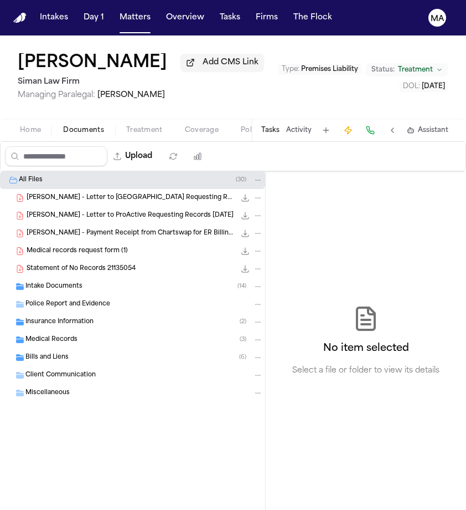
click at [69, 193] on span "A. Avila - Letter to Chino Valley Medical Center Requesting Records 04-16-25" at bounding box center [131, 197] width 209 height 9
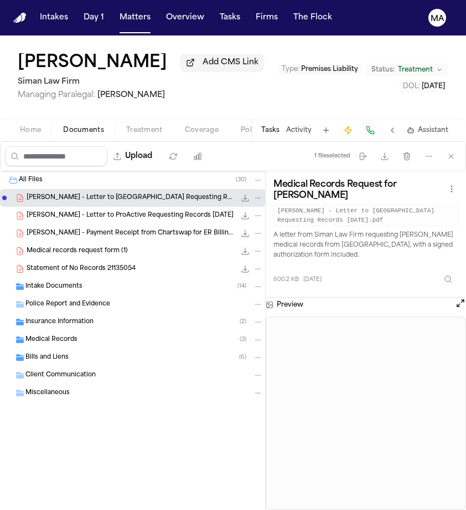
click at [59, 282] on span "Intake Documents" at bounding box center [53, 286] width 57 height 9
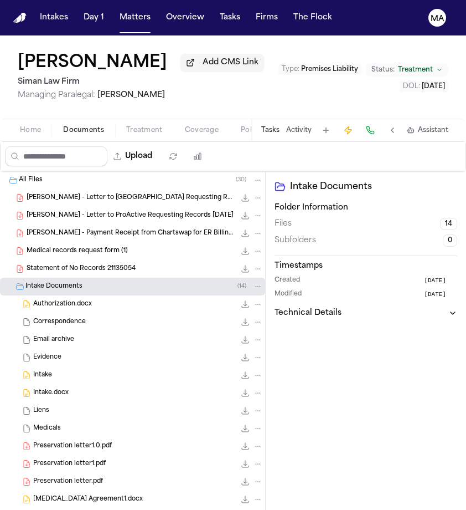
click at [54, 300] on span "Authorization.docx" at bounding box center [62, 304] width 59 height 9
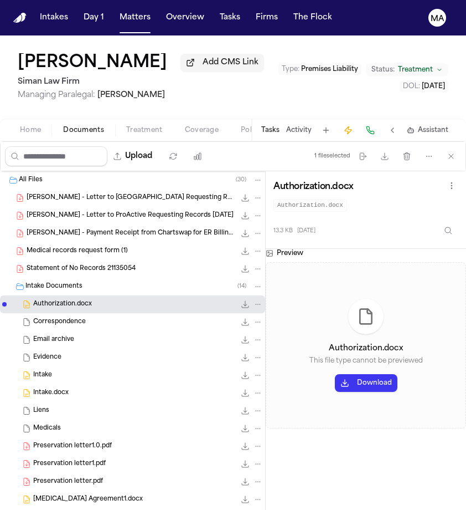
click at [55, 384] on div "Intake.docx 14.1 KB • DOCX" at bounding box center [132, 393] width 265 height 18
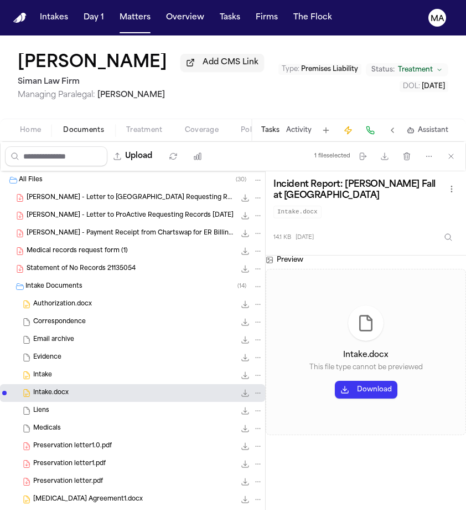
click at [335, 380] on button "Download" at bounding box center [366, 389] width 63 height 18
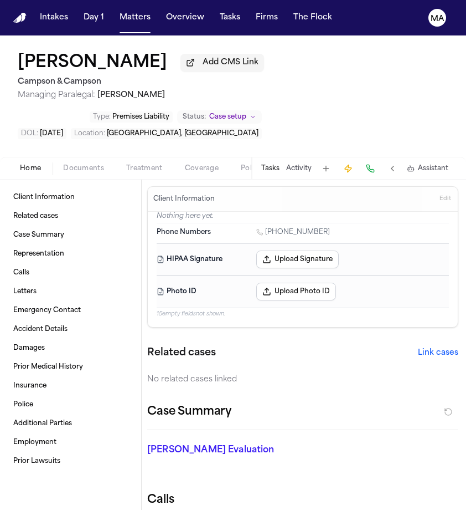
scroll to position [2, 1]
click at [312, 164] on button "Activity" at bounding box center [298, 168] width 25 height 9
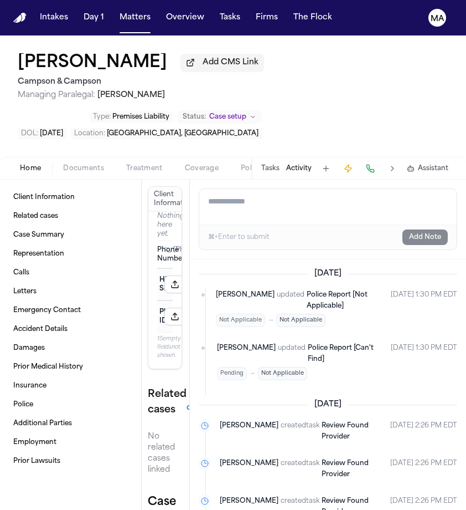
click at [280, 164] on button "Tasks" at bounding box center [270, 168] width 18 height 9
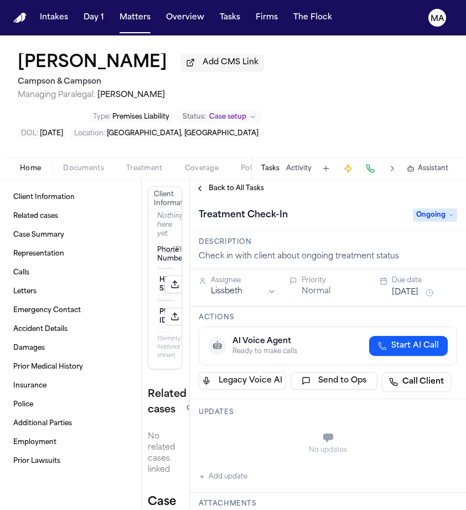
click at [233, 148] on html "Intakes Day 1 Matters Overview Tasks Firms The Flock [GEOGRAPHIC_DATA] [PERSON_…" at bounding box center [233, 255] width 466 height 510
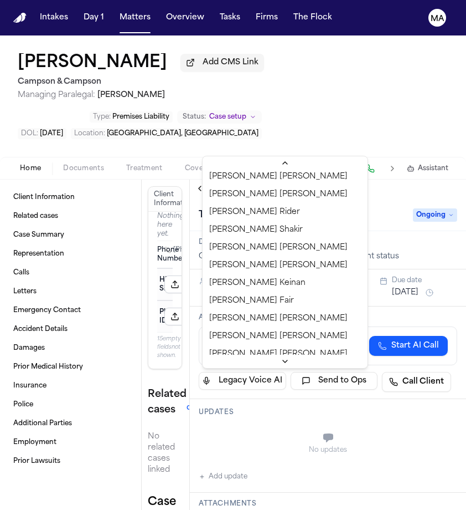
scroll to position [352, 0]
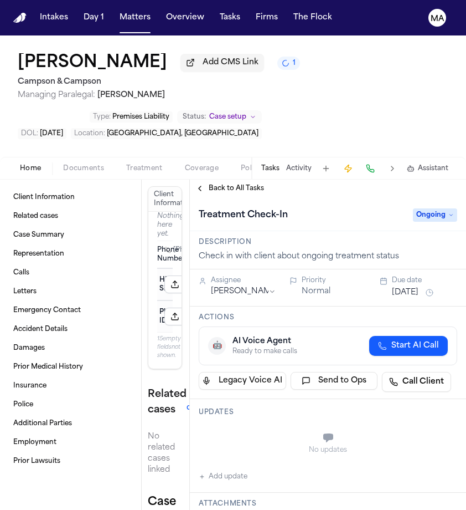
click at [225, 470] on button "Add update" at bounding box center [223, 476] width 49 height 13
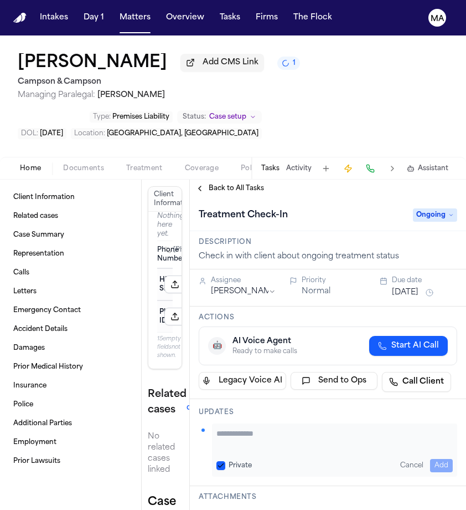
click at [229, 428] on textarea "Add your update" at bounding box center [335, 439] width 236 height 22
type textarea "*"
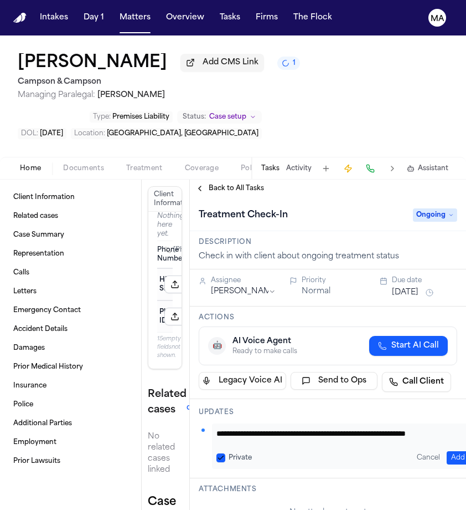
type textarea "**********"
click at [452, 451] on button "Add" at bounding box center [458, 457] width 23 height 13
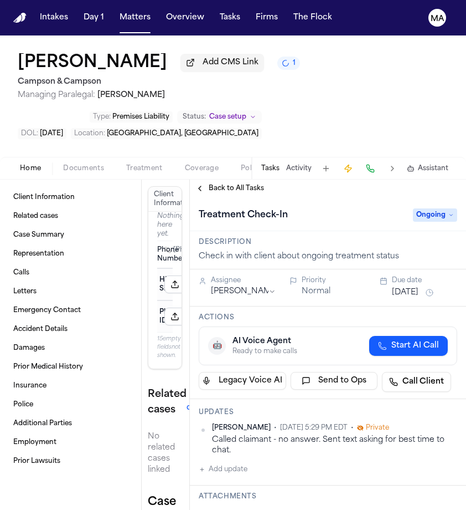
click at [386, 269] on div "Assignee Jacqueline Maldonado Priority Normal Due date Sep 4, 2025" at bounding box center [328, 287] width 276 height 37
click at [392, 287] on button "Sep 4, 2025" at bounding box center [405, 292] width 27 height 11
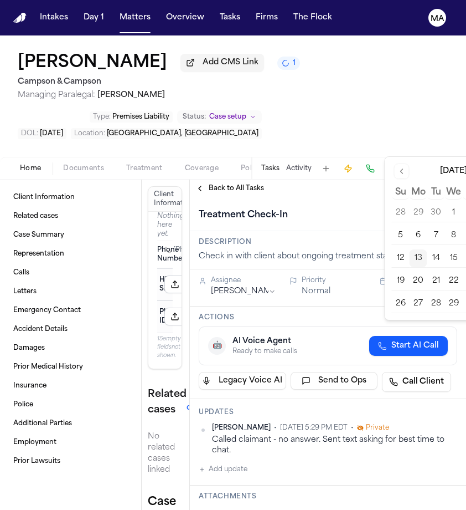
click at [428, 249] on button "14" at bounding box center [437, 258] width 18 height 18
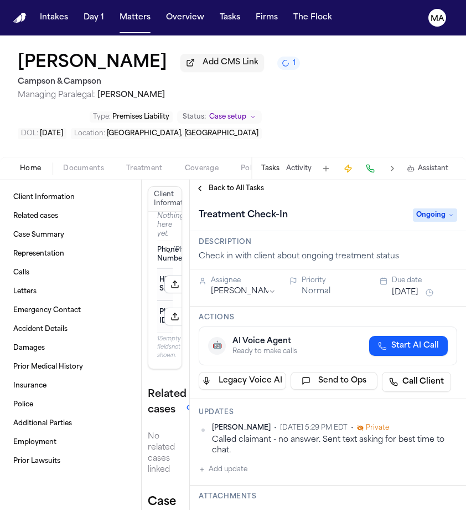
click at [346, 313] on h3 "Actions" at bounding box center [328, 317] width 259 height 9
click at [227, 184] on span "Back to All Tasks" at bounding box center [236, 188] width 55 height 9
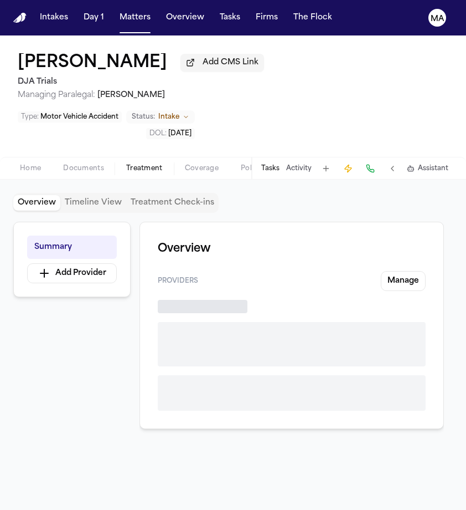
click at [126, 164] on span "Treatment" at bounding box center [144, 168] width 37 height 9
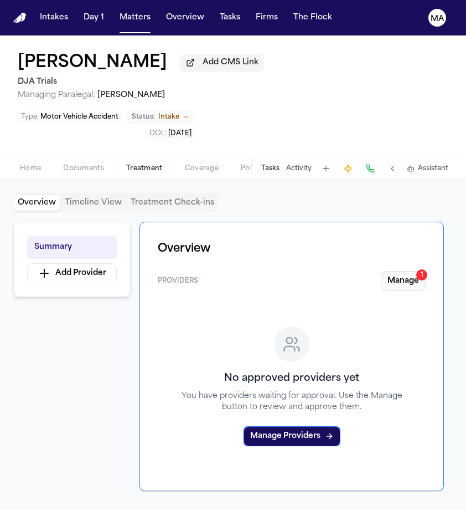
click at [424, 271] on button "Manage 1" at bounding box center [403, 281] width 45 height 20
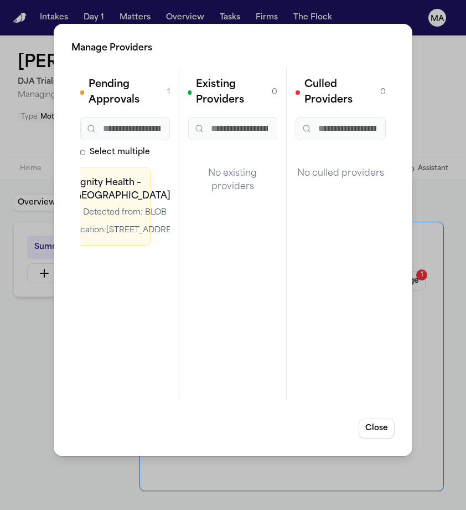
scroll to position [0, 18]
click at [301, 179] on icon "button" at bounding box center [305, 183] width 9 height 9
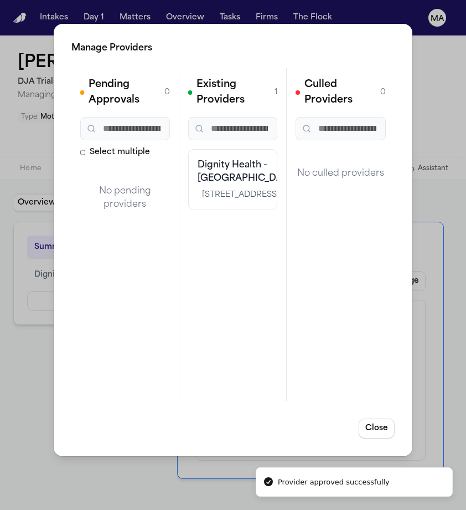
scroll to position [0, 0]
click at [394, 418] on button "Close" at bounding box center [377, 428] width 36 height 20
